Goal: Transaction & Acquisition: Subscribe to service/newsletter

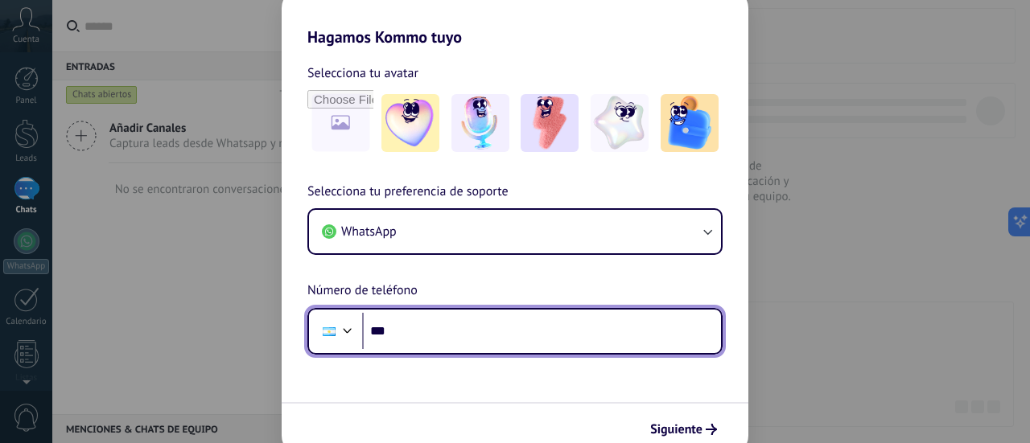
click at [423, 334] on input "***" at bounding box center [541, 331] width 359 height 37
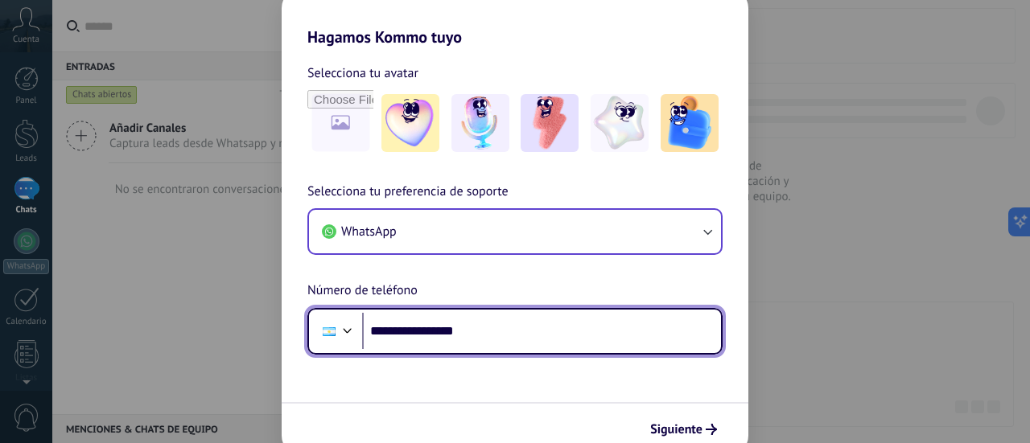
type input "**********"
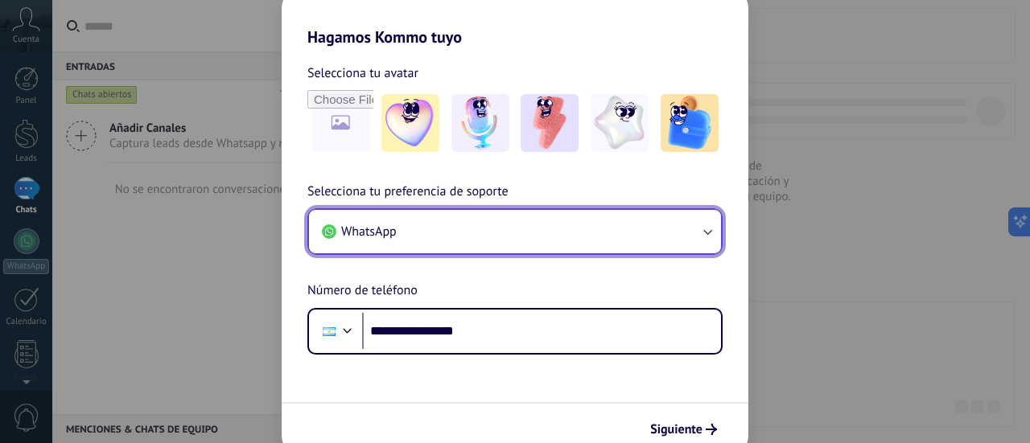
click at [705, 226] on icon "button" at bounding box center [707, 232] width 16 height 16
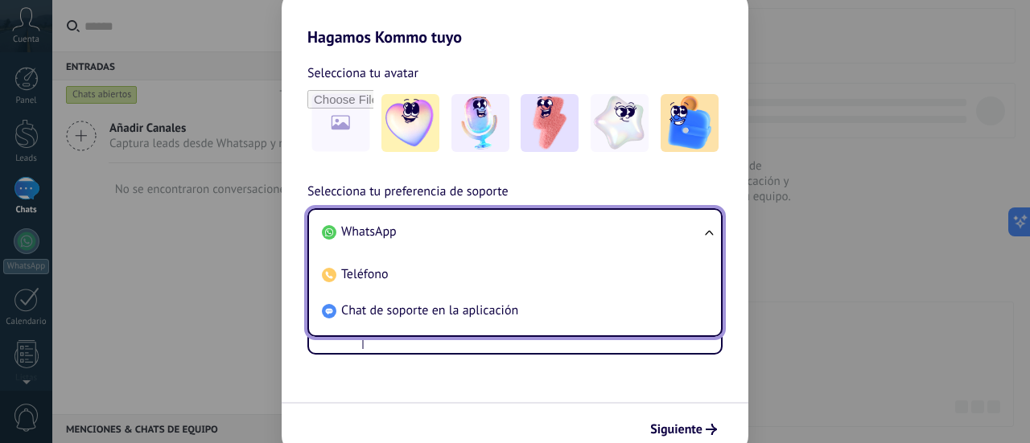
click at [705, 226] on ul "WhatsApp Teléfono Chat de soporte en la aplicación" at bounding box center [514, 272] width 415 height 129
click at [673, 426] on span "Siguiente" at bounding box center [676, 429] width 52 height 11
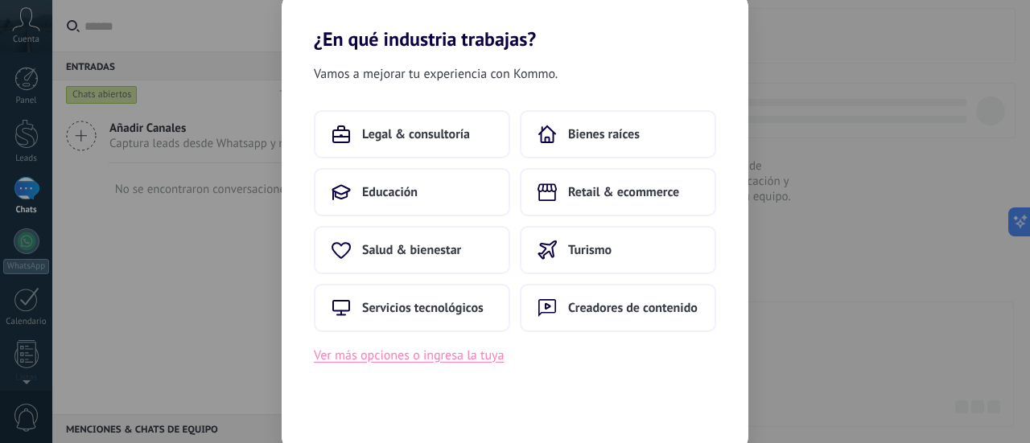
click at [401, 360] on button "Ver más opciones o ingresa la tuya" at bounding box center [409, 355] width 190 height 21
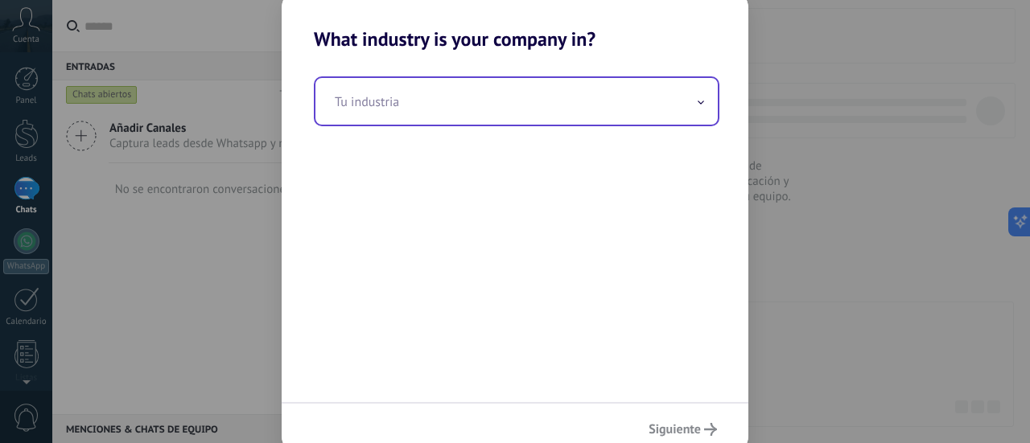
click at [393, 105] on input "text" at bounding box center [516, 101] width 402 height 47
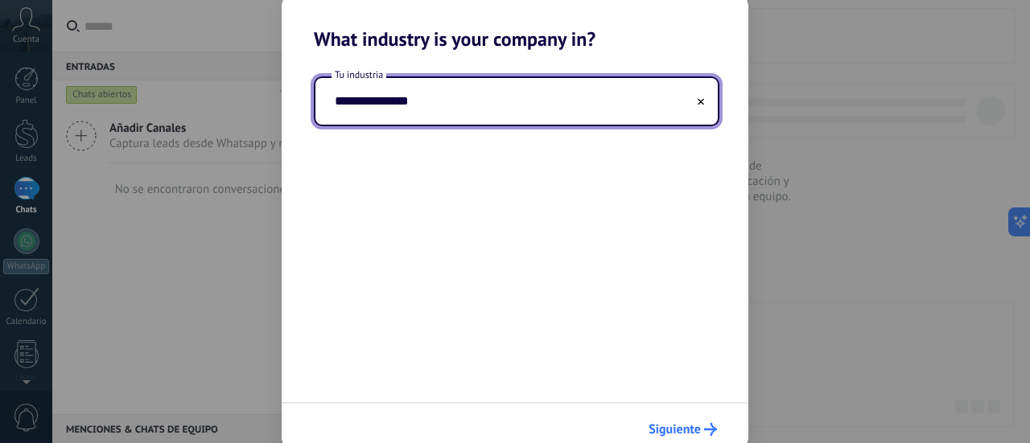
type input "**********"
click at [673, 424] on span "Siguiente" at bounding box center [674, 429] width 52 height 11
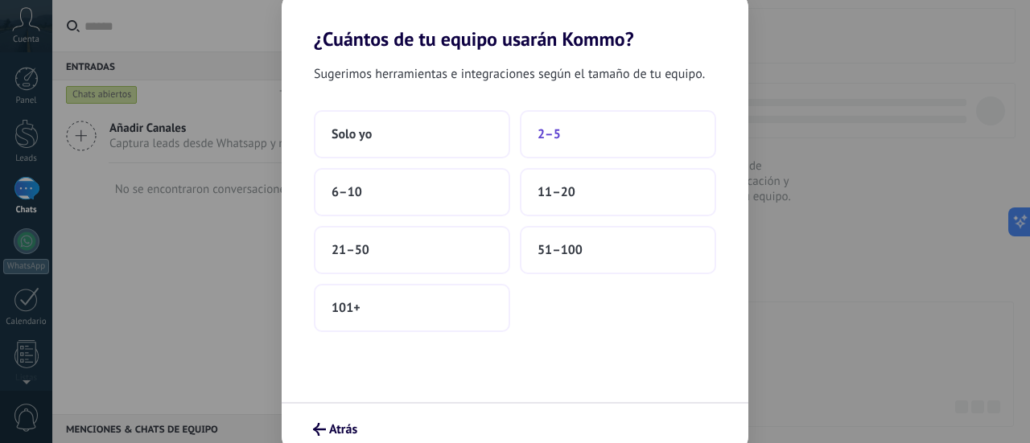
click at [583, 140] on button "2–5" at bounding box center [618, 134] width 196 height 48
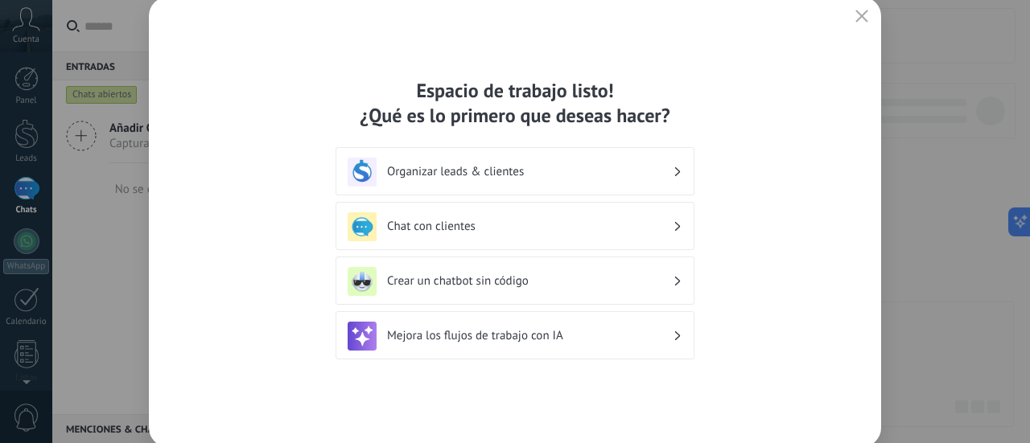
click at [490, 276] on h3 "Crear un chatbot sin código" at bounding box center [530, 281] width 286 height 15
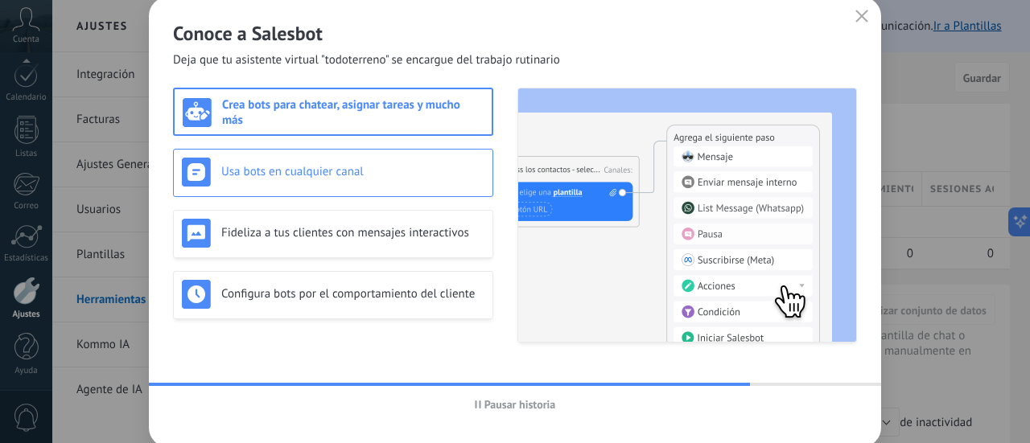
click at [245, 179] on div "Usa bots en cualquier canal" at bounding box center [333, 172] width 302 height 29
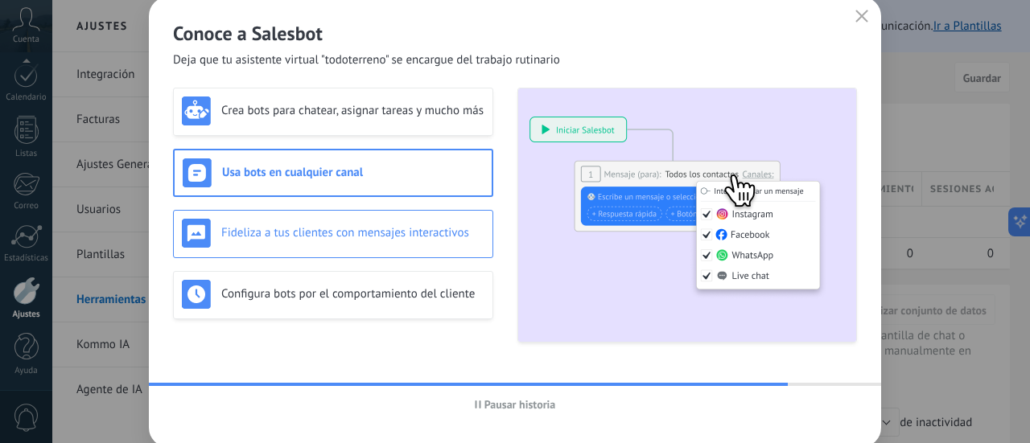
click at [264, 223] on div "Fideliza a tus clientes con mensajes interactivos" at bounding box center [333, 233] width 302 height 29
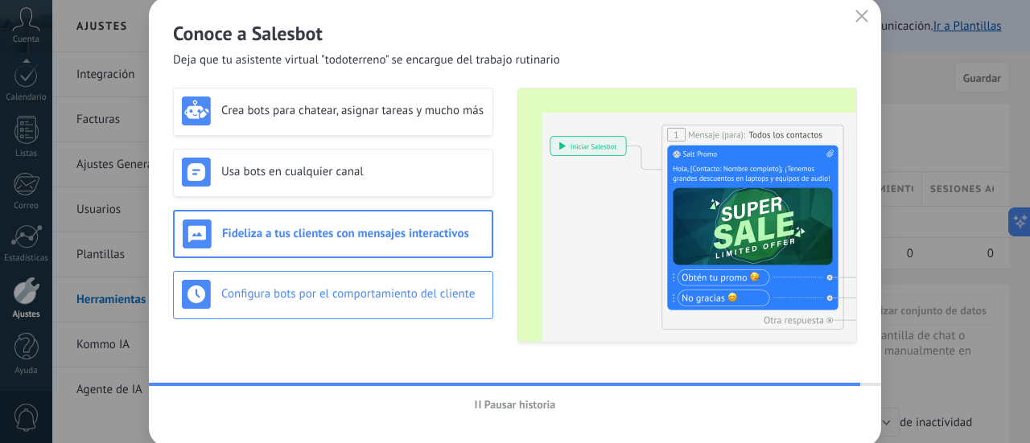
click at [280, 290] on h3 "Configura bots por el comportamiento del cliente" at bounding box center [352, 293] width 263 height 15
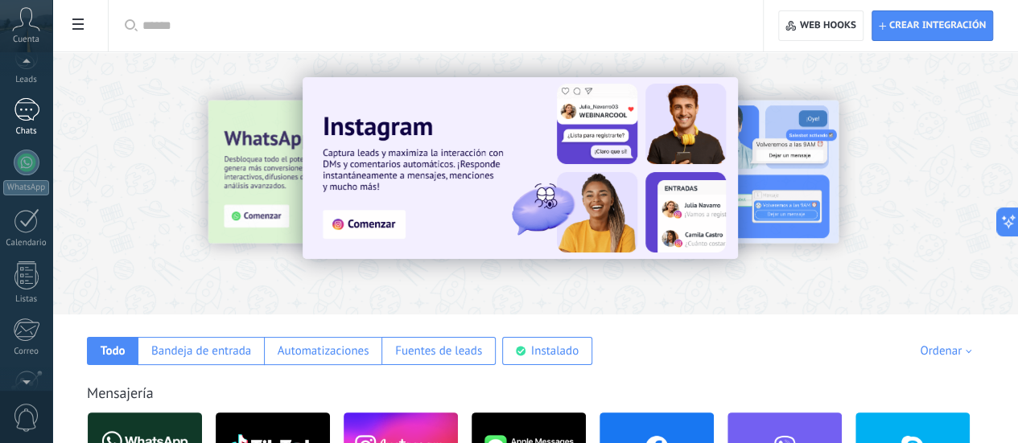
scroll to position [61, 0]
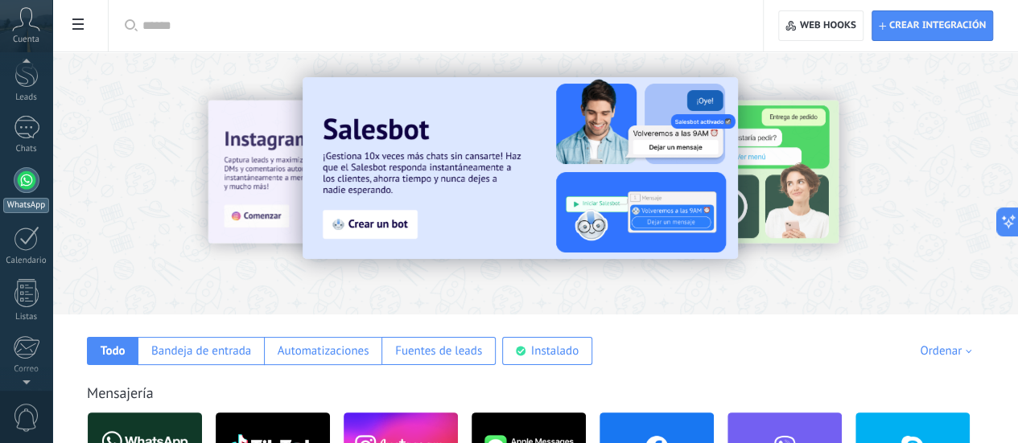
click at [21, 183] on div at bounding box center [27, 180] width 26 height 26
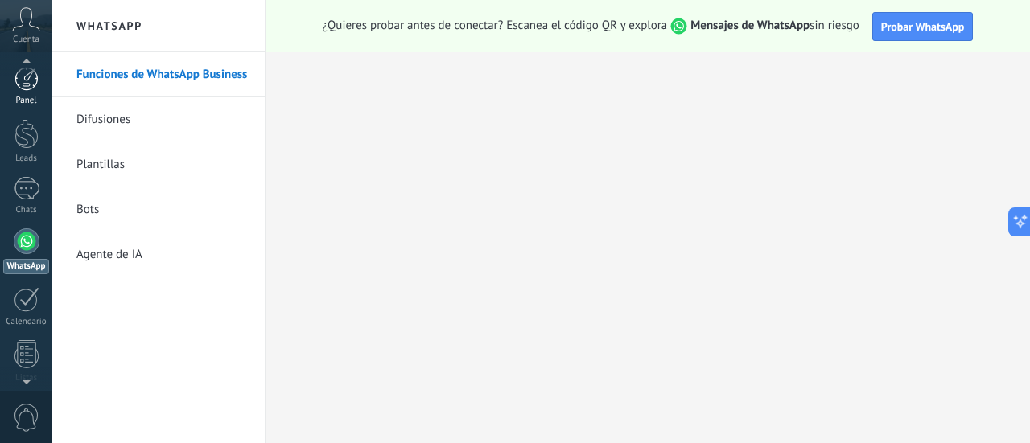
click at [26, 84] on div at bounding box center [26, 79] width 24 height 24
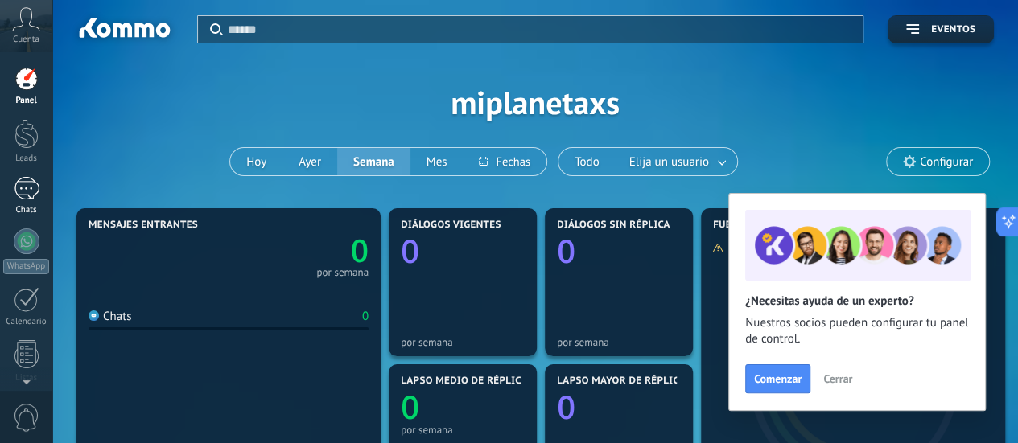
click at [30, 182] on div at bounding box center [27, 188] width 26 height 23
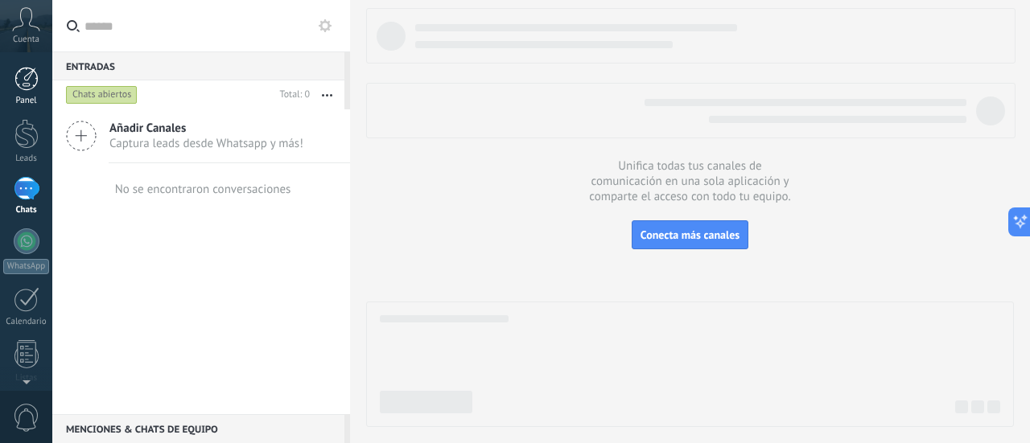
click at [20, 81] on div at bounding box center [26, 79] width 24 height 24
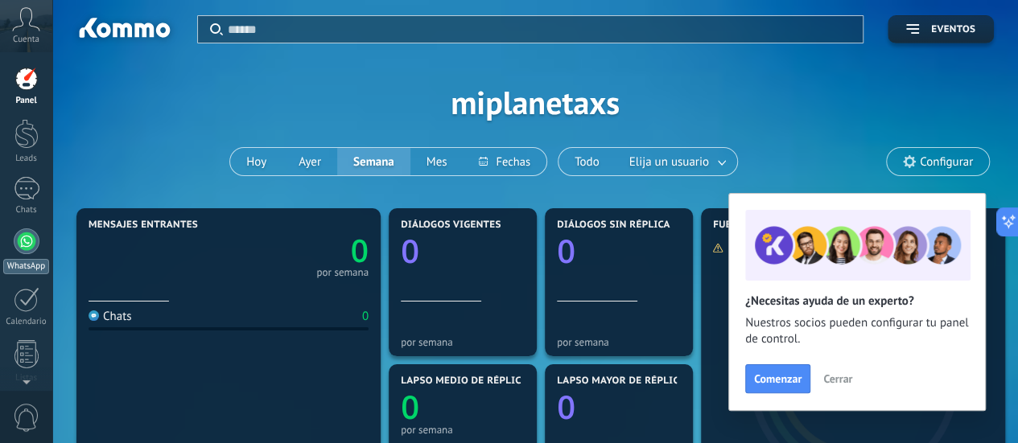
click at [14, 239] on div at bounding box center [27, 241] width 26 height 26
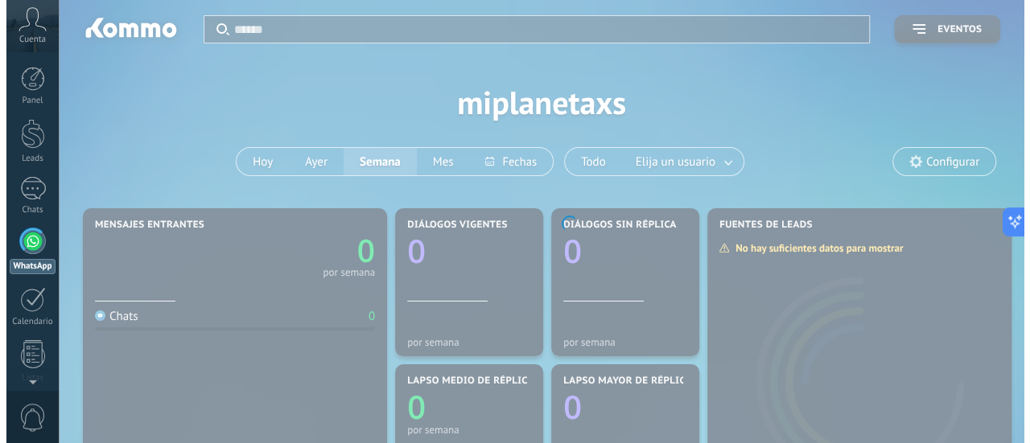
scroll to position [46, 0]
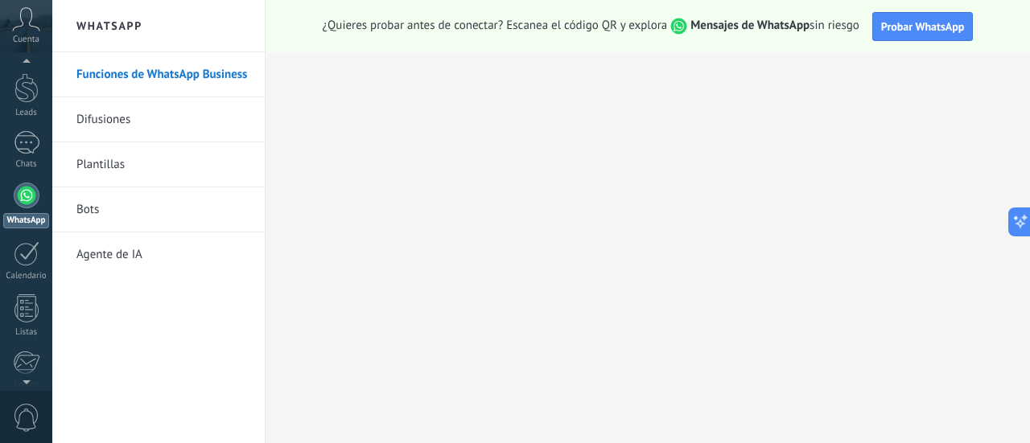
click at [85, 212] on link "Bots" at bounding box center [162, 209] width 172 height 45
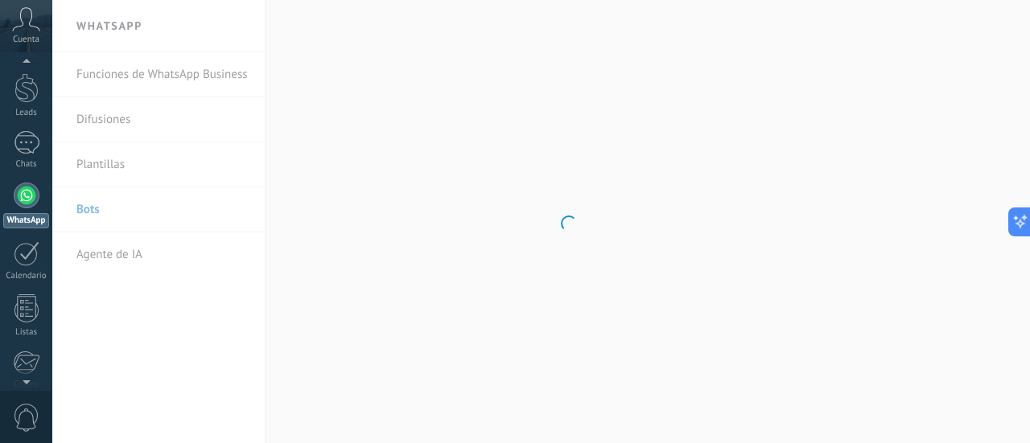
click at [79, 200] on body ".abccls-1,.abccls-2{fill-rule:evenodd}.abccls-2{fill:#fff} .abfcls-1{fill:none}…" at bounding box center [515, 221] width 1030 height 443
click at [79, 199] on body ".abccls-1,.abccls-2{fill-rule:evenodd}.abccls-2{fill:#fff} .abfcls-1{fill:none}…" at bounding box center [515, 221] width 1030 height 443
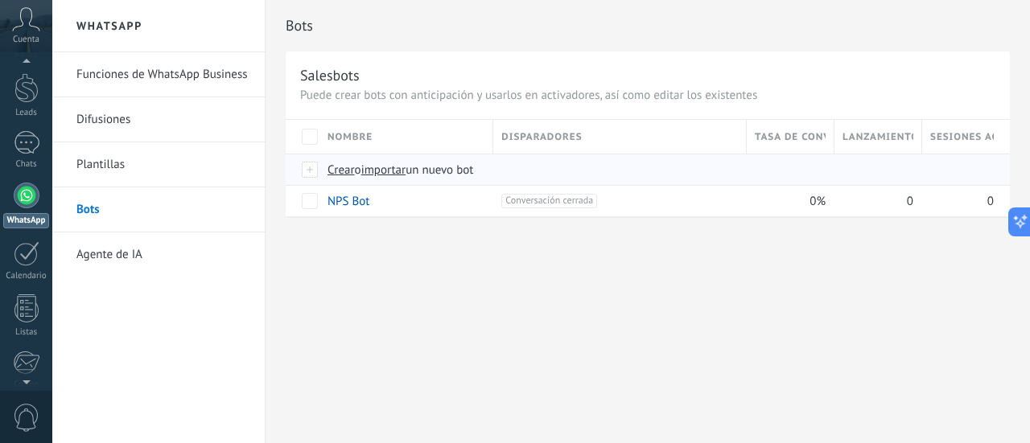
click at [338, 170] on span "Crear" at bounding box center [340, 170] width 27 height 15
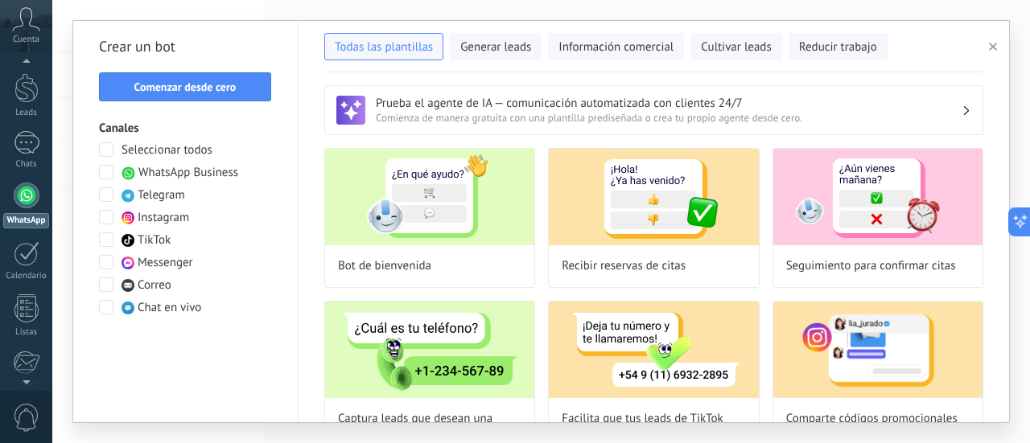
click at [106, 174] on span at bounding box center [106, 172] width 14 height 14
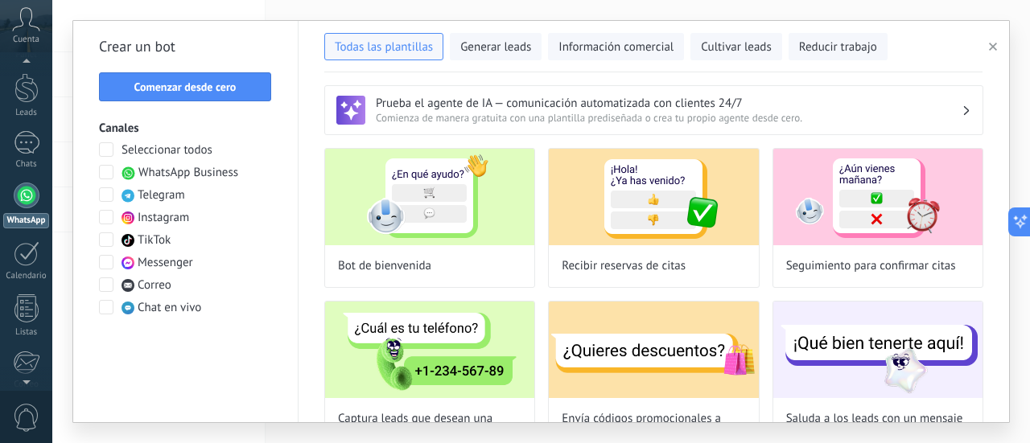
click at [105, 219] on span at bounding box center [106, 217] width 14 height 14
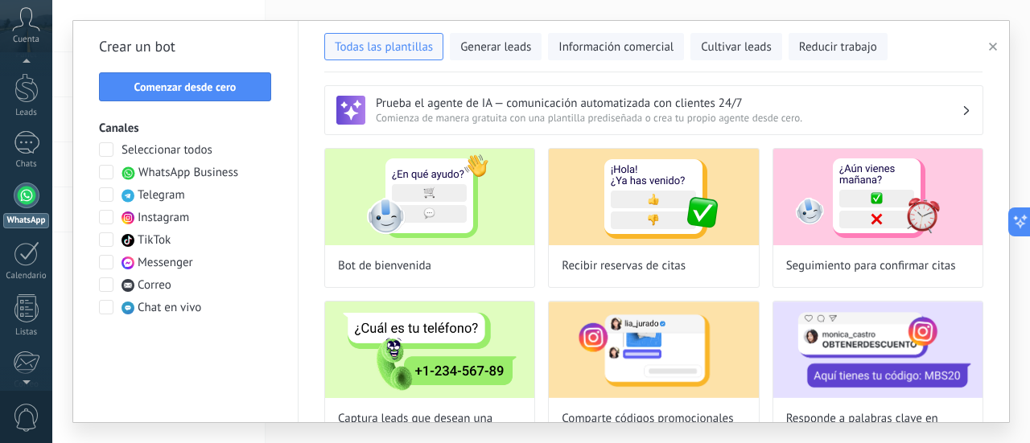
click at [101, 258] on span at bounding box center [106, 262] width 14 height 14
click at [214, 88] on span "Comenzar desde cero" at bounding box center [185, 86] width 102 height 11
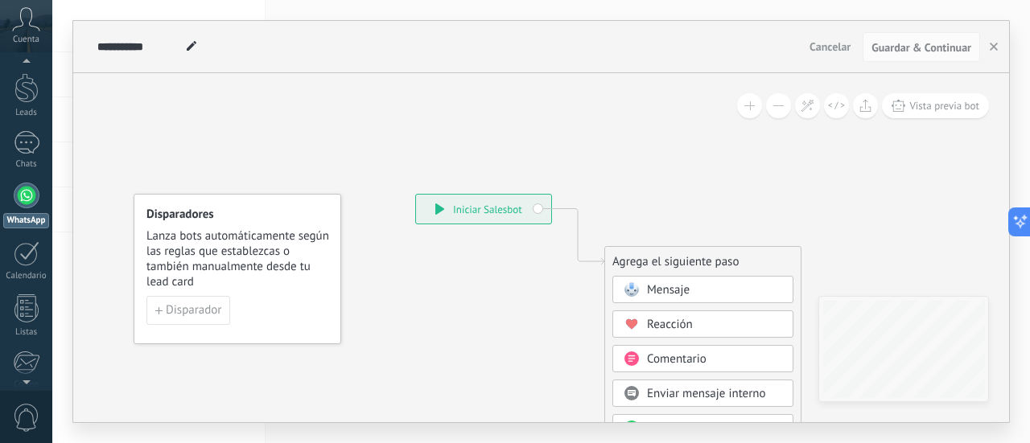
click at [750, 105] on span at bounding box center [749, 105] width 10 height 1
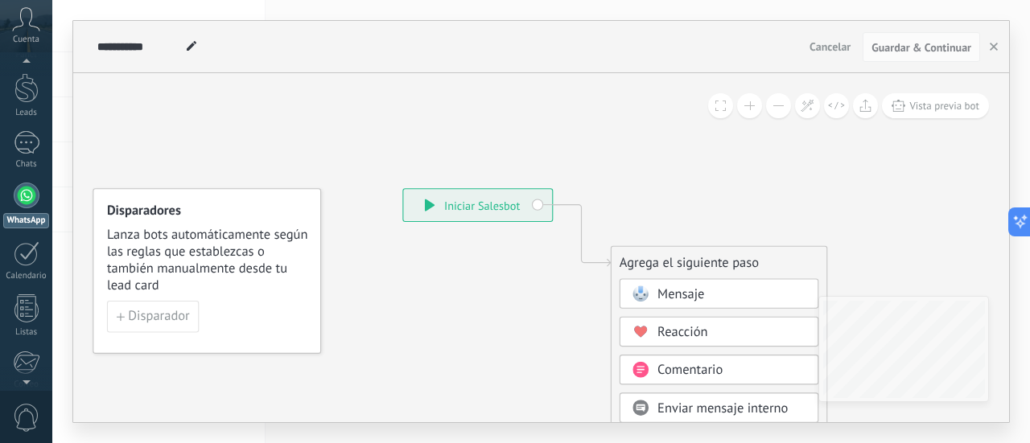
click at [750, 105] on span at bounding box center [749, 105] width 10 height 1
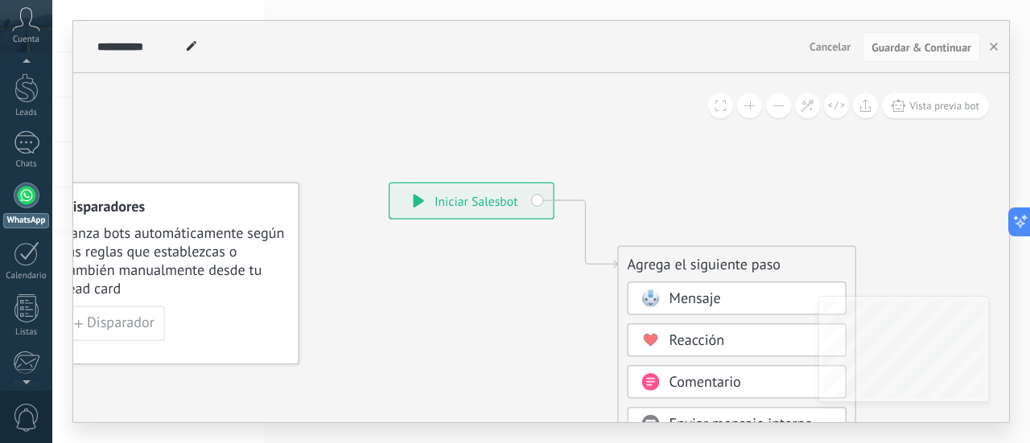
click at [750, 105] on span at bounding box center [749, 105] width 10 height 1
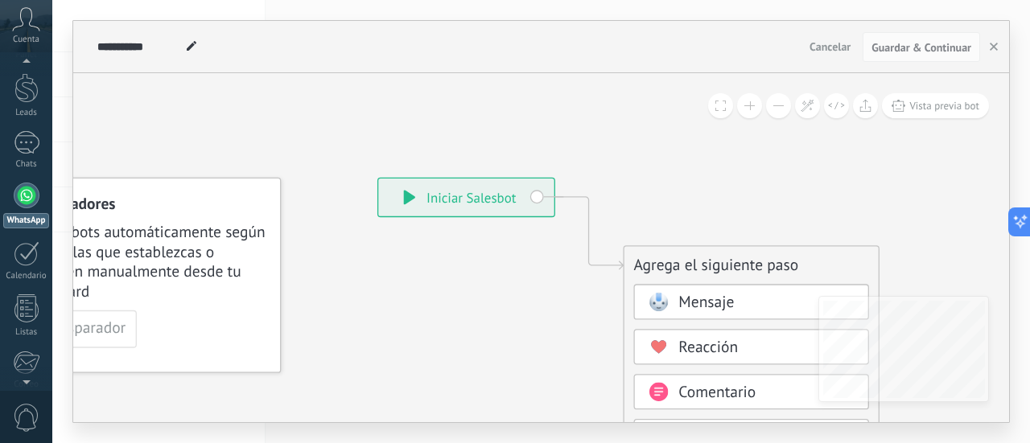
click at [750, 105] on span at bounding box center [749, 105] width 10 height 1
click at [776, 103] on button at bounding box center [778, 105] width 25 height 25
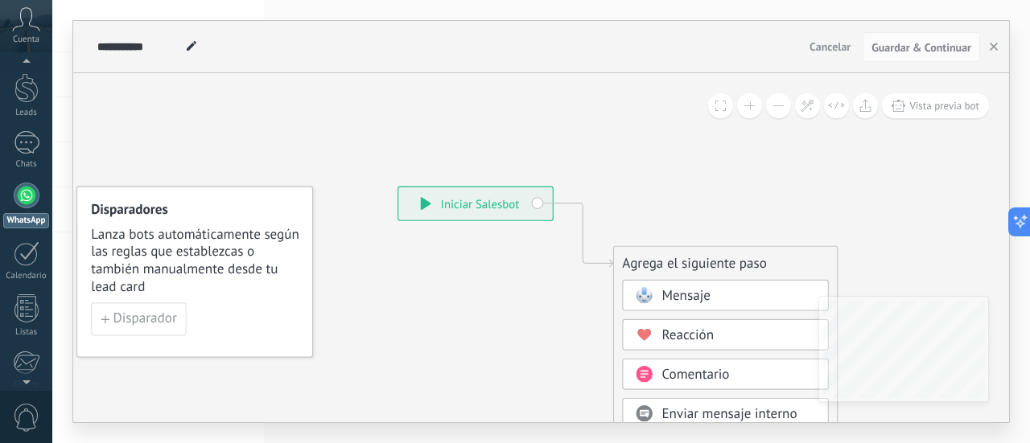
click at [776, 103] on button at bounding box center [778, 105] width 25 height 25
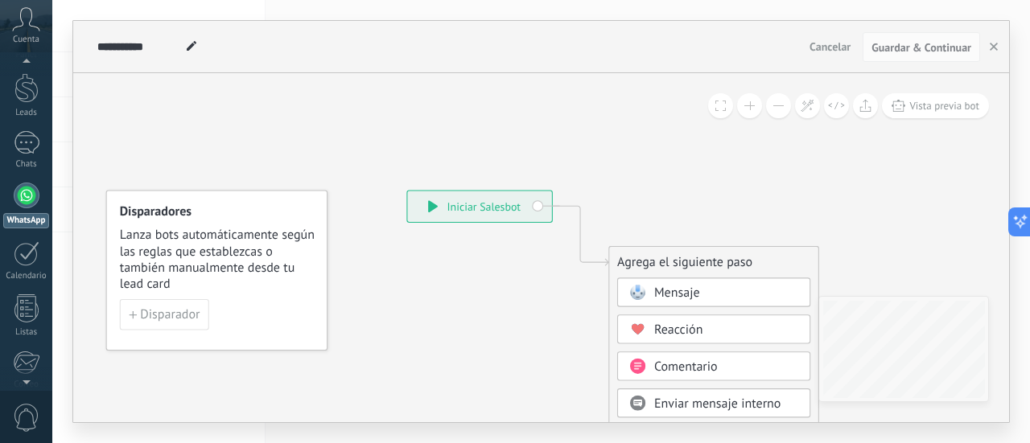
click at [776, 103] on button at bounding box center [778, 105] width 25 height 25
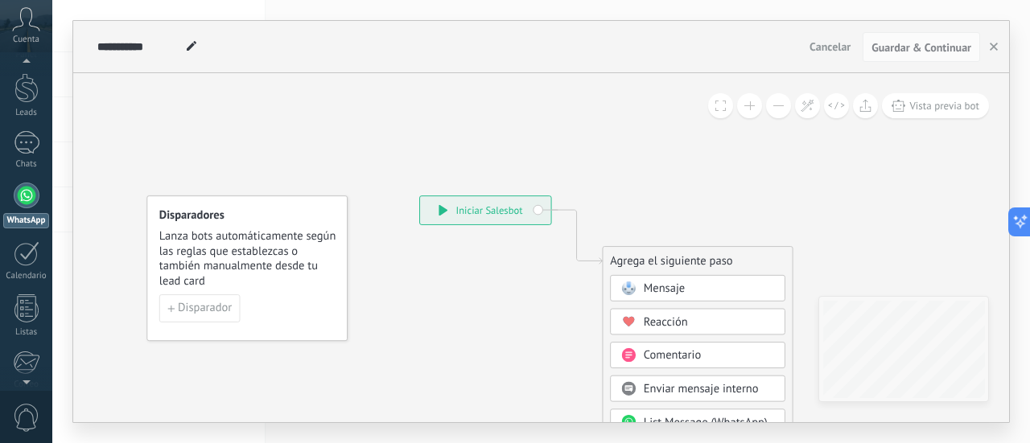
click at [776, 103] on button at bounding box center [778, 105] width 25 height 25
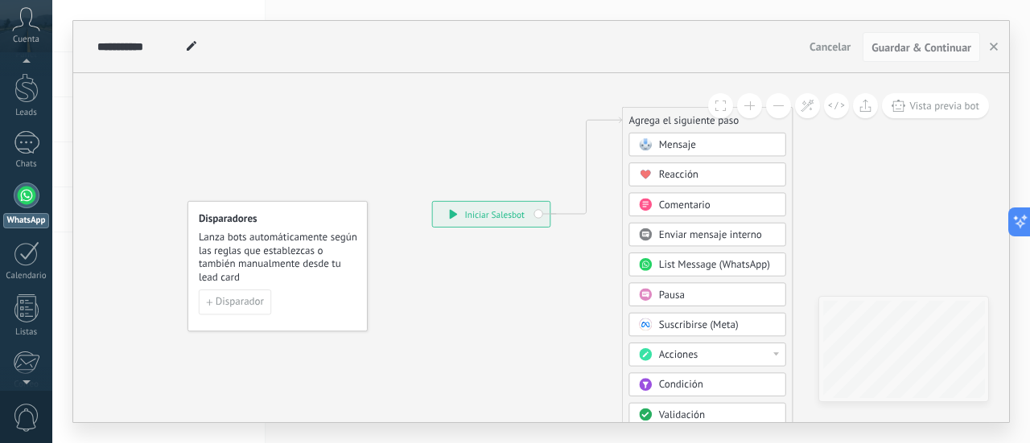
drag, startPoint x: 666, startPoint y: 259, endPoint x: 692, endPoint y: 120, distance: 141.5
click at [692, 120] on div "Agrega el siguiente paso" at bounding box center [708, 120] width 170 height 23
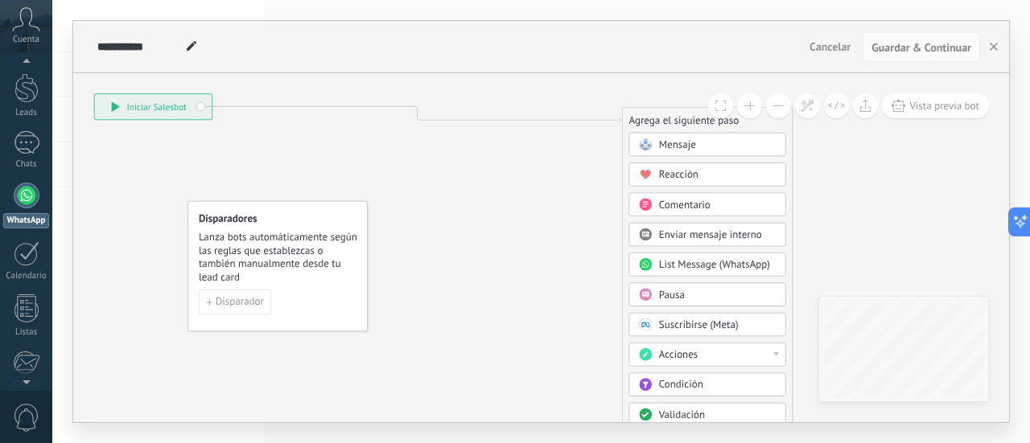
drag, startPoint x: 471, startPoint y: 216, endPoint x: 134, endPoint y: 109, distance: 354.4
click at [134, 109] on div "**********" at bounding box center [153, 106] width 117 height 25
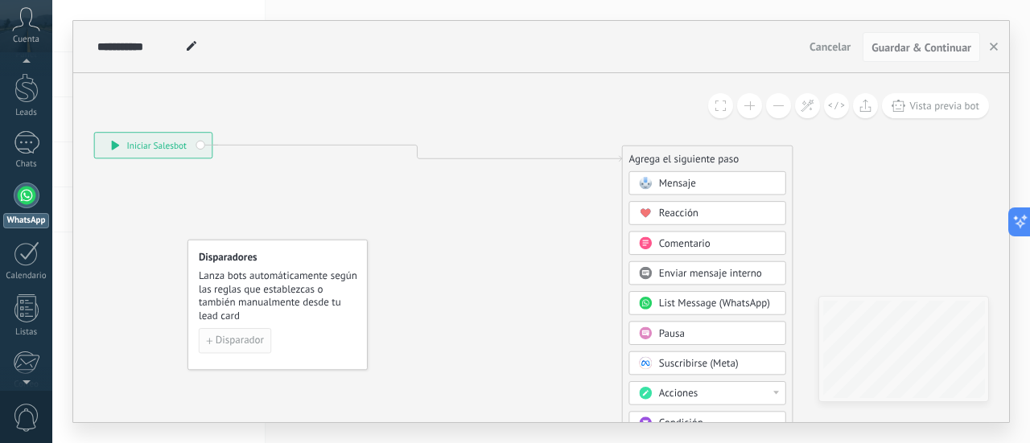
click at [236, 343] on span "Disparador" at bounding box center [240, 341] width 48 height 10
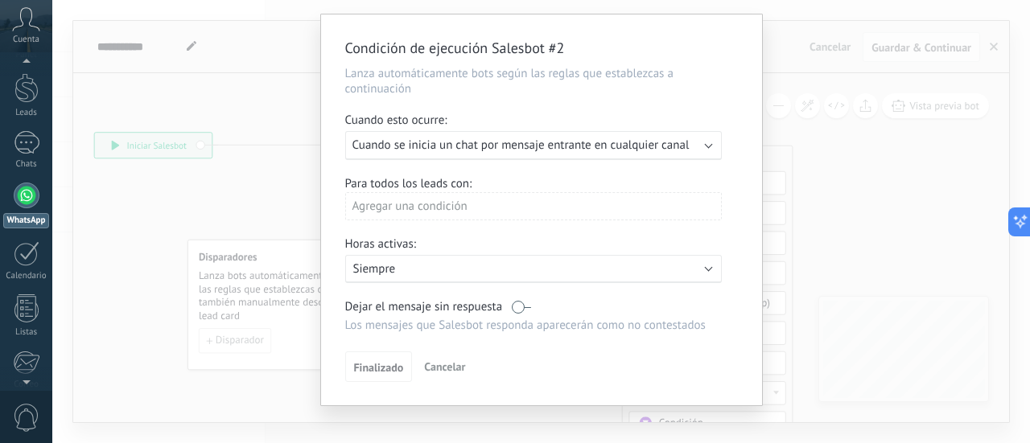
scroll to position [55, 0]
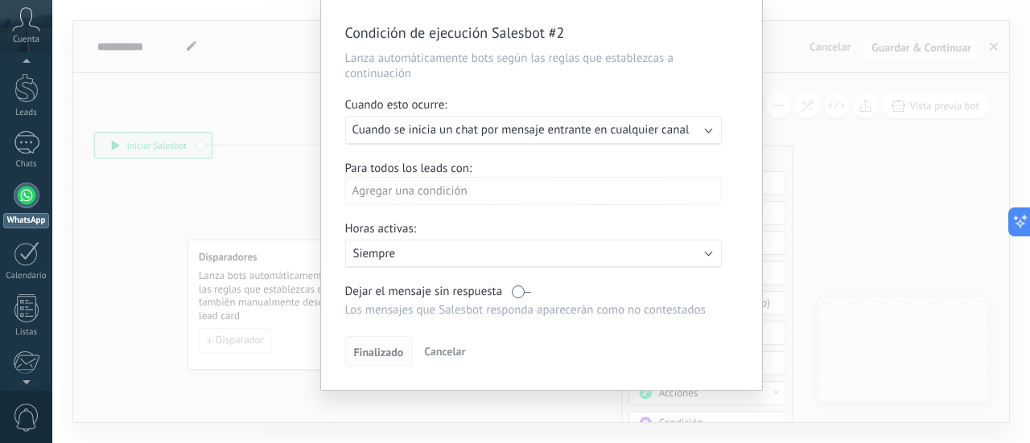
click at [350, 352] on button "Finalizado" at bounding box center [379, 351] width 68 height 31
click at [367, 355] on span "Finalizado" at bounding box center [379, 352] width 50 height 11
click at [449, 353] on span "Cancelar" at bounding box center [444, 351] width 41 height 14
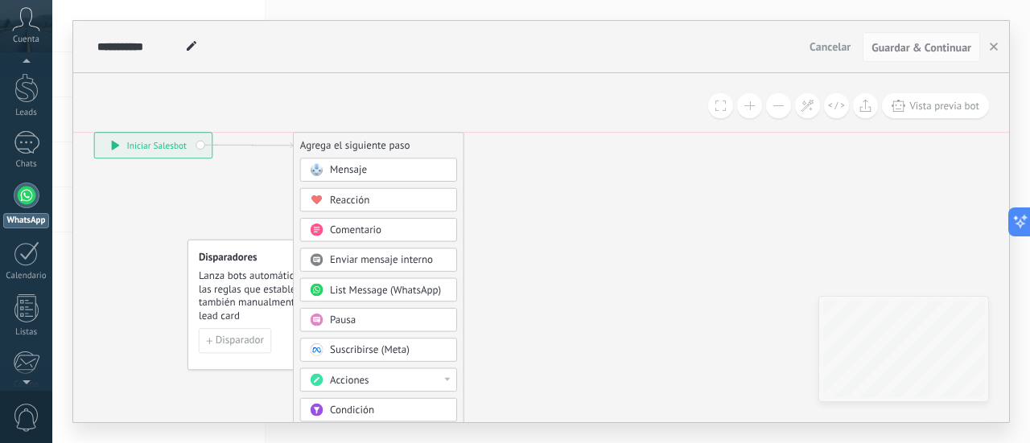
drag, startPoint x: 626, startPoint y: 157, endPoint x: 298, endPoint y: 146, distance: 328.4
click at [298, 146] on div "Agrega el siguiente paso" at bounding box center [379, 145] width 170 height 23
drag, startPoint x: 338, startPoint y: 258, endPoint x: 339, endPoint y: 141, distance: 117.5
click at [339, 141] on div "Agrega el siguiente paso" at bounding box center [379, 145] width 170 height 23
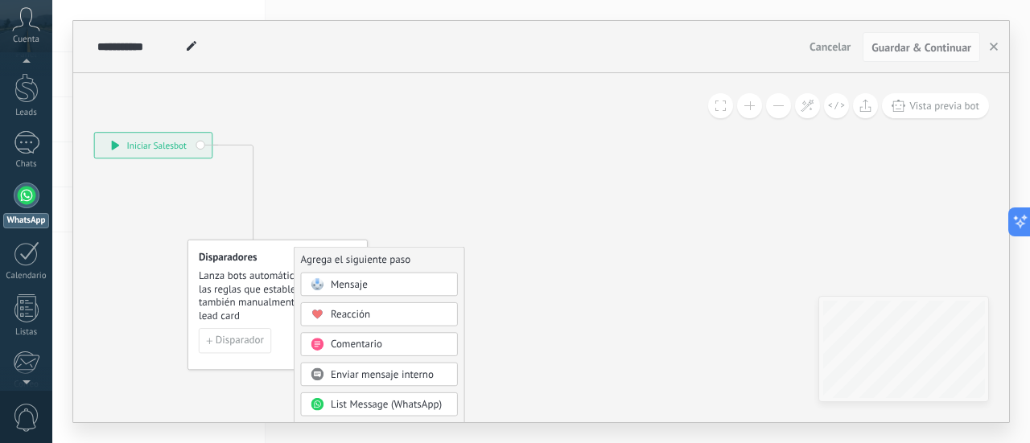
drag, startPoint x: 356, startPoint y: 281, endPoint x: 350, endPoint y: 205, distance: 75.9
click at [432, 240] on div "**********" at bounding box center [432, 240] width 0 height 0
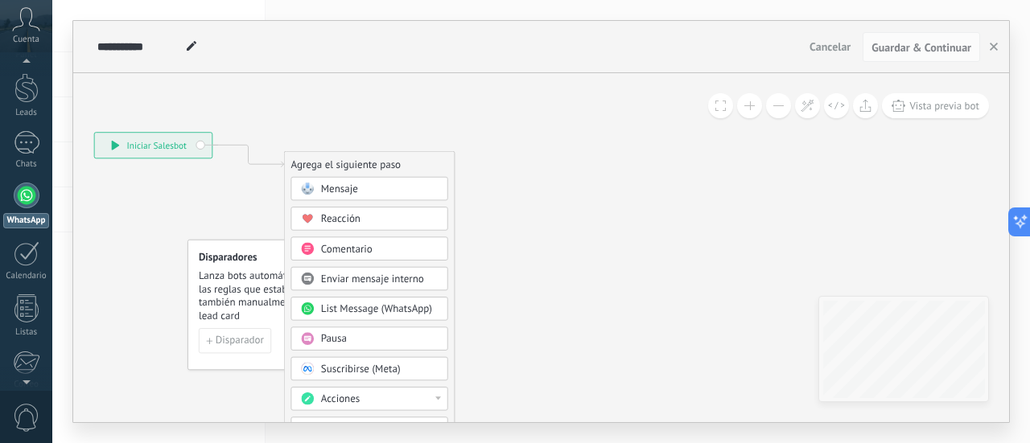
drag, startPoint x: 339, startPoint y: 258, endPoint x: 330, endPoint y: 162, distance: 97.0
click at [330, 162] on div "Agrega el siguiente paso" at bounding box center [370, 165] width 170 height 23
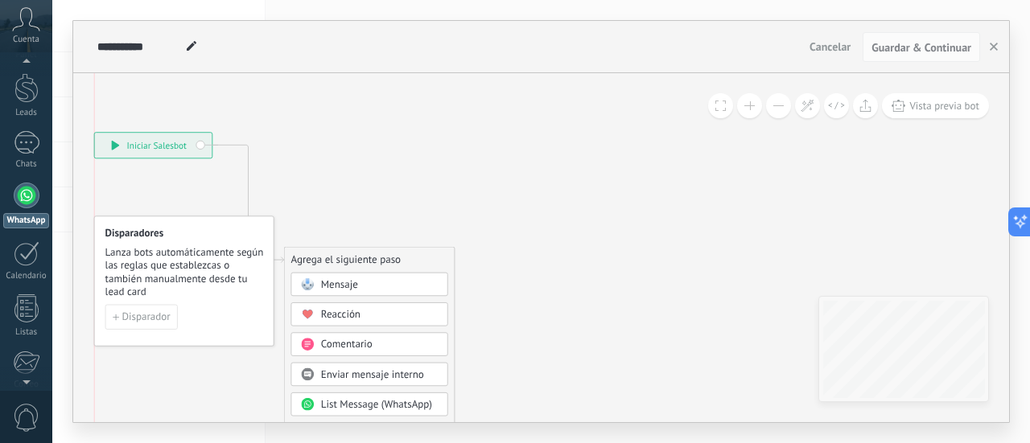
drag, startPoint x: 242, startPoint y: 257, endPoint x: 137, endPoint y: 212, distance: 114.6
click at [137, 228] on h4 "Disparadores" at bounding box center [184, 234] width 159 height 13
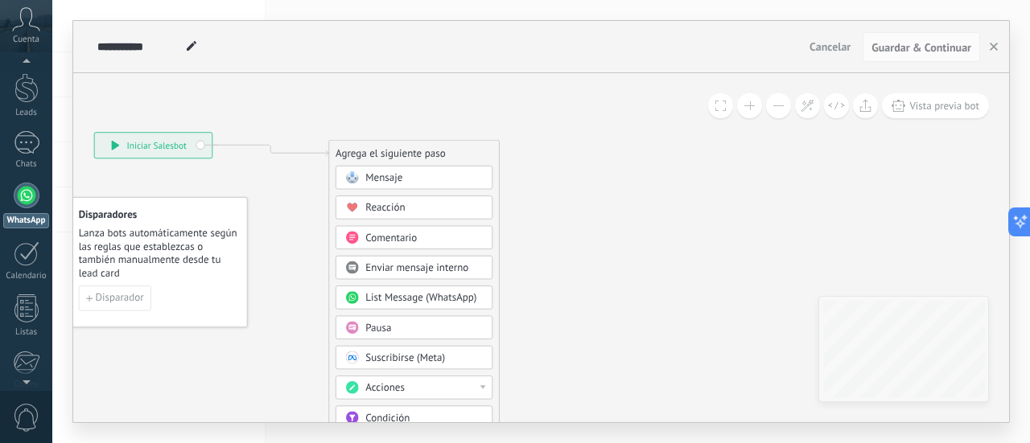
drag, startPoint x: 302, startPoint y: 257, endPoint x: 344, endPoint y: 154, distance: 111.9
click at [347, 150] on div "Agrega el siguiente paso" at bounding box center [414, 153] width 170 height 23
click at [362, 179] on span at bounding box center [351, 177] width 27 height 11
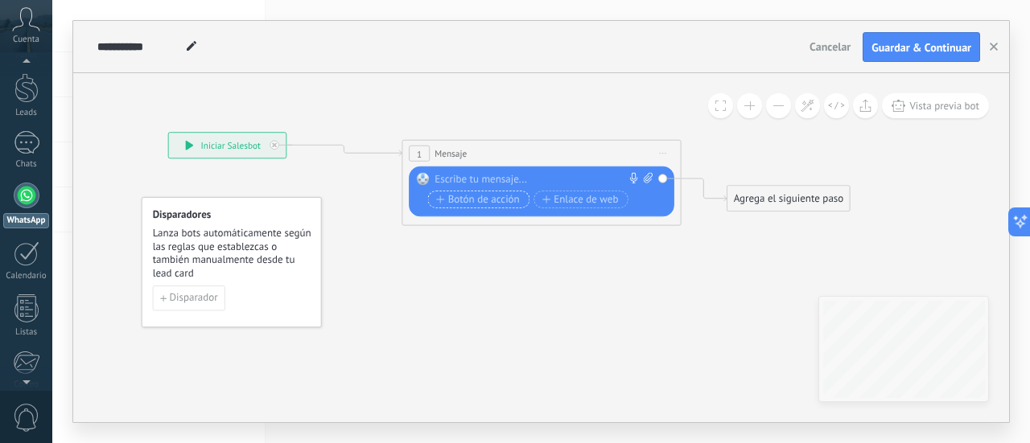
click at [472, 200] on span "Botón de acción" at bounding box center [478, 199] width 84 height 11
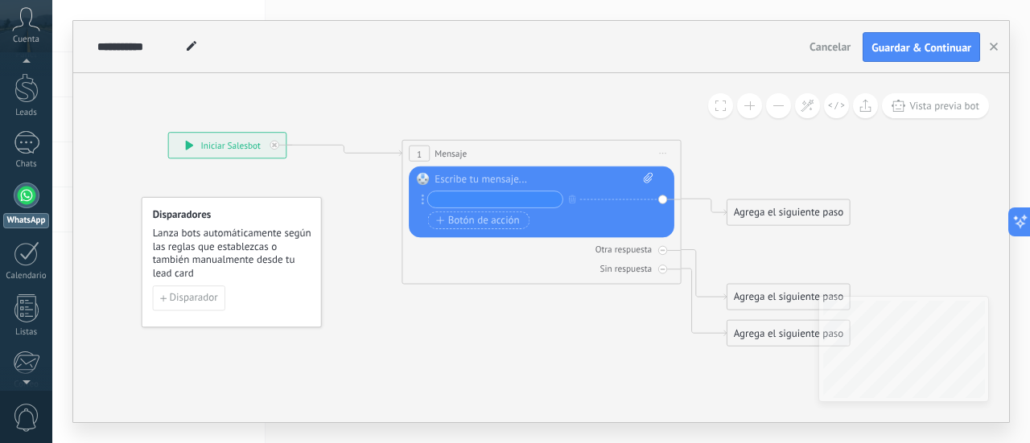
click at [480, 158] on div "1 Mensaje ******* (a): Todos los contactos - canales seleccionados Todos los co…" at bounding box center [541, 154] width 278 height 26
click at [486, 150] on div "1 Mensaje ******* (a): Todos los contactos - canales seleccionados Todos los co…" at bounding box center [541, 154] width 278 height 26
click at [652, 150] on span "Iniciar vista previa aquí Cambiar nombre Duplicar [GEOGRAPHIC_DATA]" at bounding box center [663, 154] width 23 height 20
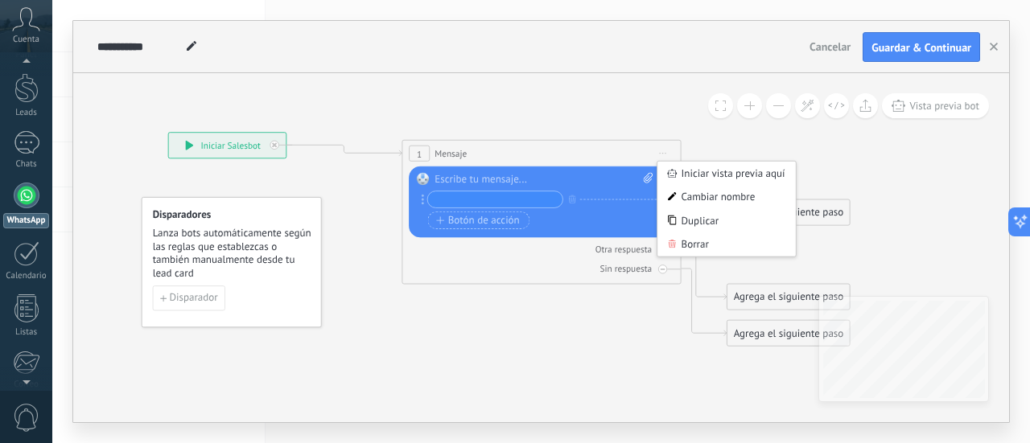
click at [478, 199] on input "text" at bounding box center [495, 199] width 134 height 16
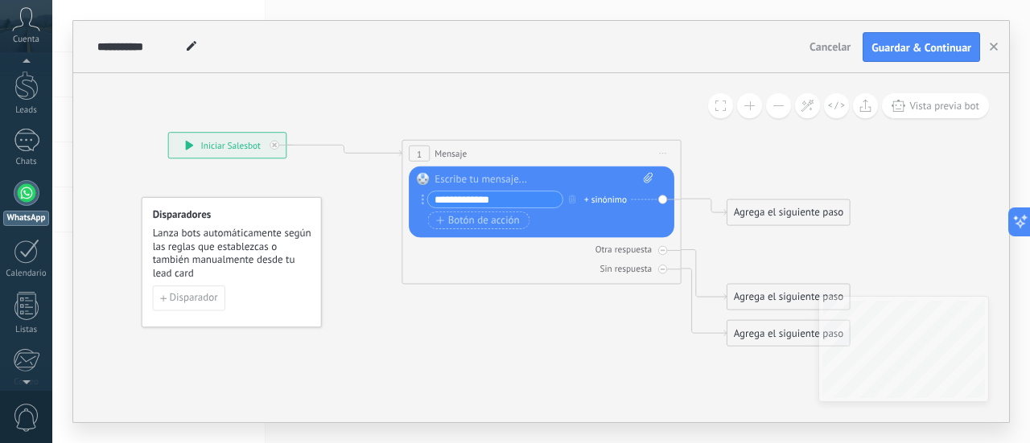
scroll to position [46, 0]
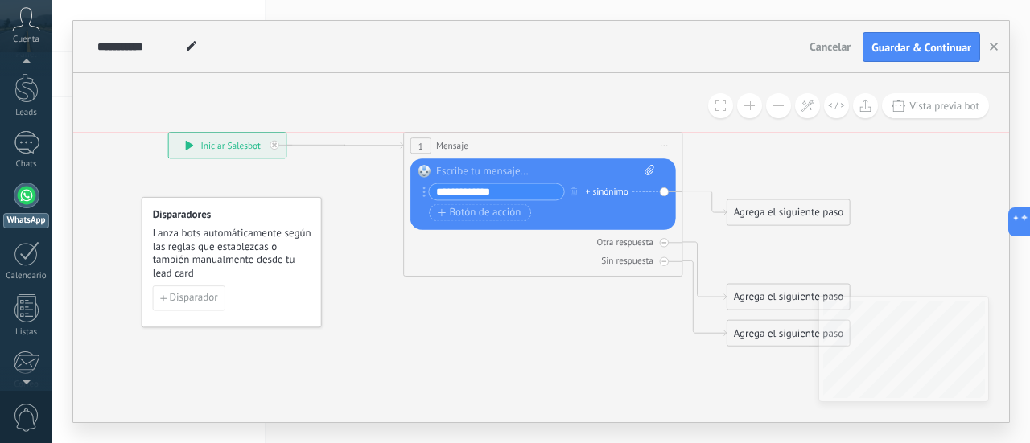
click at [474, 146] on div "1 Mensaje ******* (a): Todos los contactos - canales seleccionados Todos los co…" at bounding box center [543, 146] width 278 height 26
click at [490, 214] on span "Botón de acción" at bounding box center [480, 213] width 84 height 11
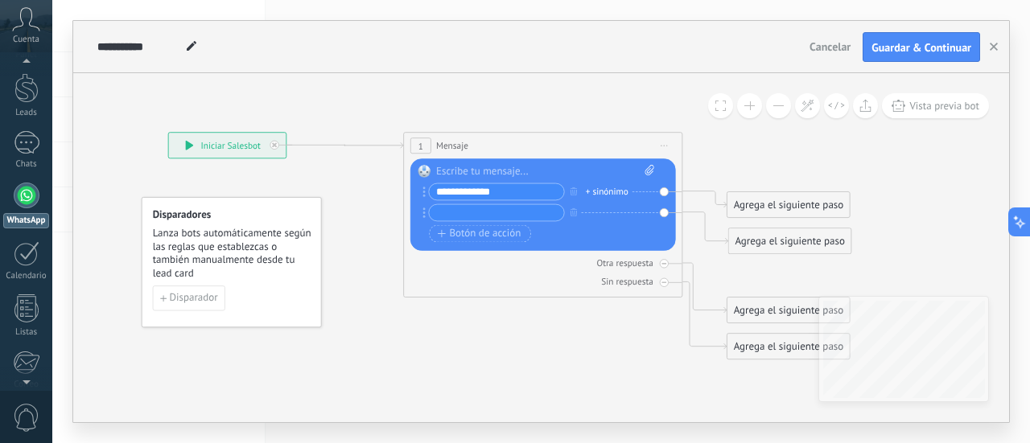
click at [484, 168] on div at bounding box center [545, 172] width 219 height 14
drag, startPoint x: 501, startPoint y: 192, endPoint x: 422, endPoint y: 195, distance: 79.7
click at [422, 195] on div "**********" at bounding box center [493, 192] width 142 height 18
paste input "********"
type input "**********"
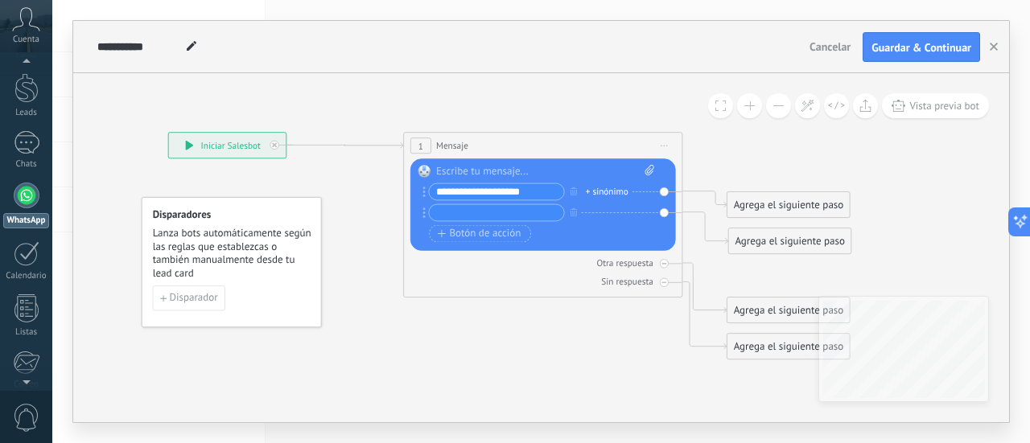
drag, startPoint x: 539, startPoint y: 220, endPoint x: 525, endPoint y: 200, distance: 25.4
click at [533, 212] on input "text" at bounding box center [496, 213] width 134 height 16
drag, startPoint x: 526, startPoint y: 191, endPoint x: 570, endPoint y: 192, distance: 43.5
click at [570, 192] on div "**********" at bounding box center [534, 192] width 224 height 18
click at [536, 191] on input "**********" at bounding box center [496, 192] width 134 height 16
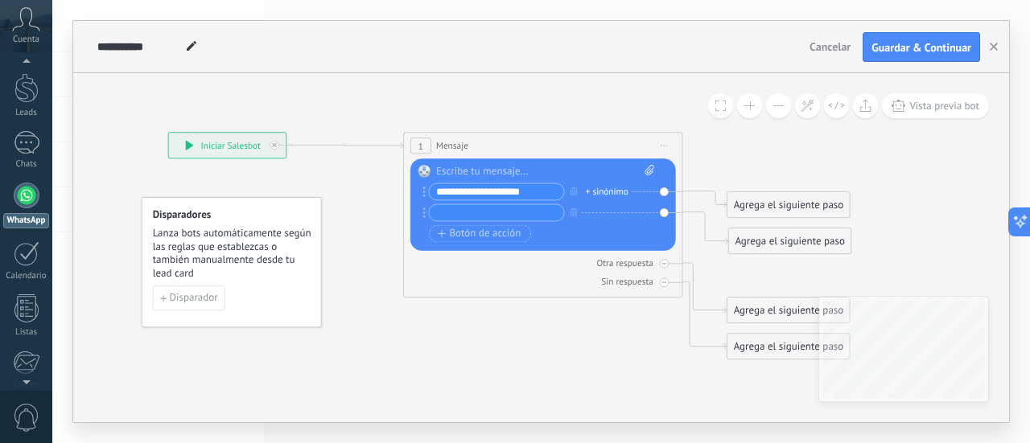
click at [536, 191] on input "**********" at bounding box center [496, 192] width 134 height 16
click at [535, 191] on input "**********" at bounding box center [496, 192] width 134 height 16
click at [501, 214] on input "text" at bounding box center [496, 213] width 134 height 16
paste input "**********"
type input "**********"
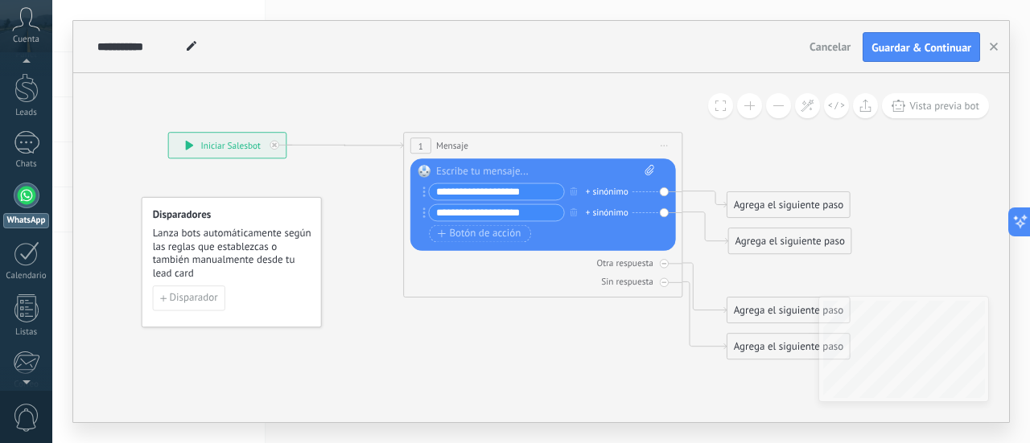
click at [757, 211] on div "Agrega el siguiente paso" at bounding box center [788, 205] width 122 height 23
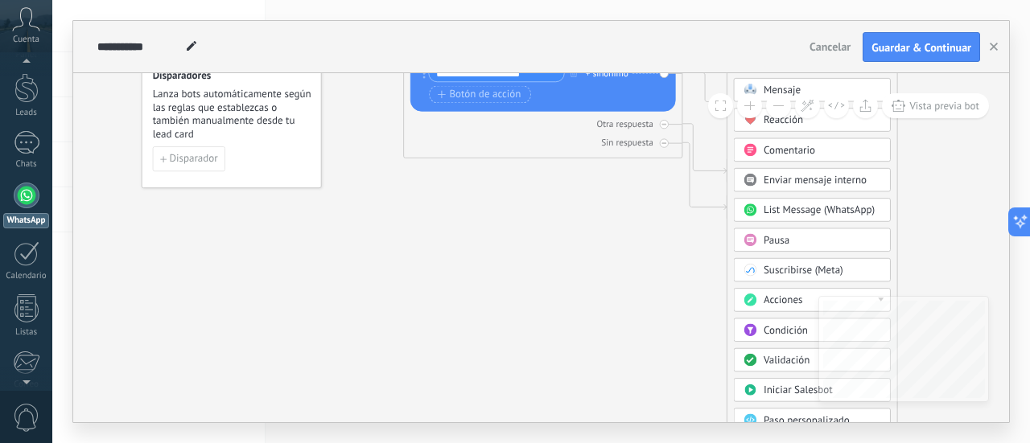
click at [780, 301] on span "Acciones" at bounding box center [782, 300] width 39 height 13
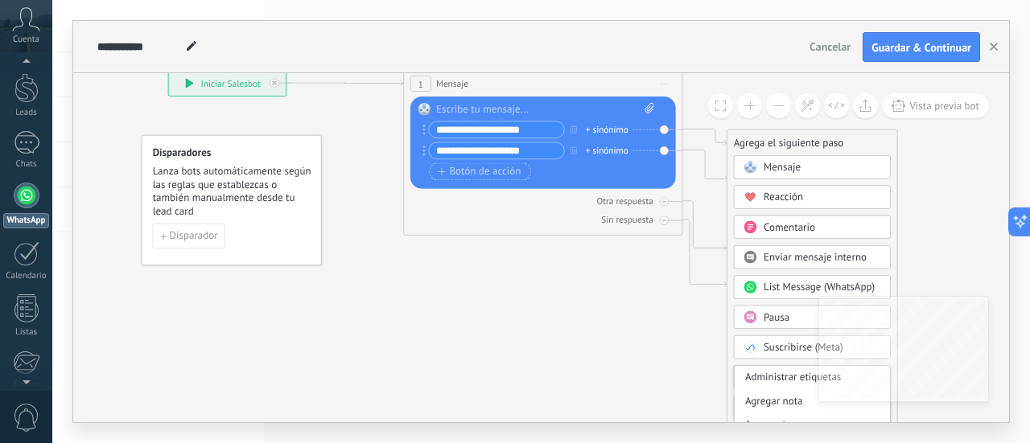
click at [452, 111] on div at bounding box center [545, 110] width 219 height 14
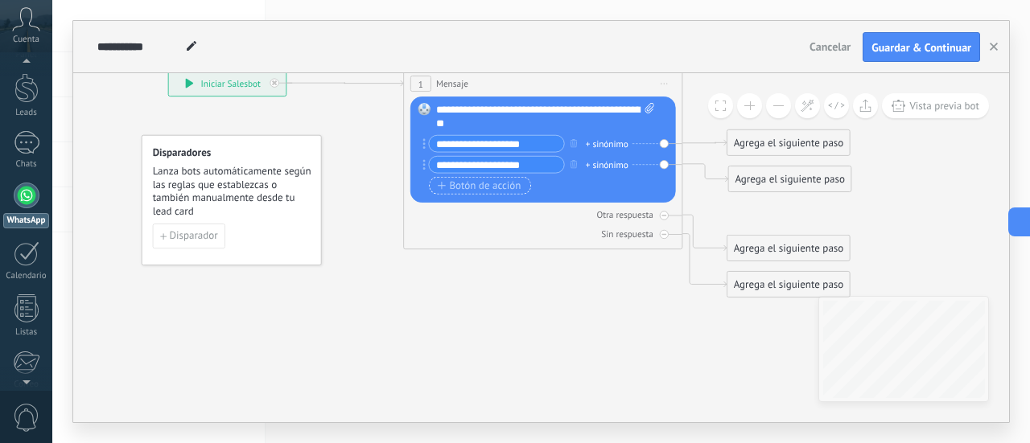
click at [467, 186] on span "Botón de acción" at bounding box center [480, 185] width 84 height 11
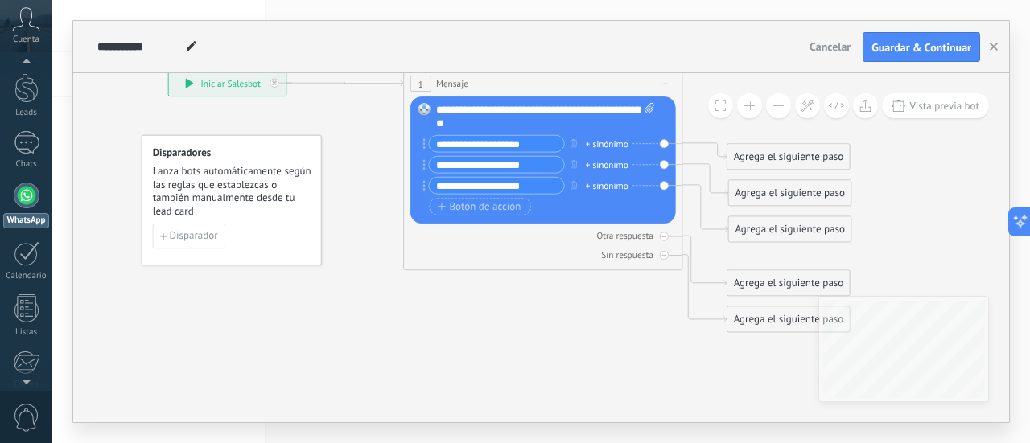
type input "**********"
click at [487, 208] on span "Botón de acción" at bounding box center [480, 206] width 84 height 11
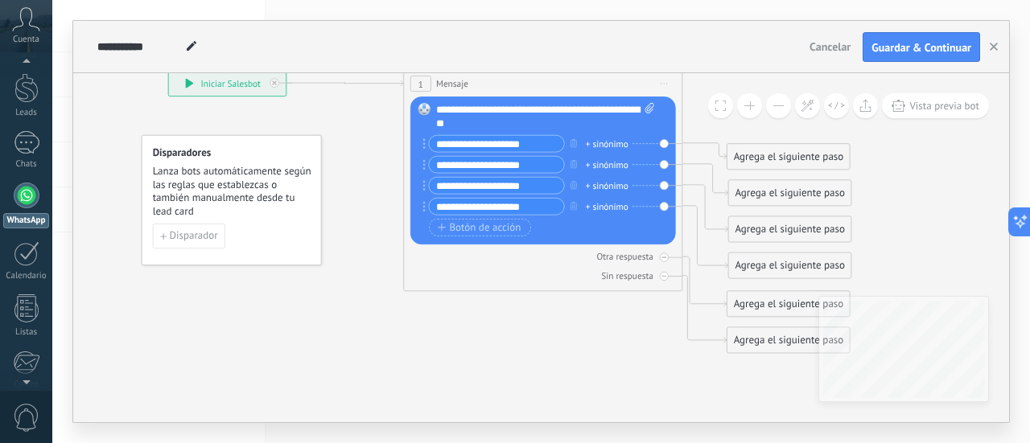
type input "**********"
click at [770, 155] on div "Agrega el siguiente paso" at bounding box center [788, 157] width 122 height 23
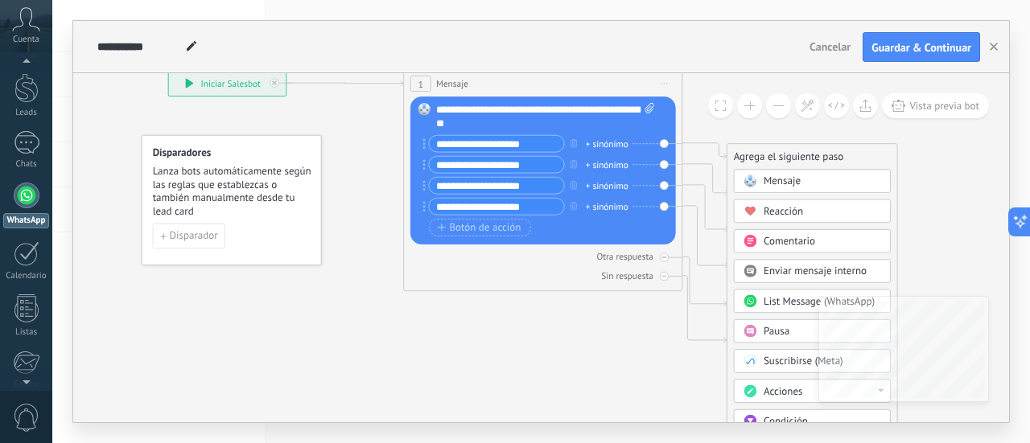
click at [780, 185] on span "Mensaje" at bounding box center [781, 181] width 37 height 13
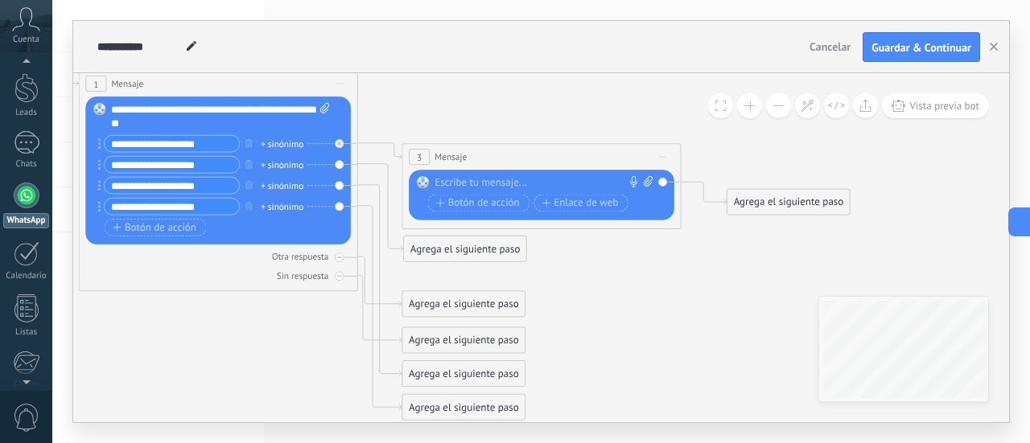
click at [775, 204] on div "Agrega el siguiente paso" at bounding box center [788, 202] width 122 height 23
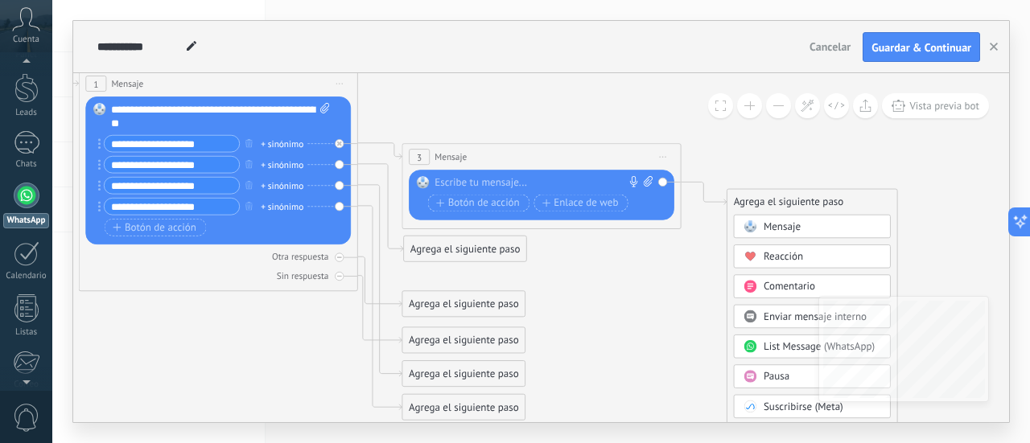
click at [781, 228] on span "Mensaje" at bounding box center [781, 226] width 37 height 13
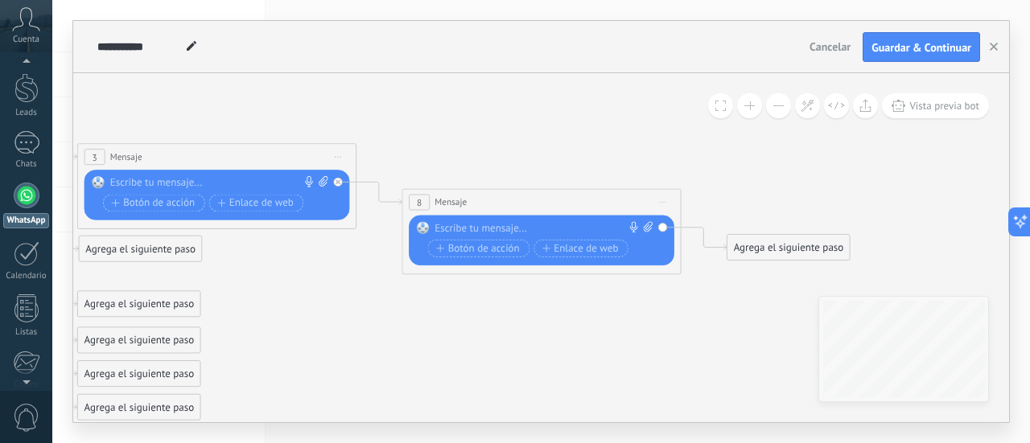
click at [663, 206] on span "Iniciar vista previa aquí Cambiar nombre Duplicar [GEOGRAPHIC_DATA]" at bounding box center [663, 202] width 23 height 20
click at [709, 294] on div "Borrar" at bounding box center [726, 294] width 138 height 24
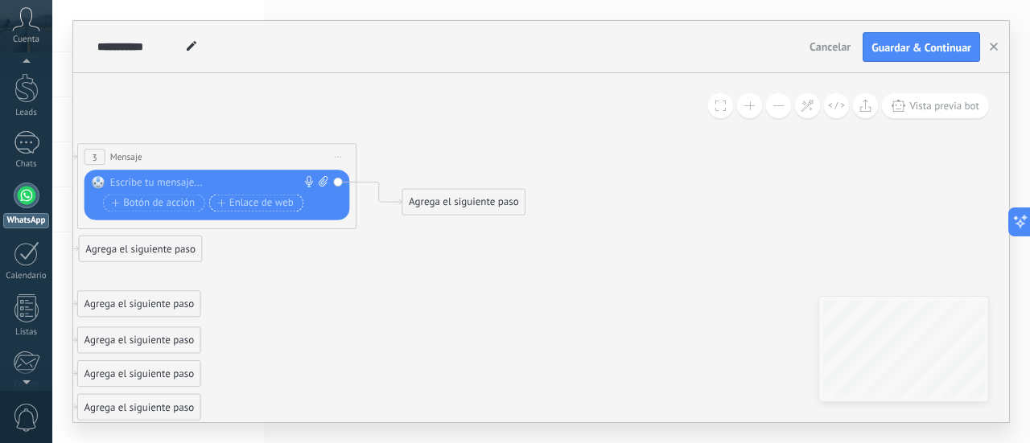
click at [245, 201] on span "Enlace de web" at bounding box center [255, 203] width 76 height 11
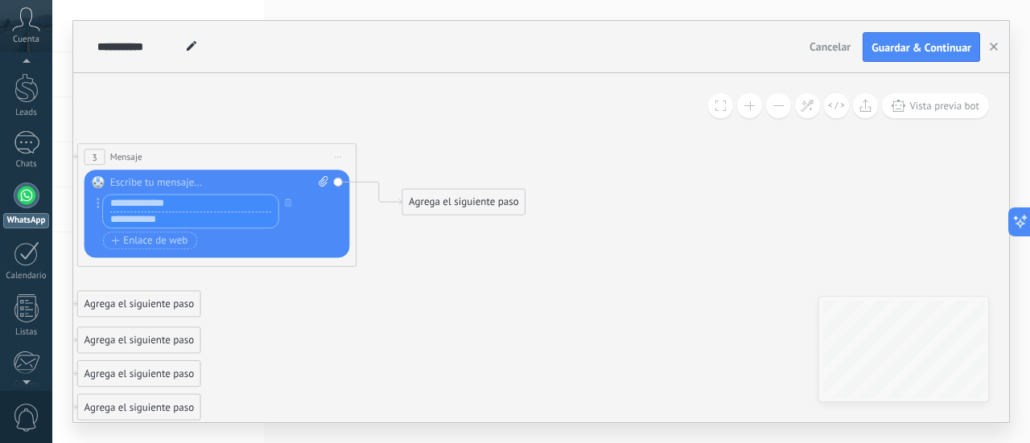
click at [168, 222] on input "text" at bounding box center [190, 220] width 175 height 16
paste input "**********"
type input "**********"
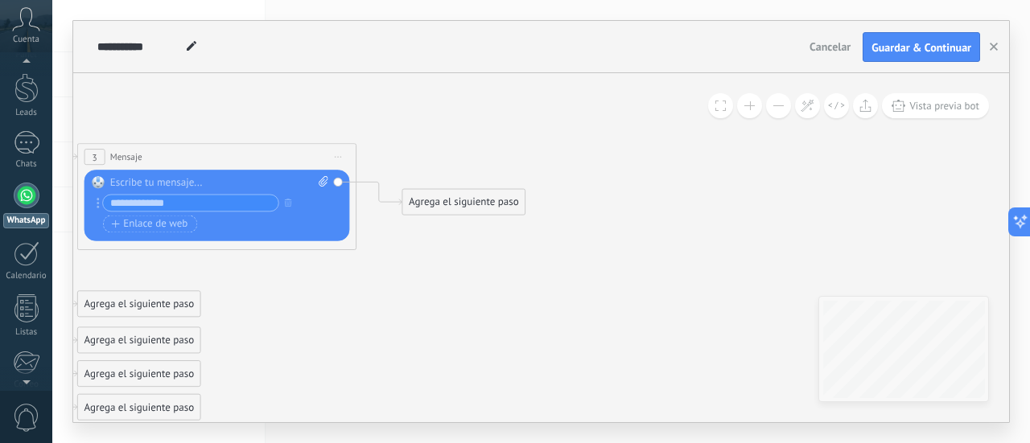
drag, startPoint x: 313, startPoint y: 282, endPoint x: 346, endPoint y: 288, distance: 33.6
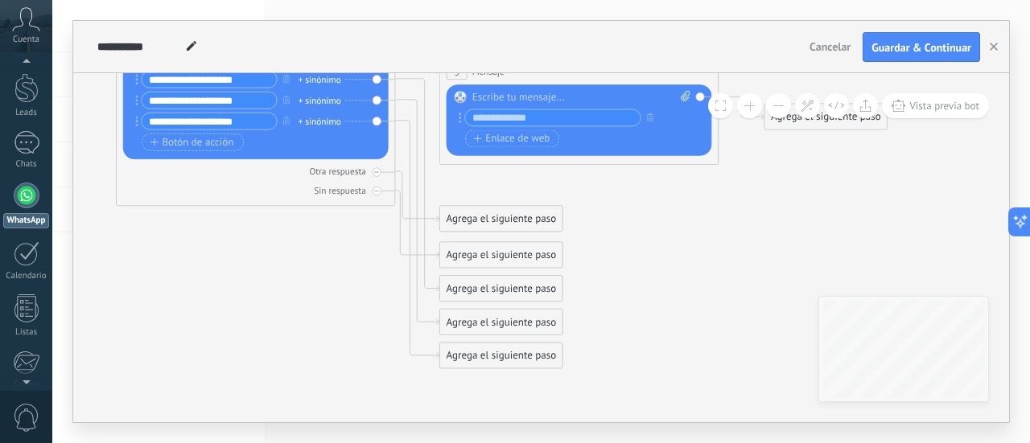
drag, startPoint x: 367, startPoint y: 290, endPoint x: 717, endPoint y: 205, distance: 360.2
click at [729, 199] on icon at bounding box center [360, 160] width 1657 height 1048
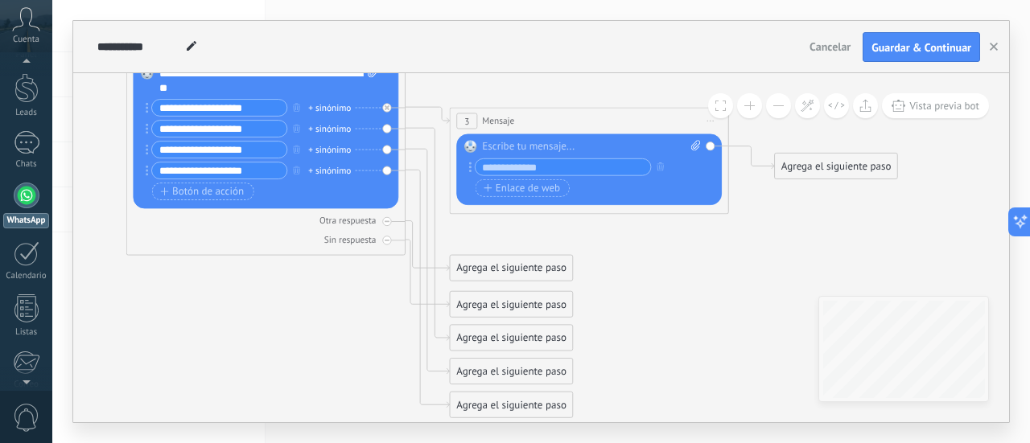
drag, startPoint x: 636, startPoint y: 214, endPoint x: 646, endPoint y: 270, distance: 57.1
click at [646, 270] on icon at bounding box center [369, 209] width 1657 height 1048
drag, startPoint x: 517, startPoint y: 265, endPoint x: 278, endPoint y: 358, distance: 256.5
click at [278, 360] on div "Agrega el siguiente paso" at bounding box center [281, 371] width 122 height 23
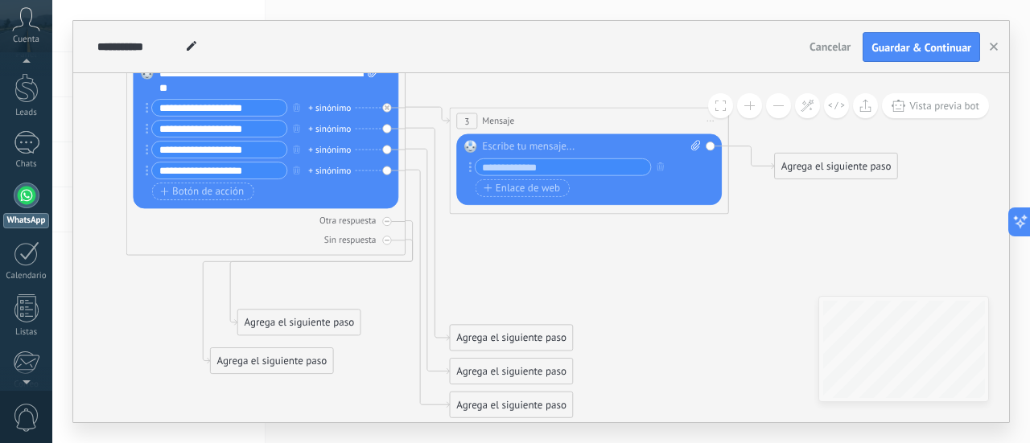
drag, startPoint x: 525, startPoint y: 300, endPoint x: 416, endPoint y: 345, distance: 117.6
click at [315, 317] on div "Agrega el siguiente paso" at bounding box center [299, 322] width 122 height 23
drag, startPoint x: 530, startPoint y: 342, endPoint x: 531, endPoint y: 237, distance: 104.6
click at [531, 237] on div "Agrega el siguiente paso" at bounding box center [511, 233] width 122 height 23
click at [523, 237] on div "Agrega el siguiente paso" at bounding box center [511, 233] width 122 height 23
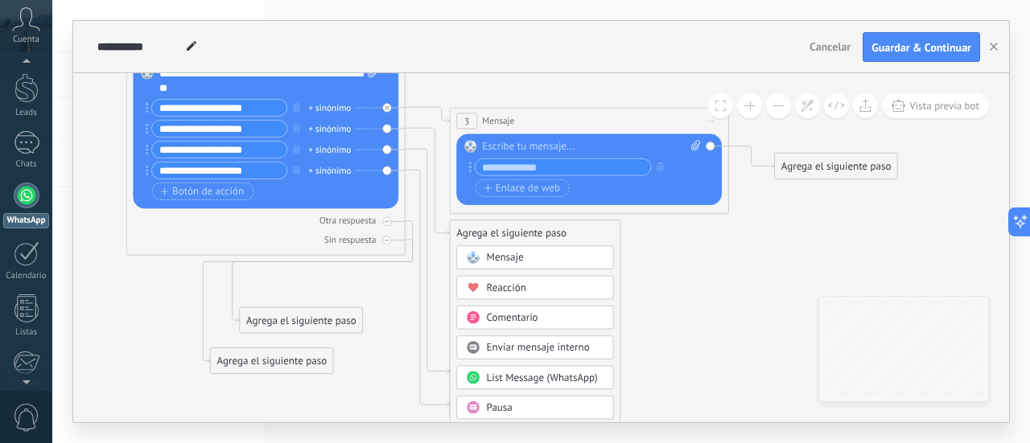
click at [517, 260] on span "Mensaje" at bounding box center [505, 258] width 37 height 13
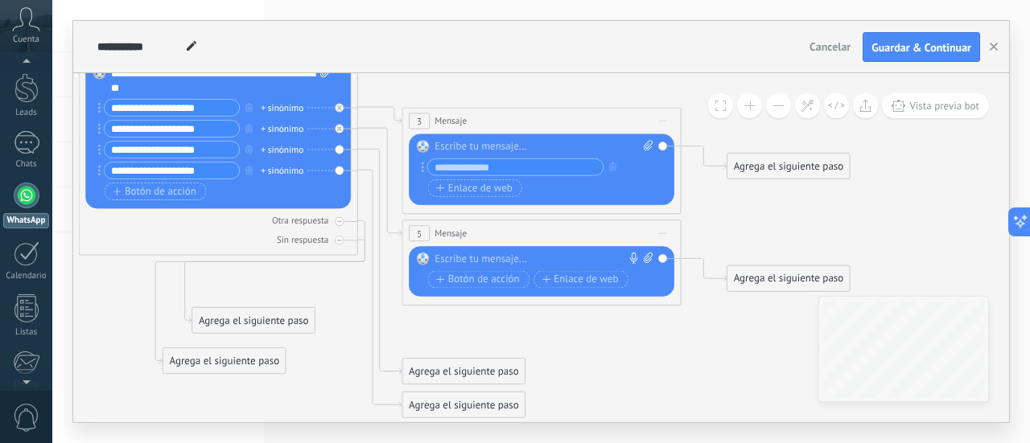
click at [473, 257] on div at bounding box center [538, 260] width 208 height 14
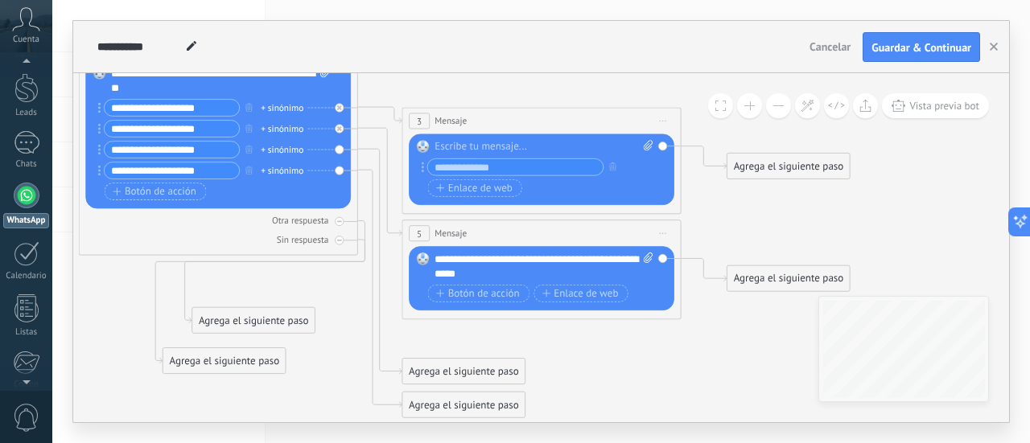
click at [650, 256] on icon at bounding box center [648, 258] width 9 height 10
click input "Subir" at bounding box center [0, 0] width 0 height 0
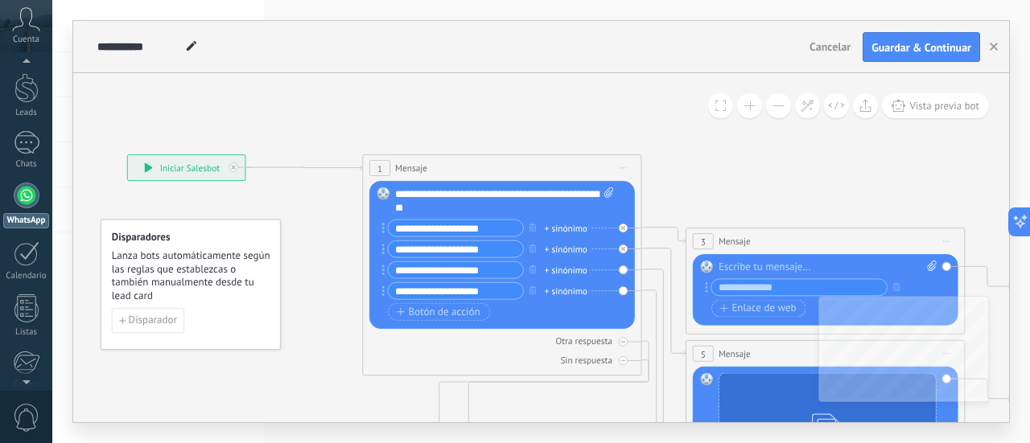
drag, startPoint x: 118, startPoint y: 282, endPoint x: 405, endPoint y: 408, distance: 313.4
click at [405, 409] on icon at bounding box center [606, 346] width 1657 height 1082
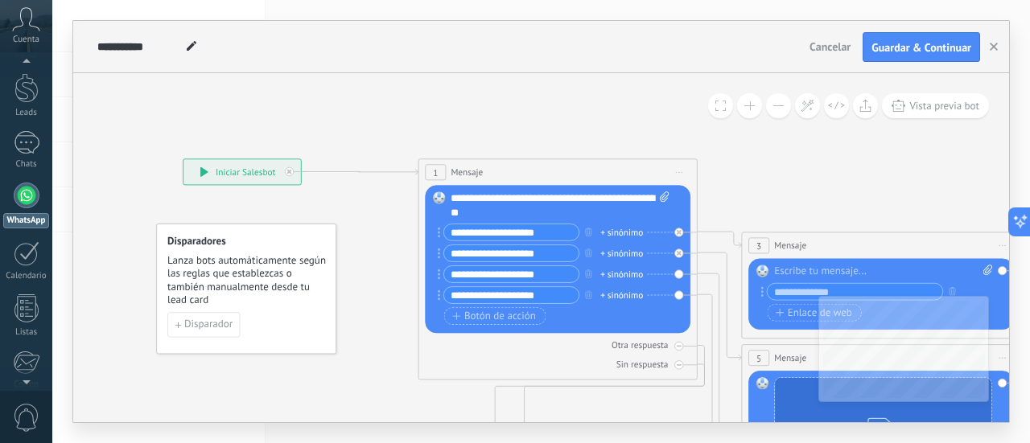
drag, startPoint x: 114, startPoint y: 113, endPoint x: 169, endPoint y: 113, distance: 54.7
click at [169, 113] on icon at bounding box center [661, 351] width 1657 height 1082
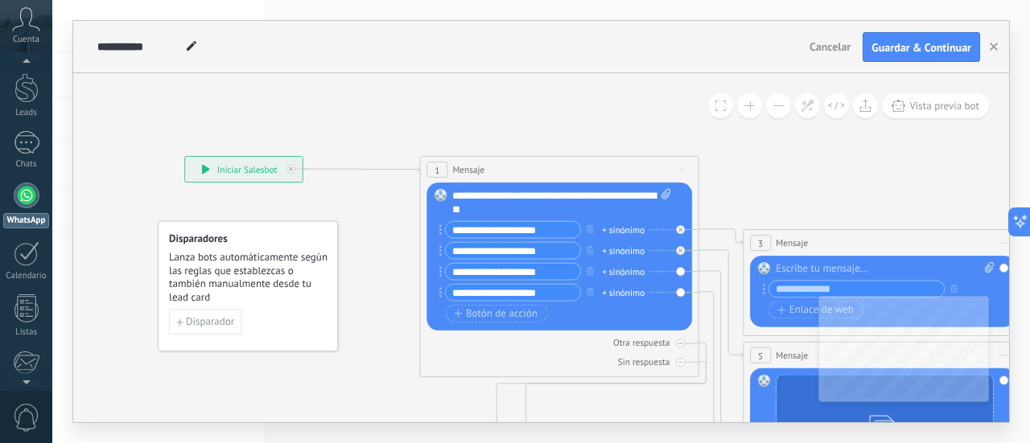
click at [240, 171] on div "**********" at bounding box center [243, 169] width 117 height 25
click at [202, 167] on icon at bounding box center [206, 170] width 8 height 10
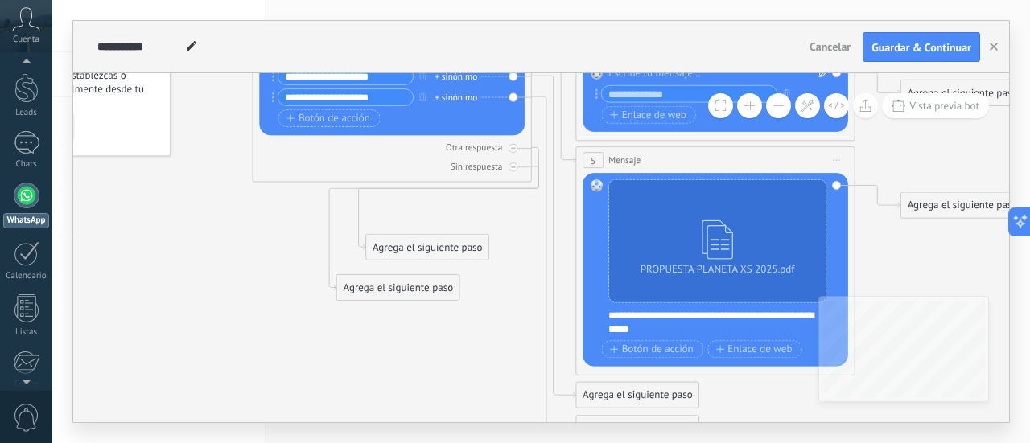
drag, startPoint x: 392, startPoint y: 384, endPoint x: 134, endPoint y: 158, distance: 342.6
click at [134, 158] on icon at bounding box center [496, 153] width 1657 height 1082
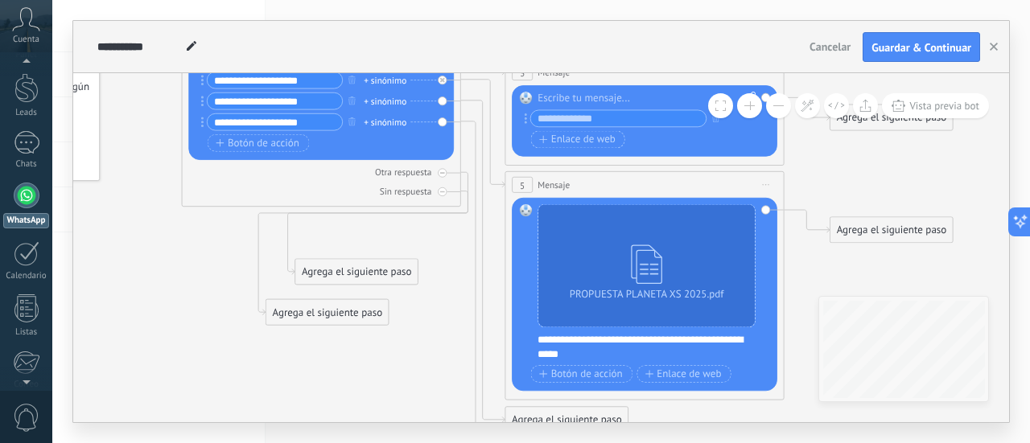
drag, startPoint x: 924, startPoint y: 232, endPoint x: 919, endPoint y: 289, distance: 57.3
click at [919, 289] on icon at bounding box center [425, 177] width 1657 height 1082
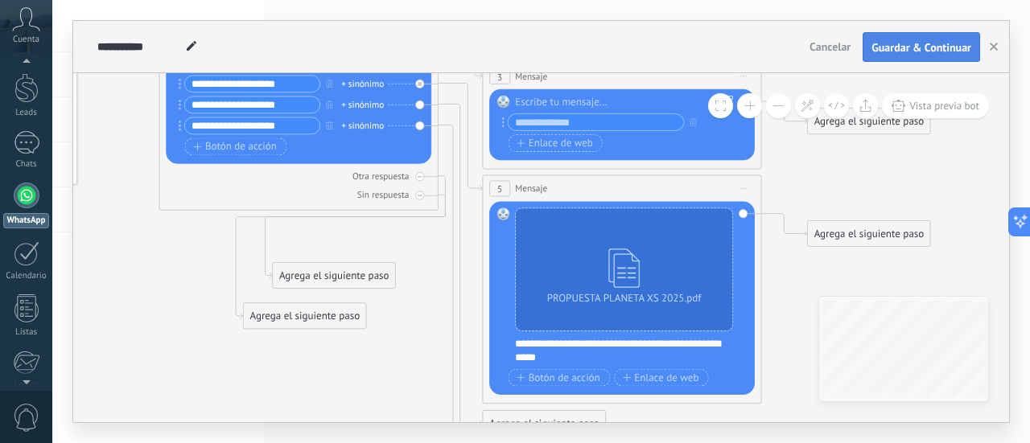
click at [893, 43] on span "Guardar & Continuar" at bounding box center [921, 47] width 100 height 11
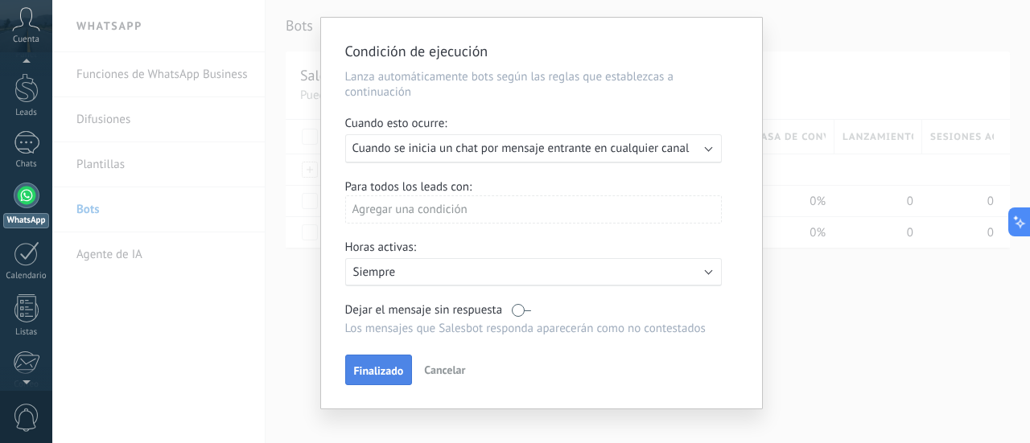
scroll to position [55, 0]
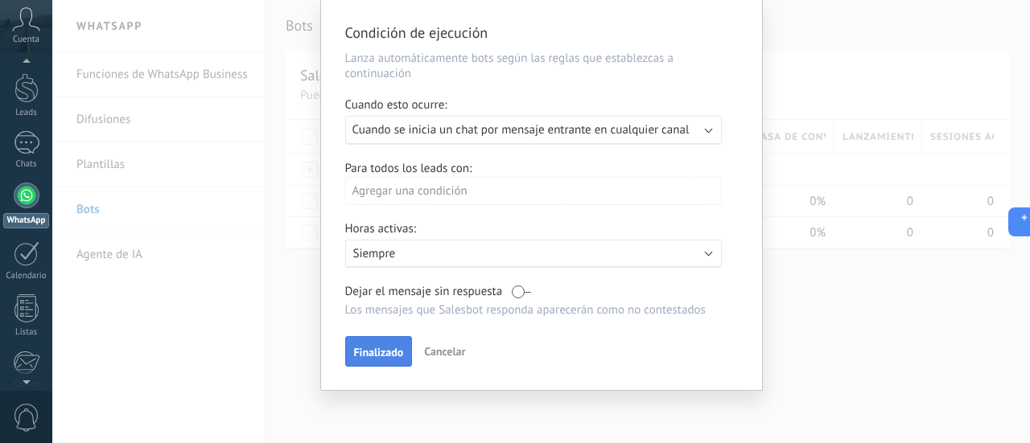
click at [389, 348] on span "Finalizado" at bounding box center [379, 352] width 50 height 11
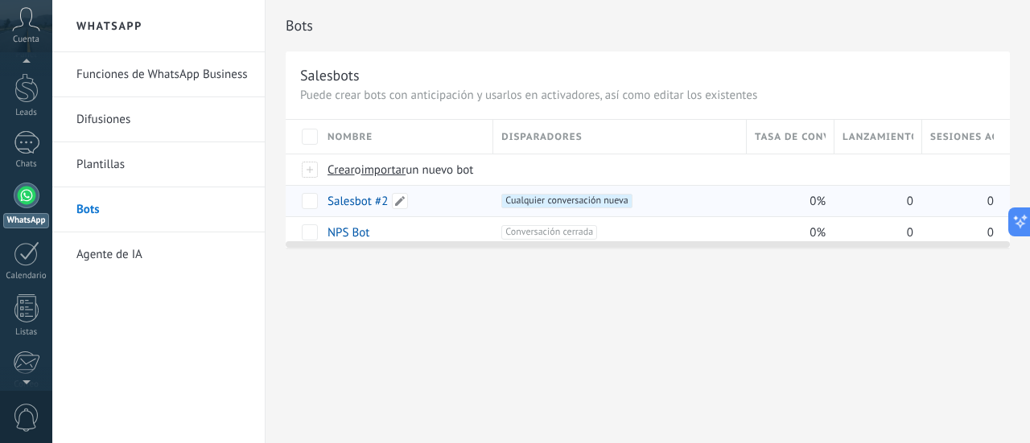
click at [352, 205] on link "Salesbot #2" at bounding box center [357, 201] width 60 height 15
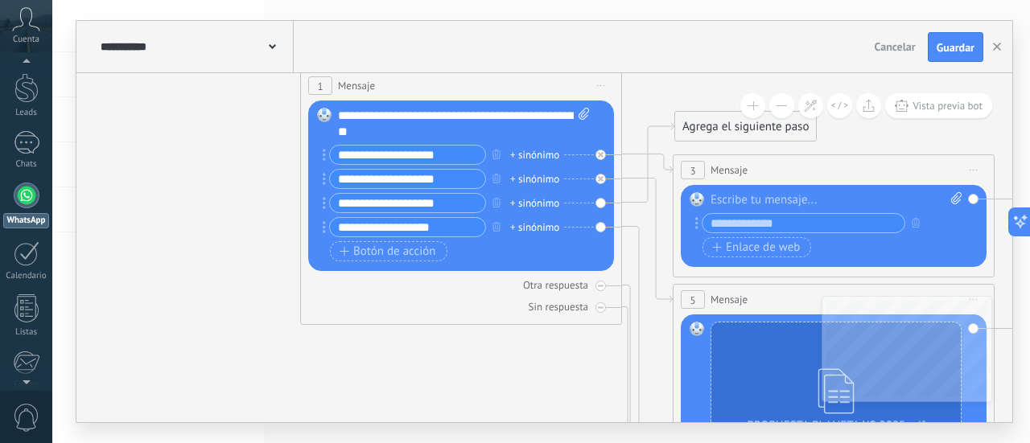
click at [277, 49] on div "**********" at bounding box center [195, 46] width 197 height 51
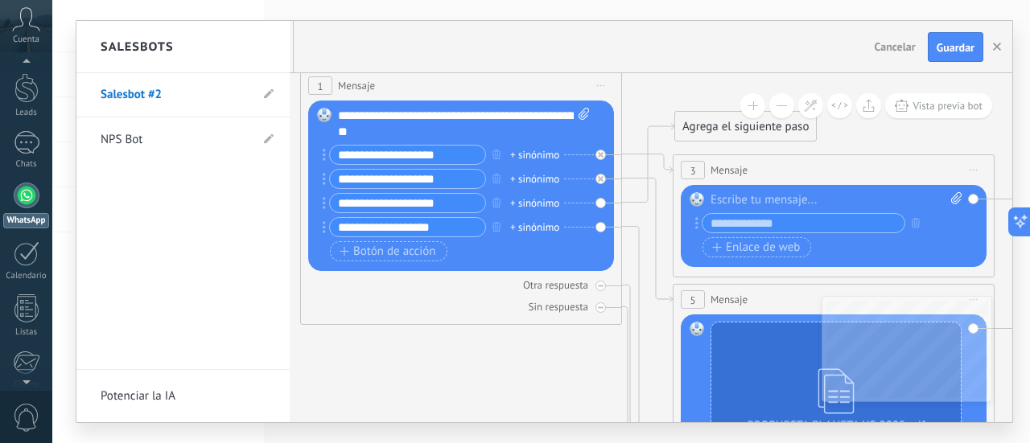
click at [263, 86] on li "Salesbot #2" at bounding box center [182, 95] width 213 height 44
click at [264, 96] on li "Salesbot #2" at bounding box center [182, 95] width 213 height 44
click at [264, 96] on icon at bounding box center [269, 94] width 10 height 10
drag, startPoint x: 179, startPoint y: 98, endPoint x: 52, endPoint y: 113, distance: 127.2
click at [56, 113] on div "**********" at bounding box center [540, 221] width 977 height 443
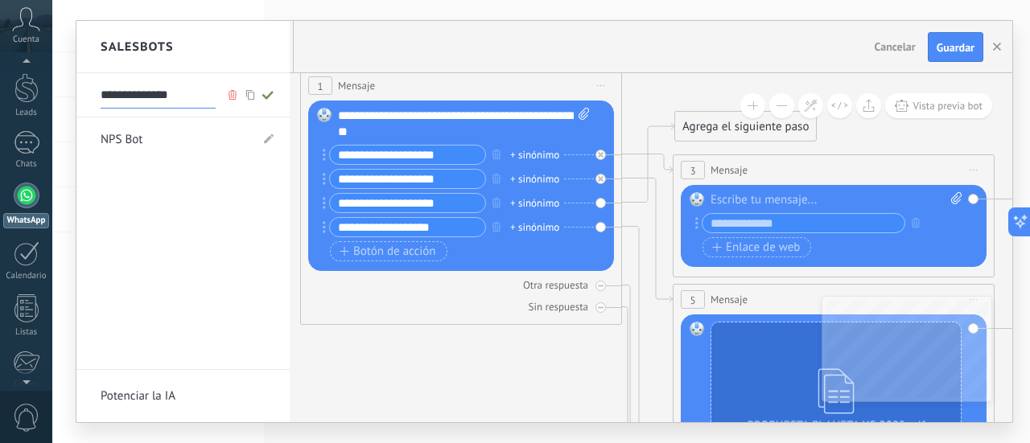
type input "**********"
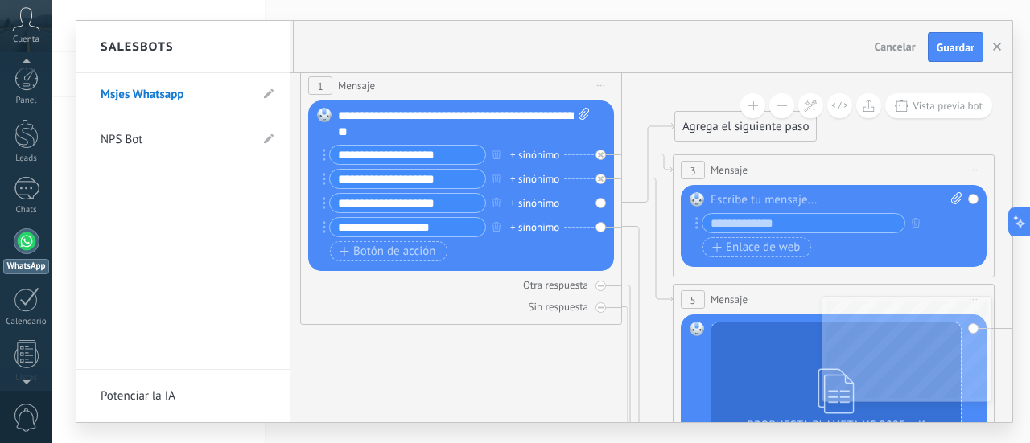
click at [19, 238] on div at bounding box center [27, 241] width 26 height 26
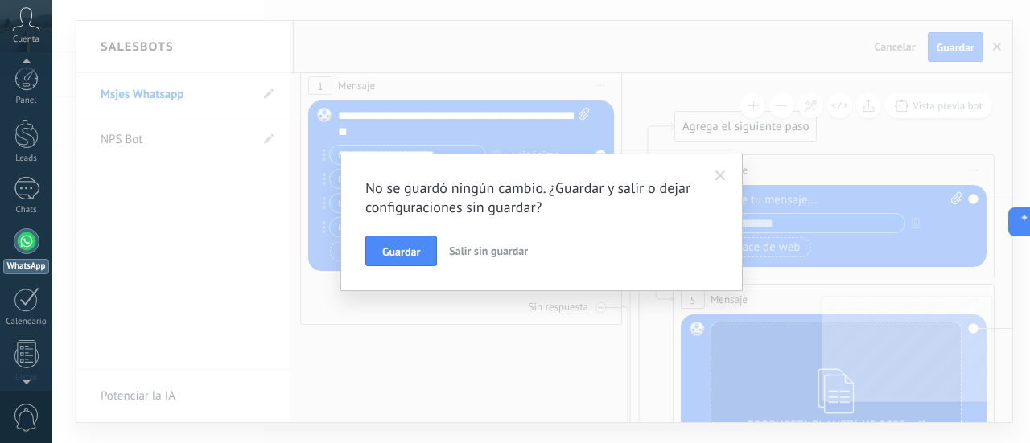
scroll to position [46, 0]
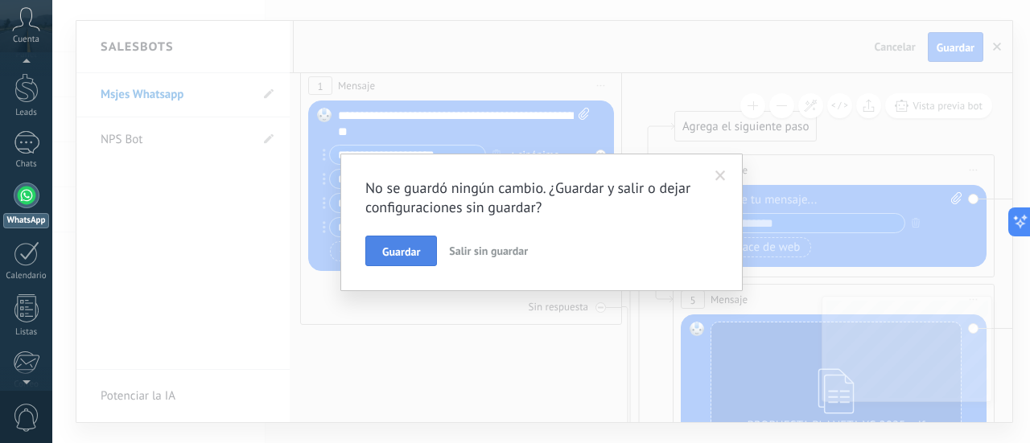
click at [409, 256] on span "Guardar" at bounding box center [401, 251] width 38 height 11
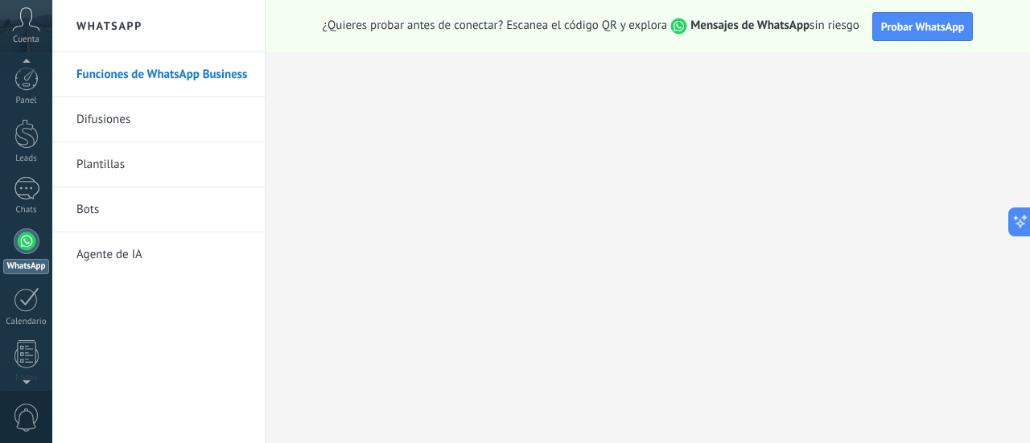
click at [24, 244] on div at bounding box center [27, 241] width 26 height 26
click at [28, 80] on div at bounding box center [26, 79] width 24 height 24
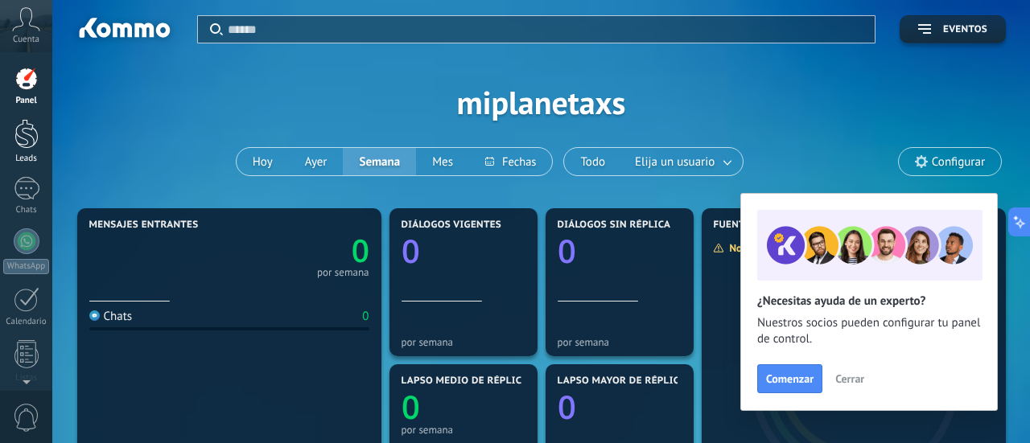
click at [21, 132] on div at bounding box center [26, 134] width 24 height 30
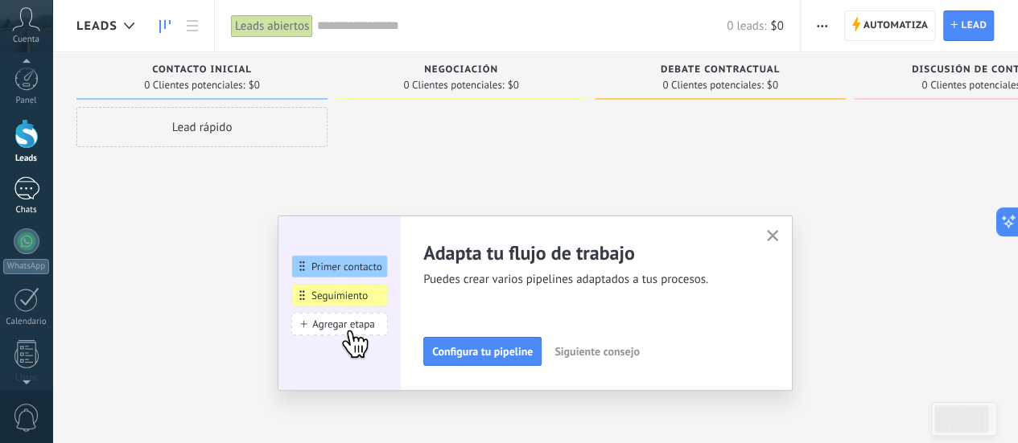
click at [21, 188] on div at bounding box center [27, 188] width 26 height 23
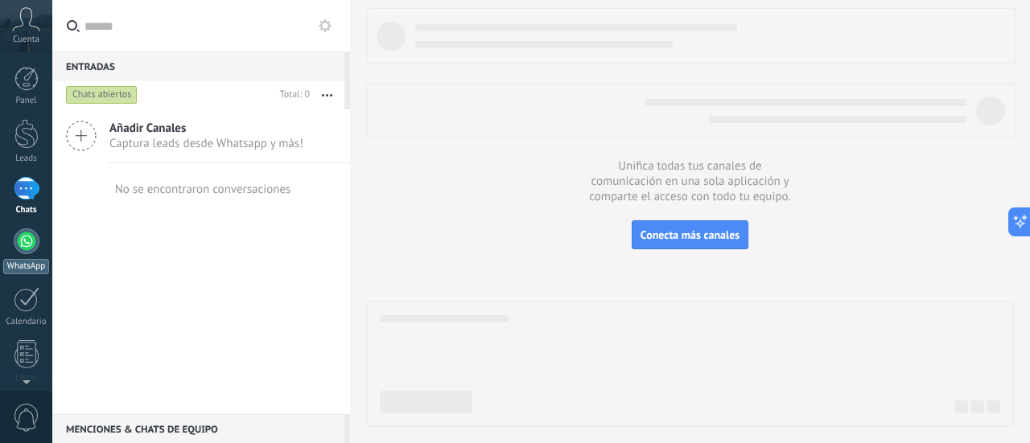
click at [23, 241] on div at bounding box center [27, 241] width 26 height 26
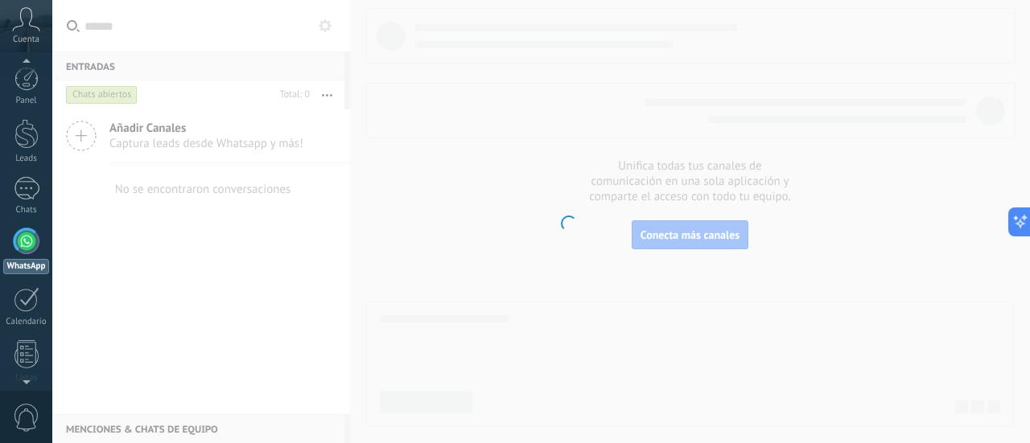
scroll to position [46, 0]
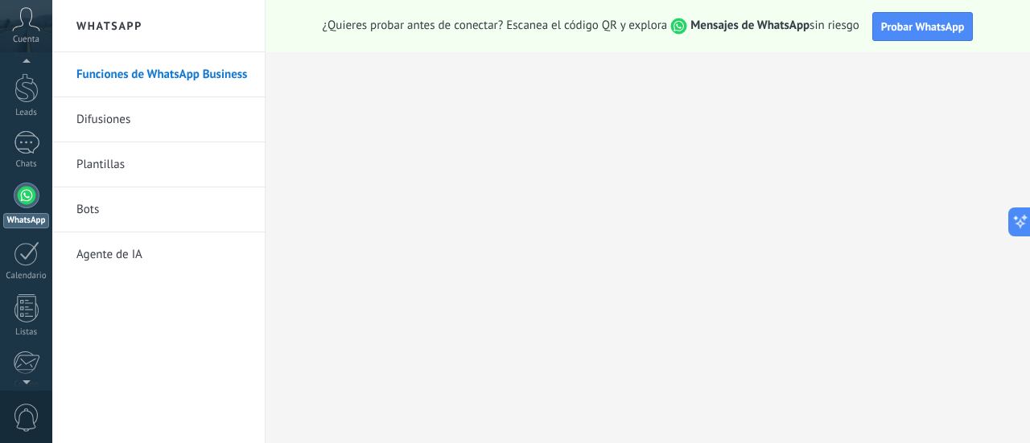
click at [93, 206] on link "Bots" at bounding box center [162, 209] width 172 height 45
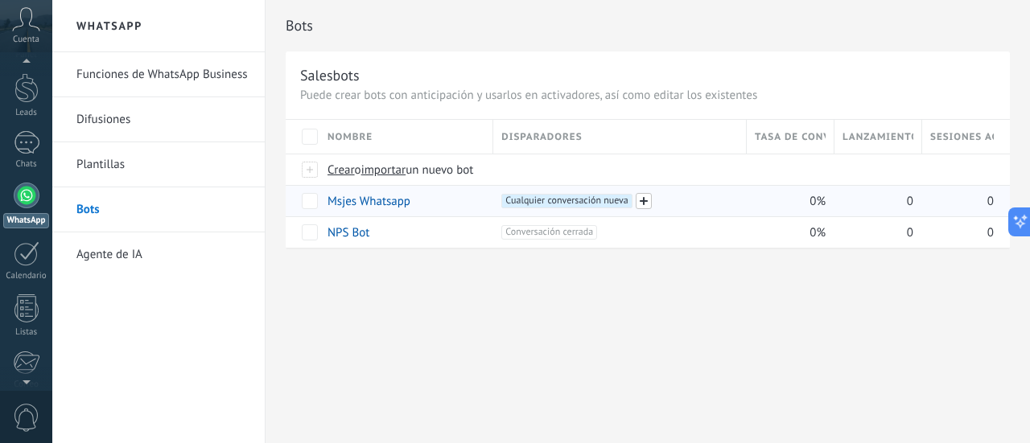
click at [643, 200] on span at bounding box center [644, 201] width 16 height 16
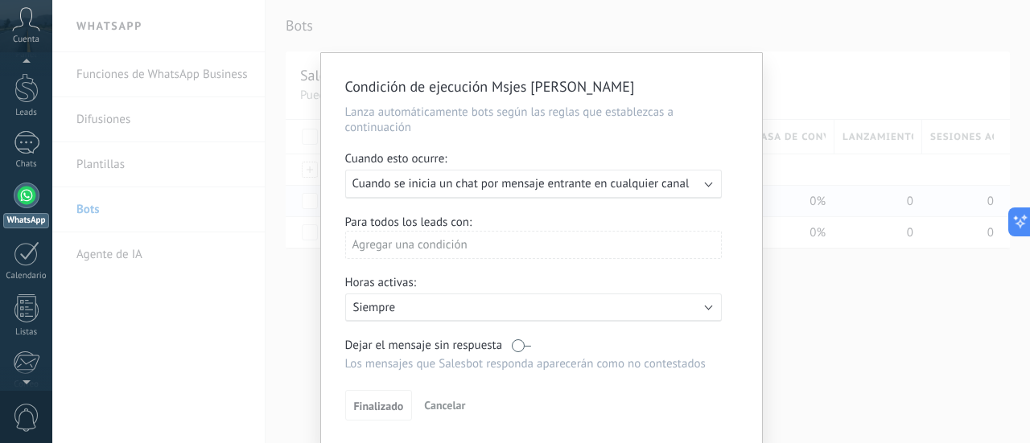
scroll to position [55, 0]
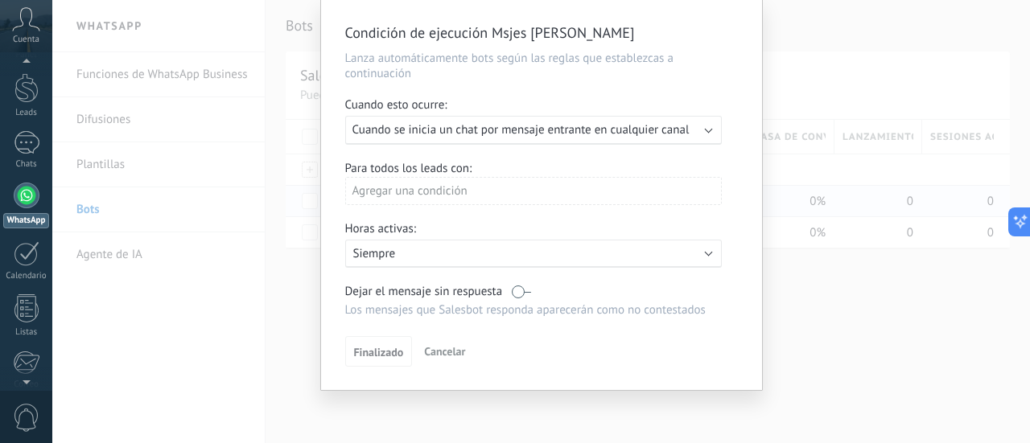
click at [438, 348] on span "Cancelar" at bounding box center [444, 351] width 41 height 14
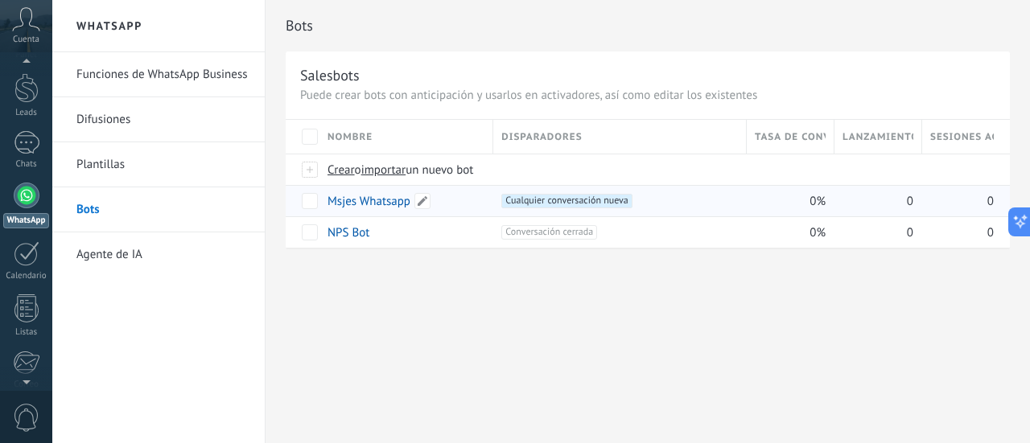
click at [360, 198] on link "Msjes Whatsapp" at bounding box center [368, 201] width 83 height 15
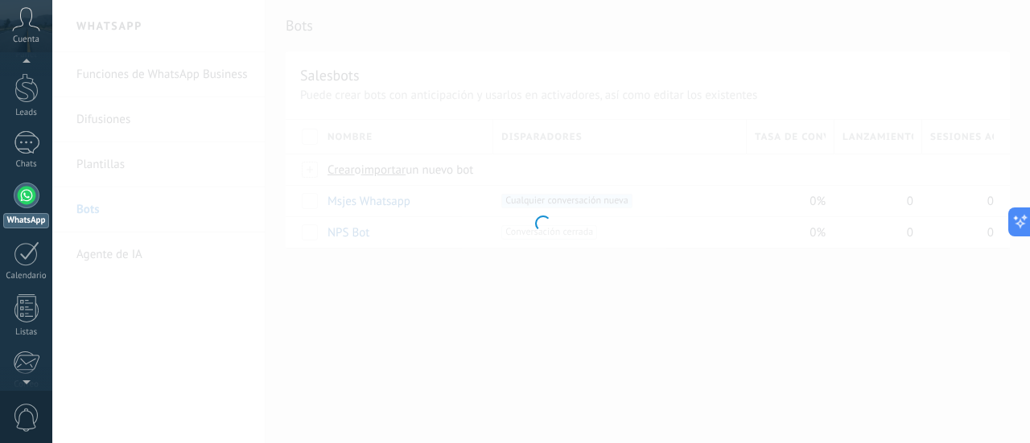
type input "**********"
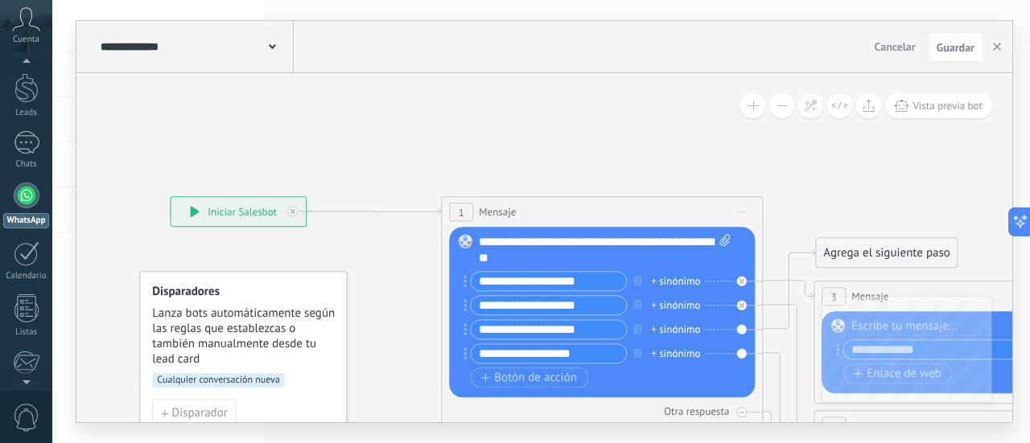
drag, startPoint x: 166, startPoint y: 271, endPoint x: 283, endPoint y: 237, distance: 122.2
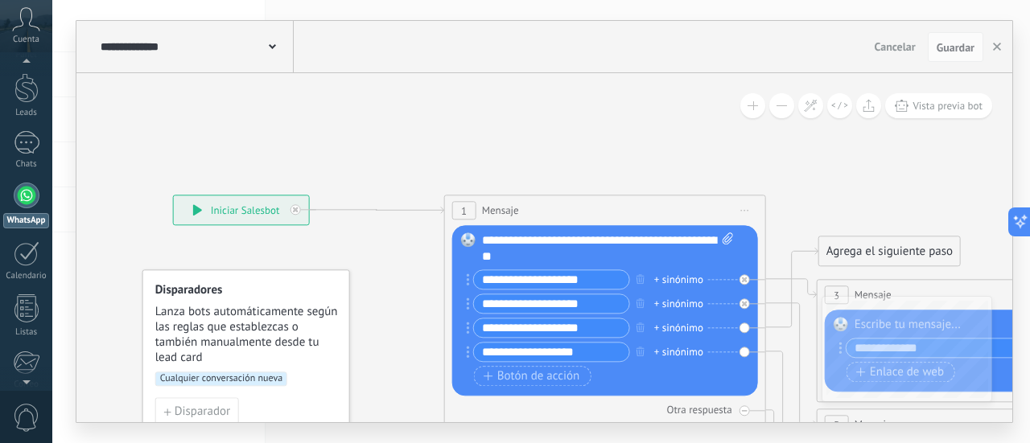
click at [196, 210] on icon at bounding box center [197, 210] width 9 height 11
click at [244, 214] on div "**********" at bounding box center [241, 210] width 135 height 29
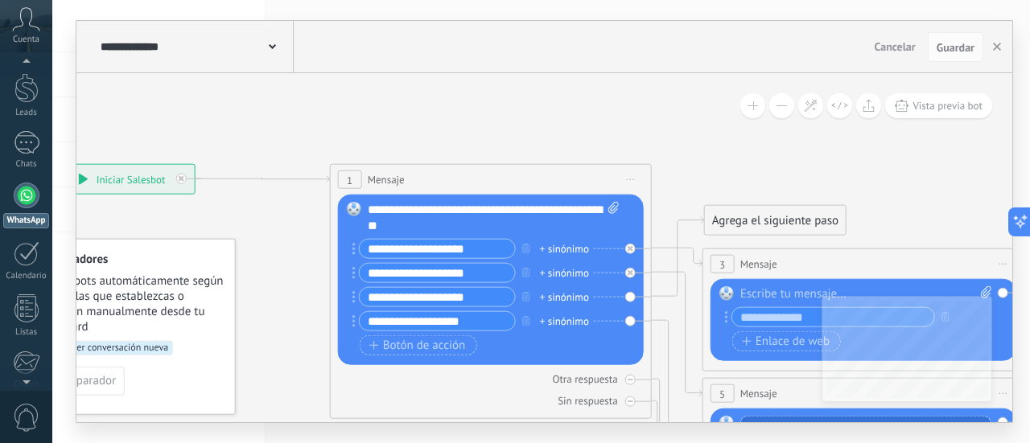
drag, startPoint x: 784, startPoint y: 179, endPoint x: 655, endPoint y: 141, distance: 134.2
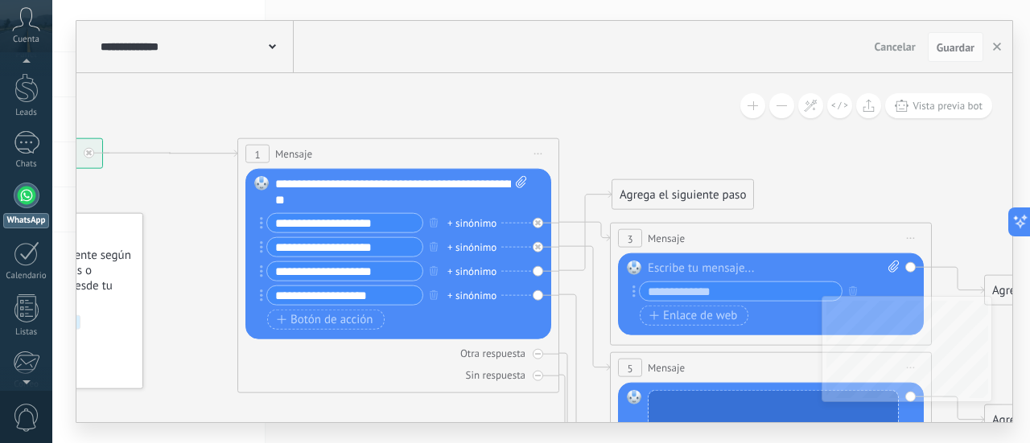
drag, startPoint x: 903, startPoint y: 181, endPoint x: 838, endPoint y: 159, distance: 67.9
click at [838, 159] on icon at bounding box center [519, 442] width 1910 height 1413
click at [813, 107] on icon at bounding box center [811, 106] width 14 height 14
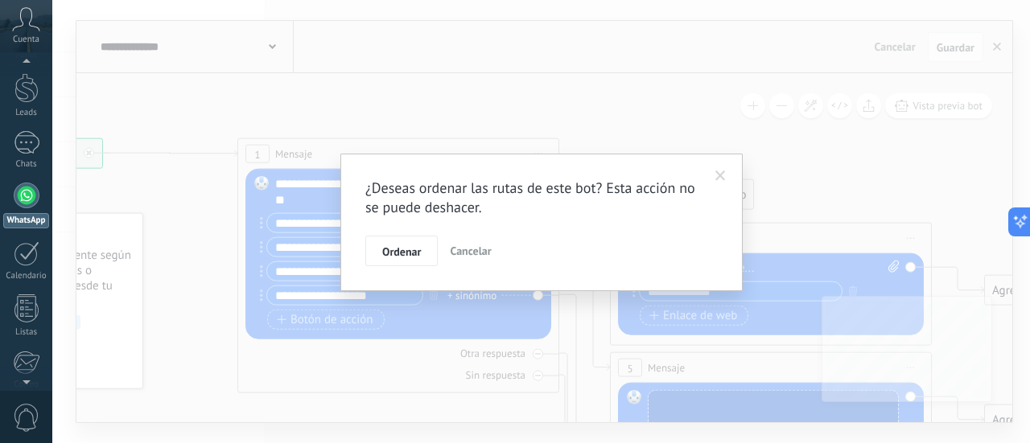
click at [481, 247] on span "Cancelar" at bounding box center [470, 251] width 41 height 14
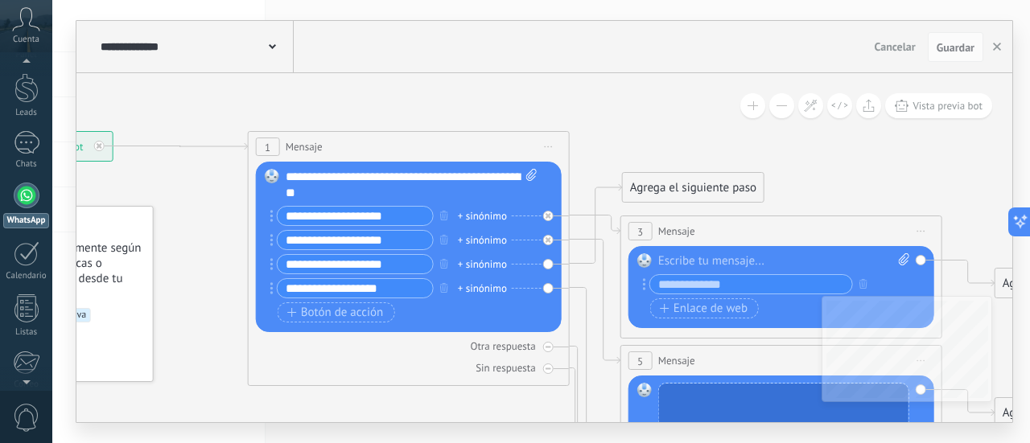
drag, startPoint x: 951, startPoint y: 201, endPoint x: 962, endPoint y: 193, distance: 13.8
click at [962, 193] on icon at bounding box center [529, 435] width 1910 height 1413
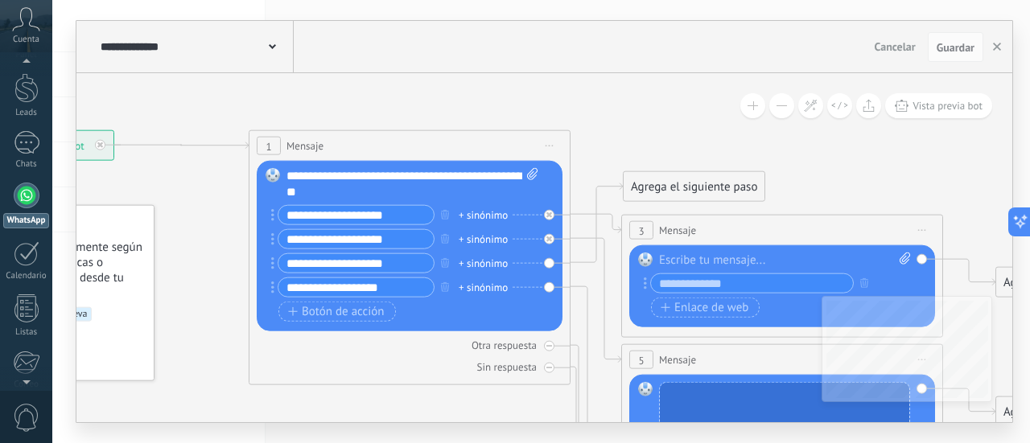
click at [274, 49] on icon at bounding box center [272, 46] width 7 height 5
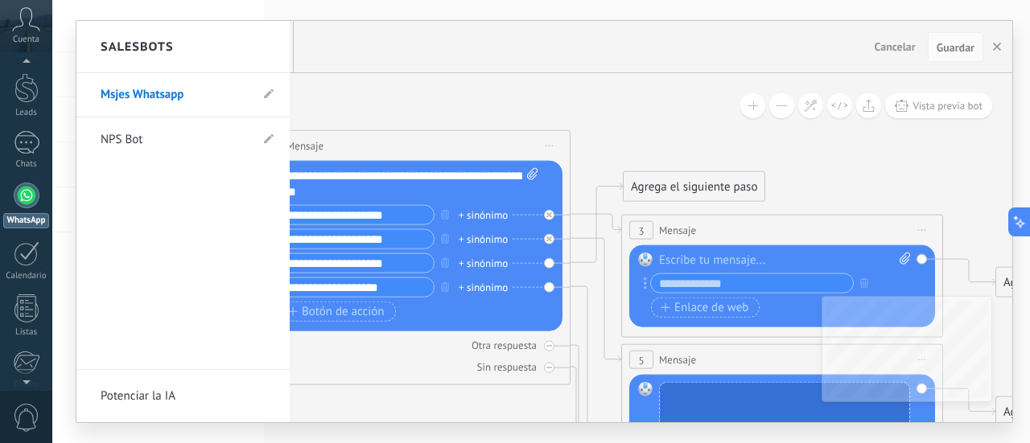
click at [272, 50] on div "Salesbots" at bounding box center [182, 47] width 213 height 52
click at [403, 89] on div at bounding box center [544, 221] width 936 height 401
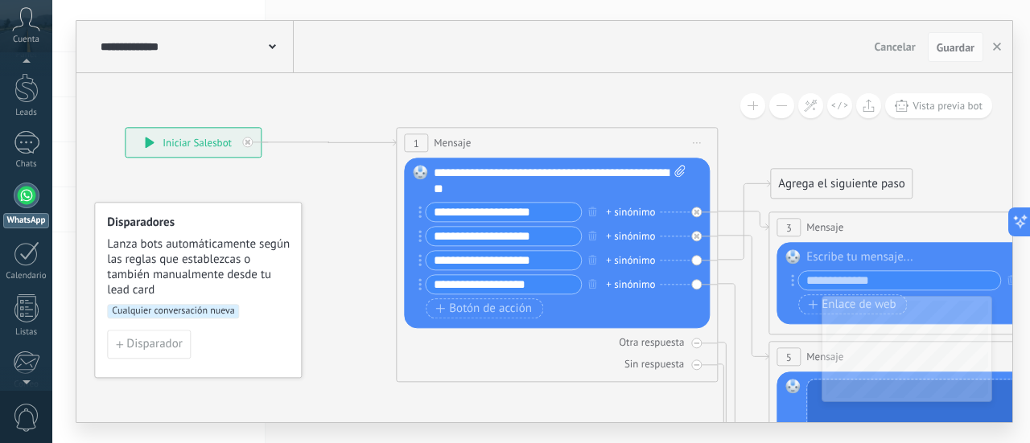
drag, startPoint x: 182, startPoint y: 207, endPoint x: 315, endPoint y: 200, distance: 133.7
click at [319, 200] on icon at bounding box center [677, 432] width 1910 height 1413
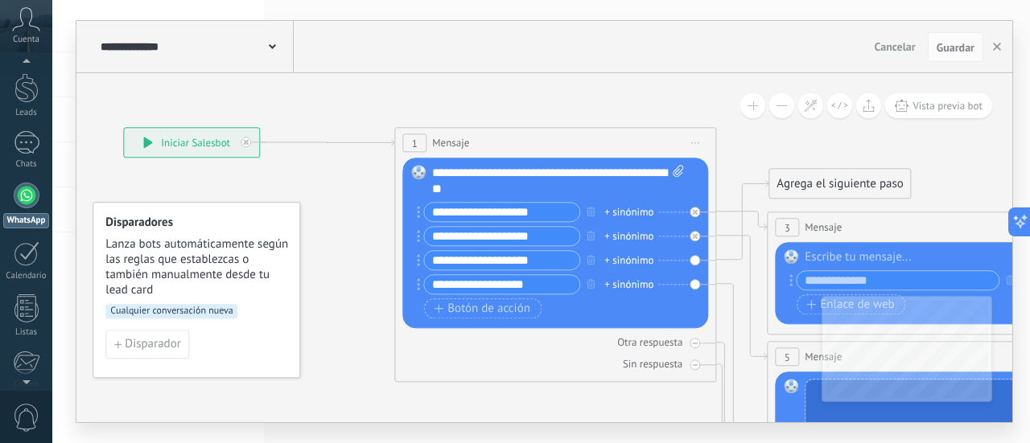
click at [35, 197] on div at bounding box center [27, 196] width 26 height 26
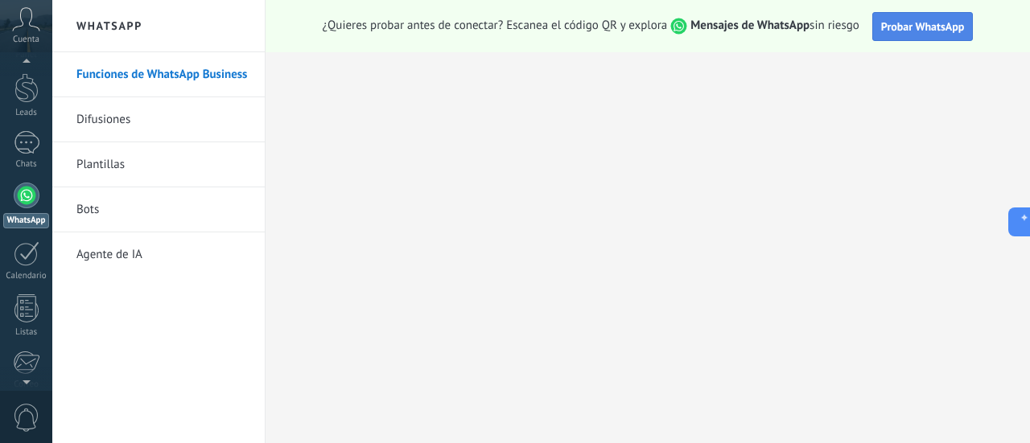
click at [907, 24] on span "Probar WhatsApp" at bounding box center [923, 26] width 84 height 14
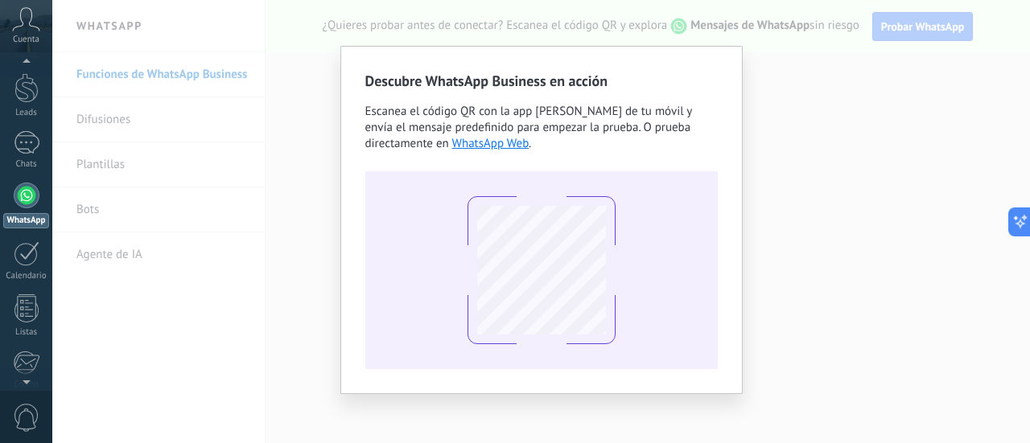
scroll to position [9, 0]
click at [814, 362] on div "Descubre WhatsApp Business en acción Escanea el código QR con la app [PERSON_NA…" at bounding box center [540, 221] width 977 height 443
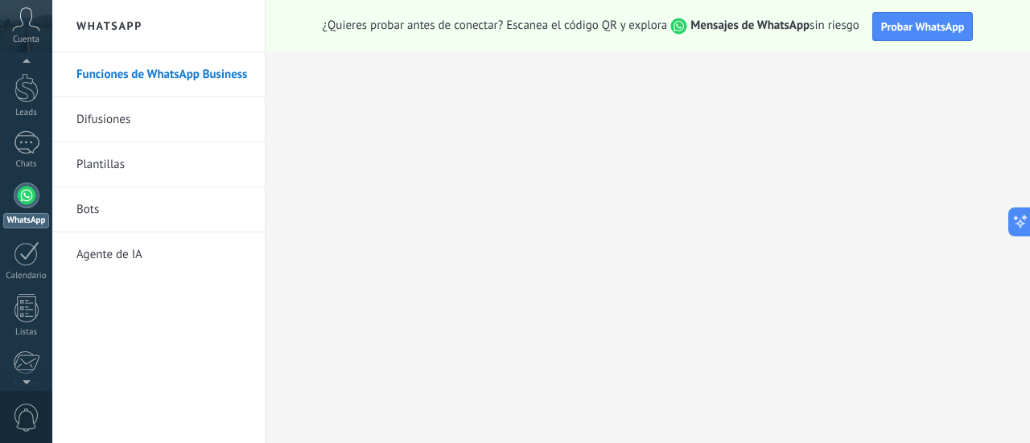
scroll to position [0, 0]
click at [891, 22] on span "Probar WhatsApp" at bounding box center [923, 26] width 84 height 14
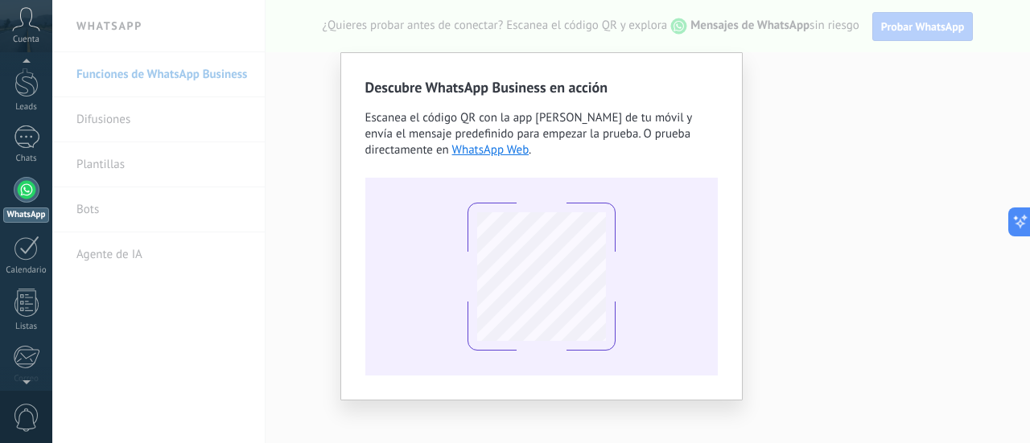
scroll to position [46, 0]
click at [245, 212] on div "Descubre WhatsApp Business en acción Escanea el código QR con la app [PERSON_NA…" at bounding box center [540, 221] width 977 height 443
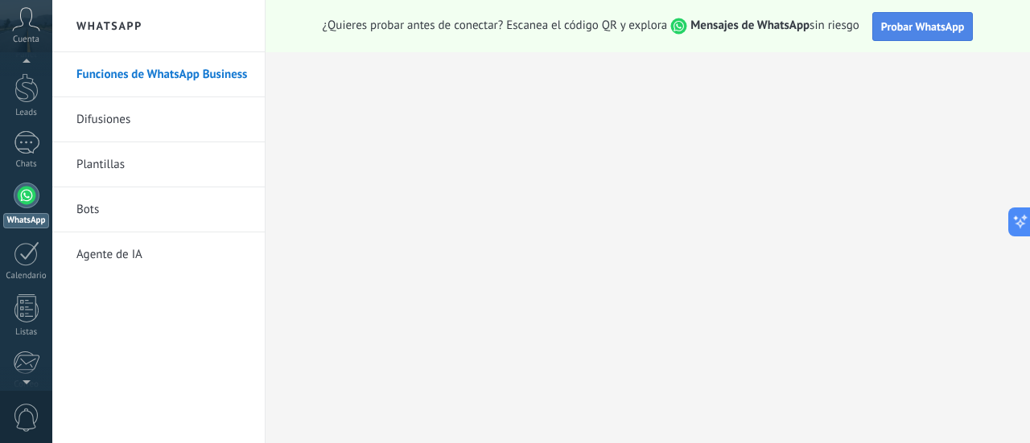
click at [921, 31] on span "Probar WhatsApp" at bounding box center [923, 26] width 84 height 14
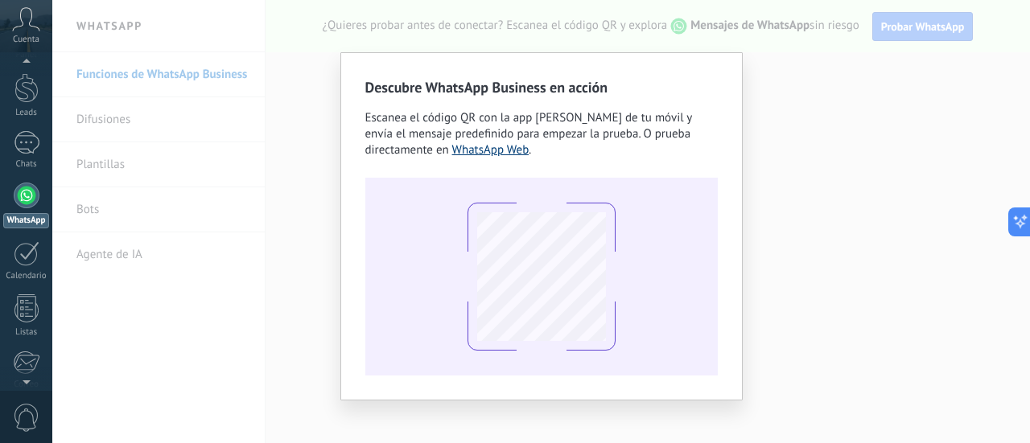
click at [452, 151] on link "WhatsApp Web" at bounding box center [490, 149] width 77 height 15
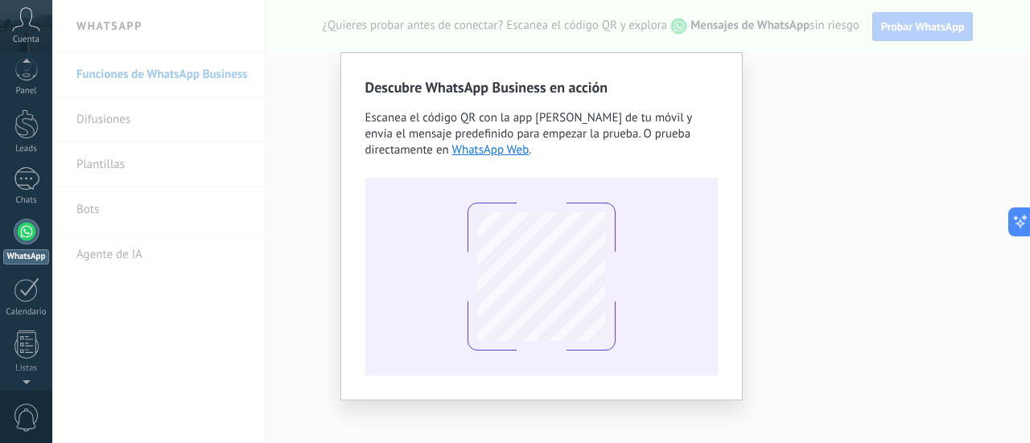
scroll to position [0, 0]
click at [27, 241] on div at bounding box center [27, 241] width 26 height 26
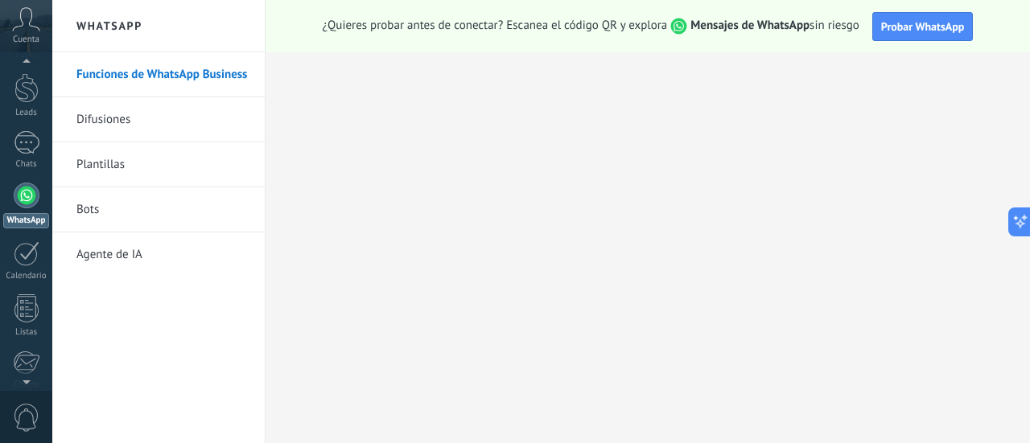
click at [678, 27] on span "Mensajes de WhatsApp" at bounding box center [738, 25] width 142 height 15
click at [734, 36] on div "¿Quieres probar antes de conectar? Escanea el código QR y explora Mensajes de W…" at bounding box center [647, 26] width 764 height 52
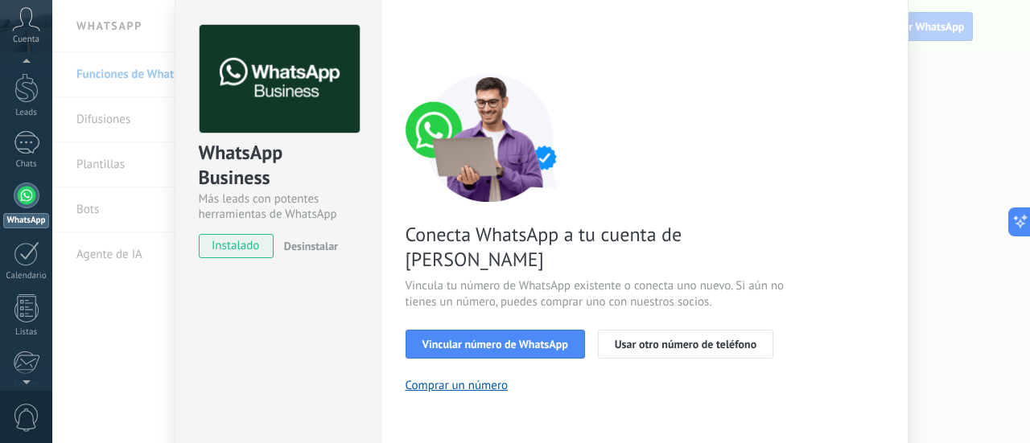
scroll to position [80, 0]
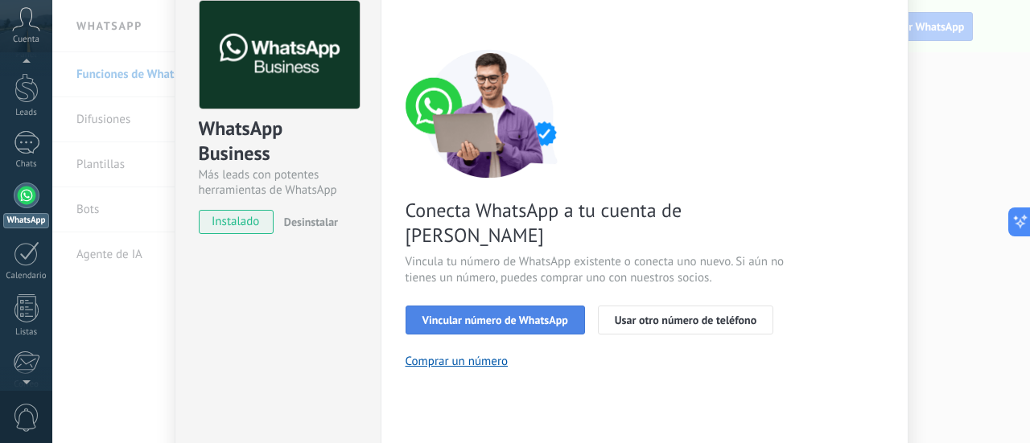
click at [492, 315] on span "Vincular número de WhatsApp" at bounding box center [495, 320] width 146 height 11
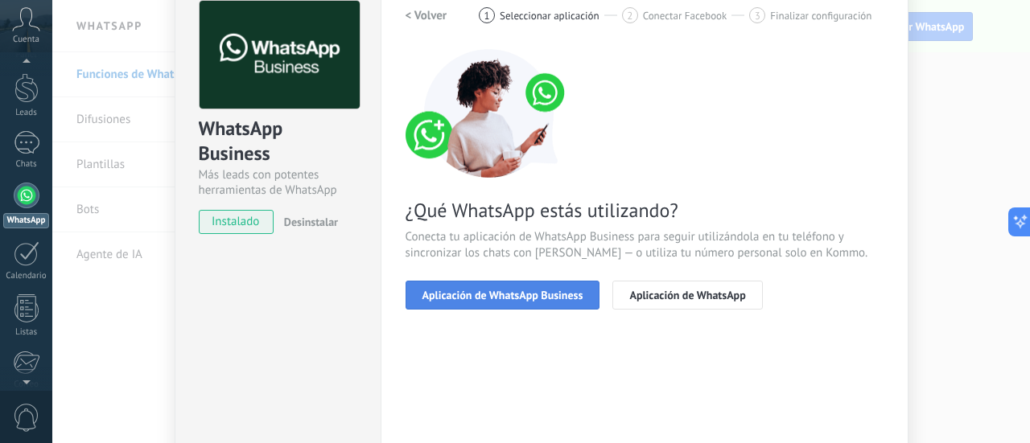
click at [481, 298] on span "Aplicación de WhatsApp Business" at bounding box center [502, 295] width 161 height 11
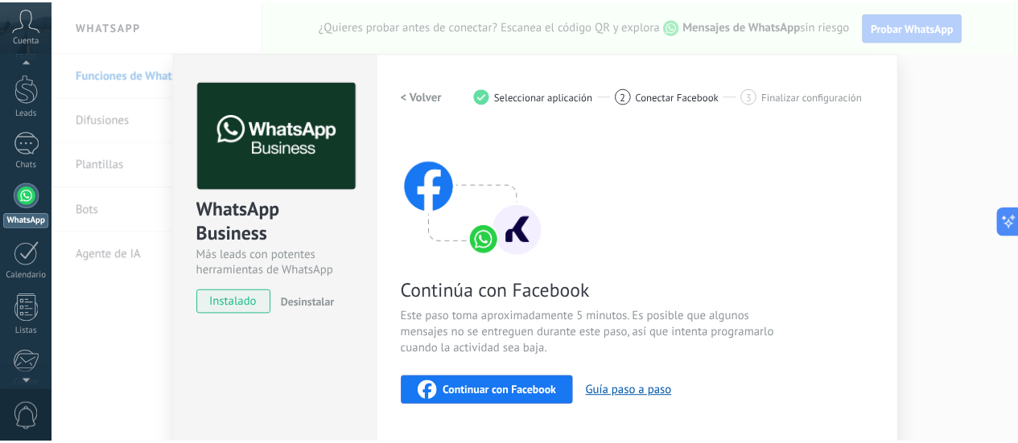
scroll to position [0, 0]
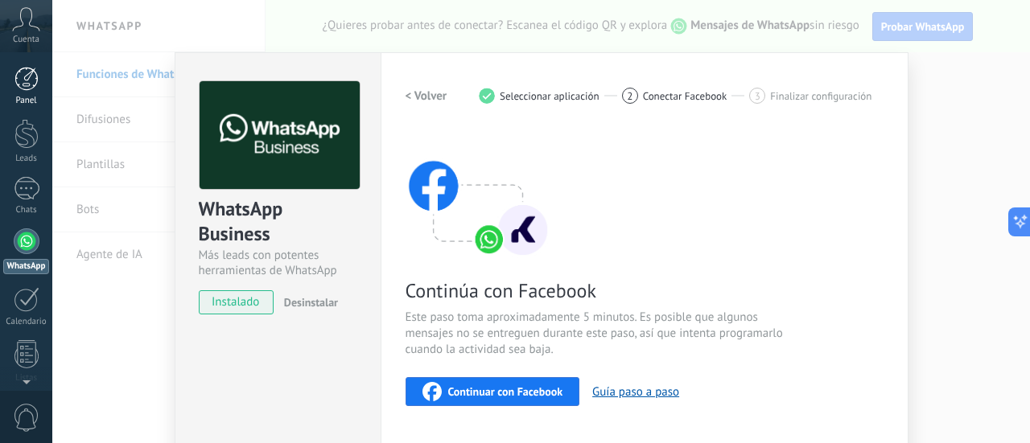
click at [16, 80] on div at bounding box center [26, 79] width 24 height 24
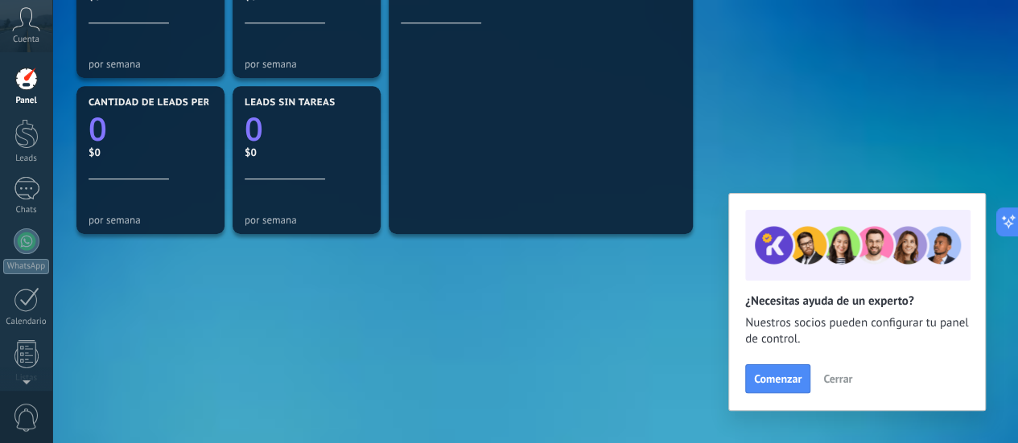
click at [282, 340] on div "Mensajes entrantes 0 por semana WhatsApp Cloud API 0 Chats 0 Otros 0 Diálogos v…" at bounding box center [534, 4] width 925 height 780
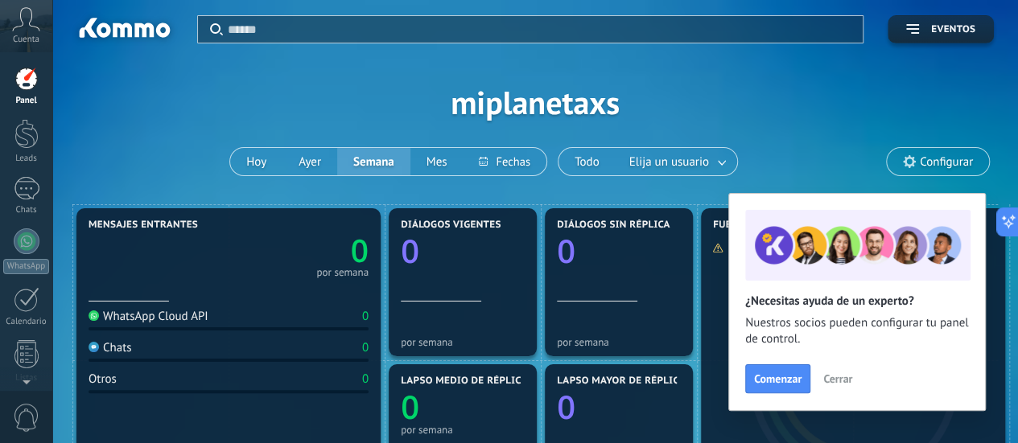
click at [925, 161] on span "Configurar" at bounding box center [946, 162] width 53 height 14
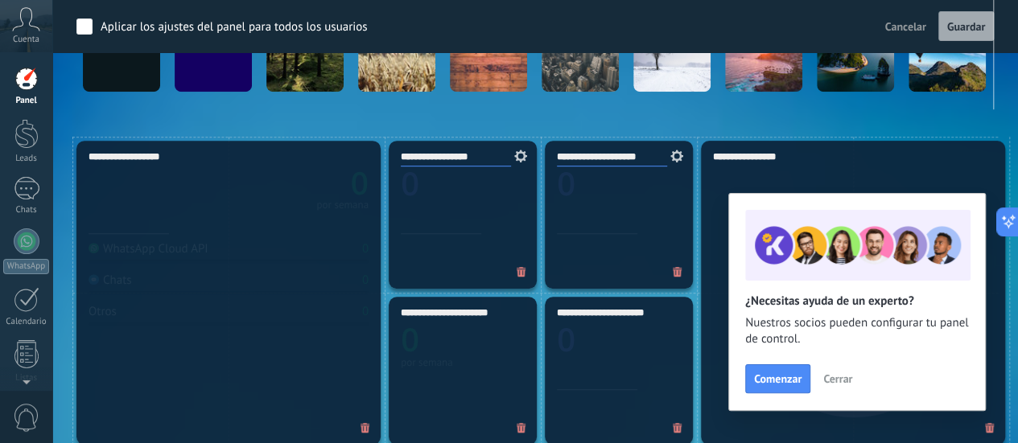
scroll to position [483, 0]
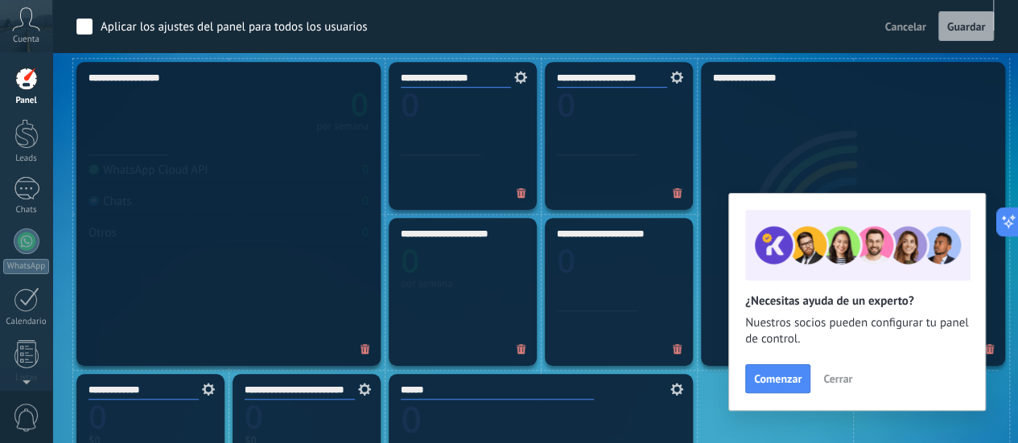
drag, startPoint x: 383, startPoint y: 220, endPoint x: 311, endPoint y: 213, distance: 72.7
click at [830, 380] on span "Cerrar" at bounding box center [837, 378] width 29 height 11
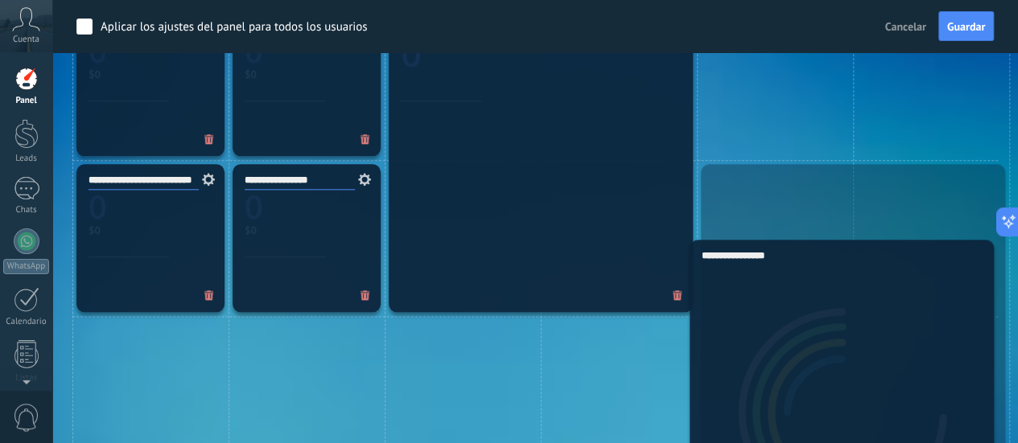
scroll to position [912, 0]
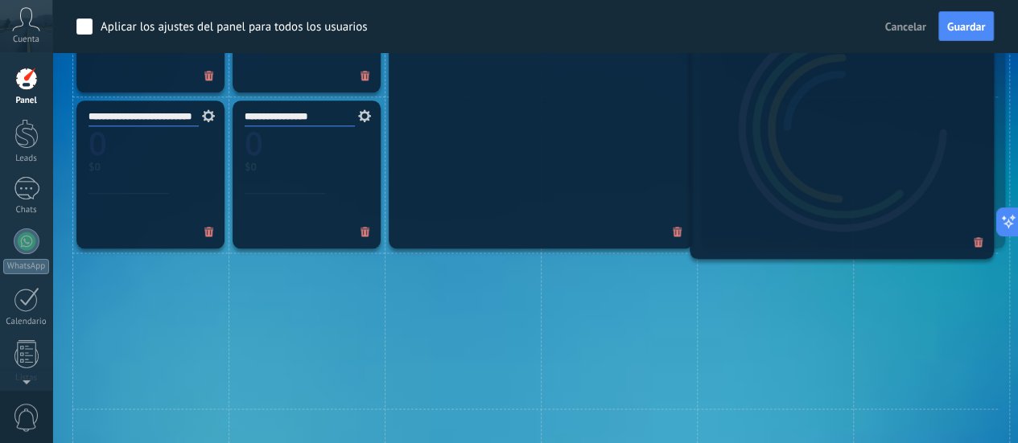
drag, startPoint x: 846, startPoint y: 226, endPoint x: 865, endPoint y: 31, distance: 195.6
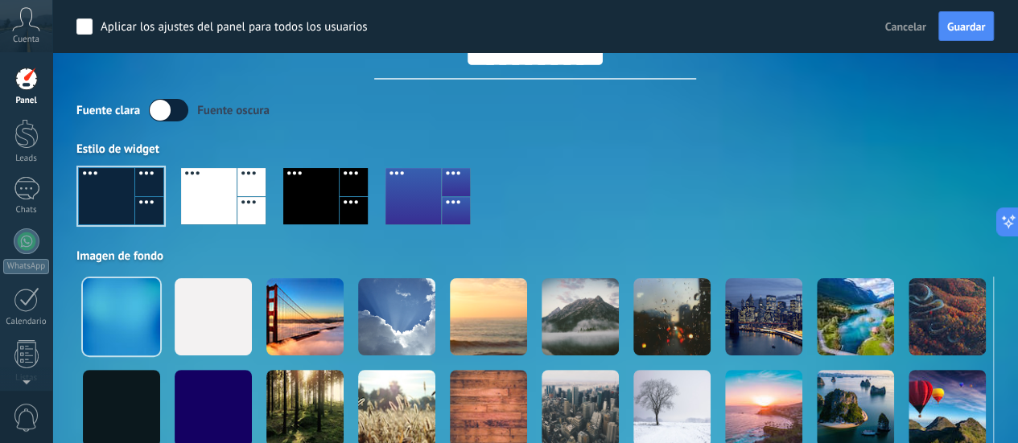
scroll to position [0, 0]
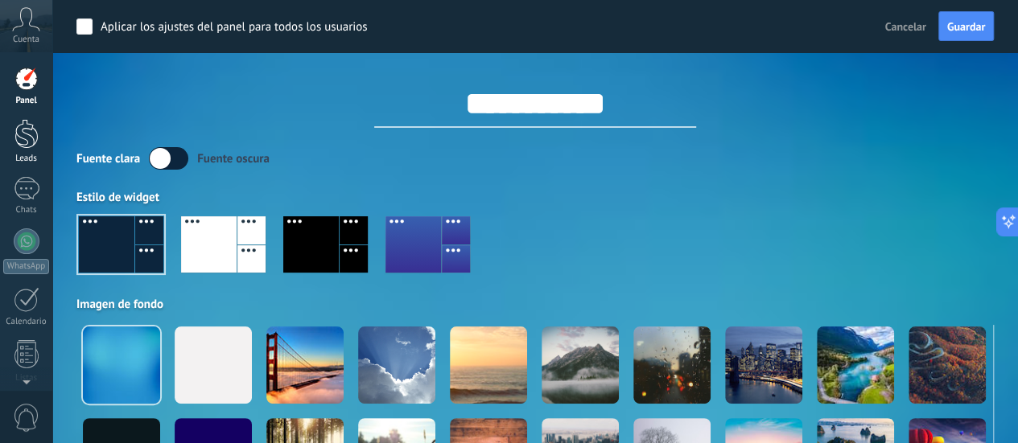
click at [24, 141] on div at bounding box center [26, 134] width 24 height 30
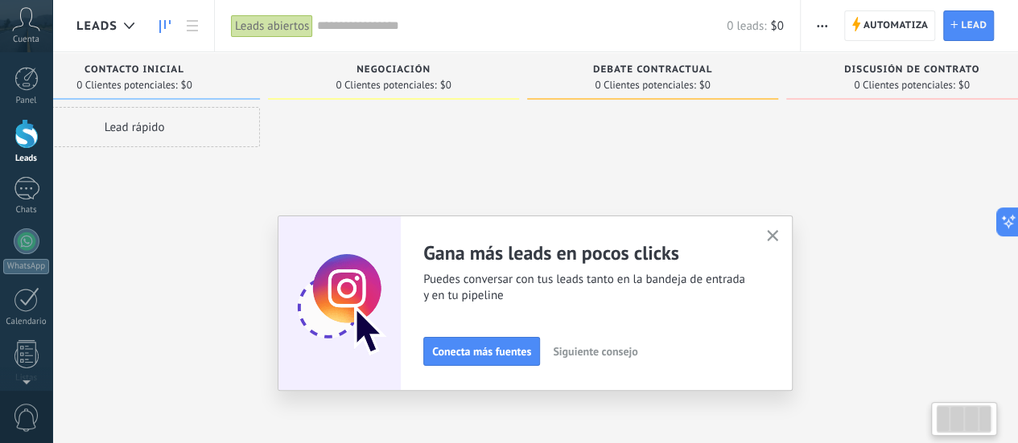
scroll to position [0, 111]
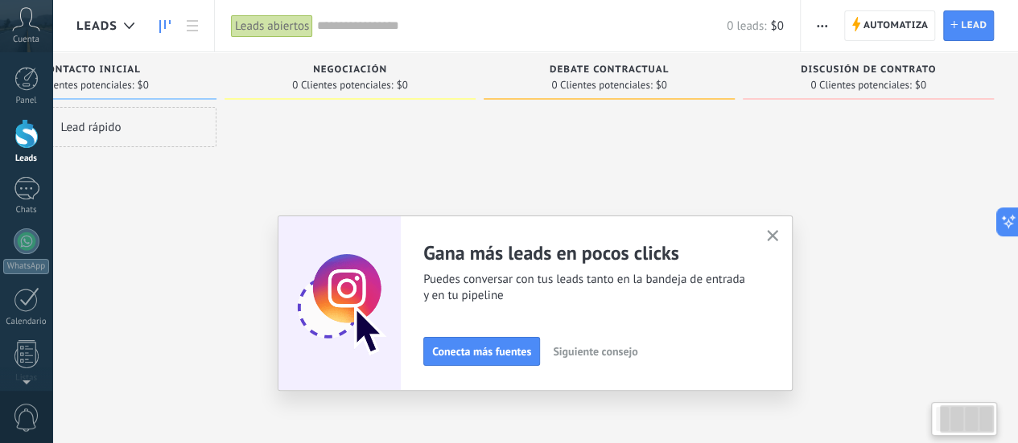
drag, startPoint x: 796, startPoint y: 168, endPoint x: 463, endPoint y: 101, distance: 339.8
click at [463, 101] on div "Lamentablemente, no hay leads con estos parámetros. Mostrar todo Leads Entrante…" at bounding box center [491, 196] width 1052 height 288
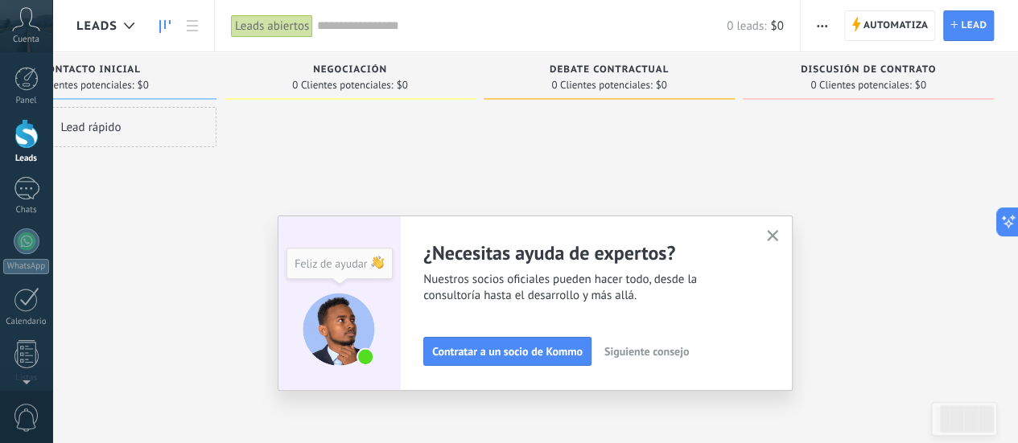
click at [779, 233] on icon "button" at bounding box center [773, 236] width 12 height 12
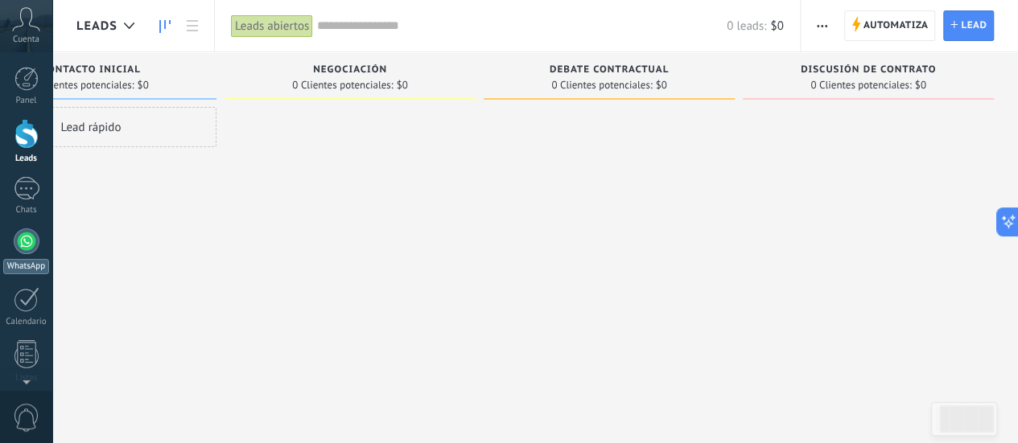
click at [29, 245] on div at bounding box center [27, 241] width 26 height 26
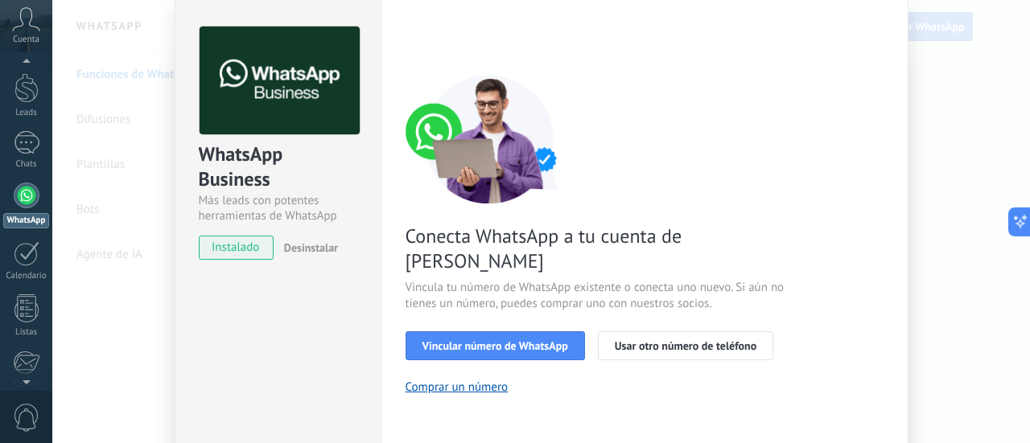
scroll to position [80, 0]
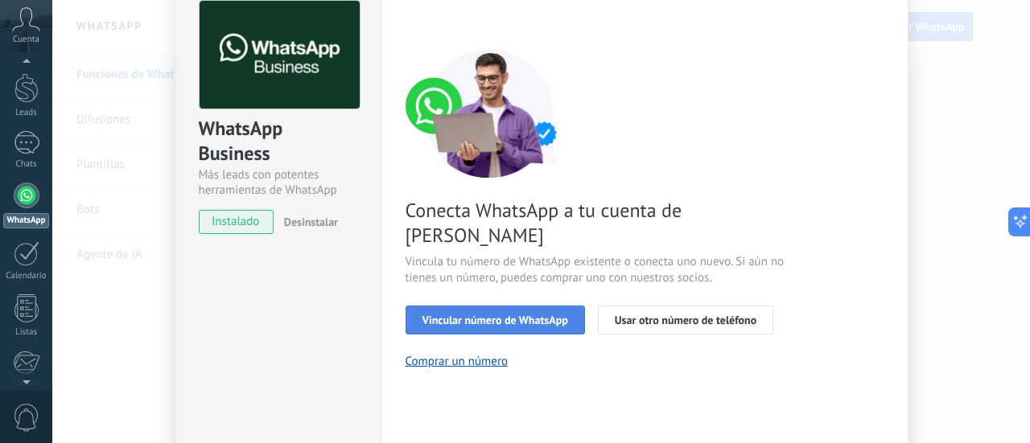
click at [492, 315] on span "Vincular número de WhatsApp" at bounding box center [495, 320] width 146 height 11
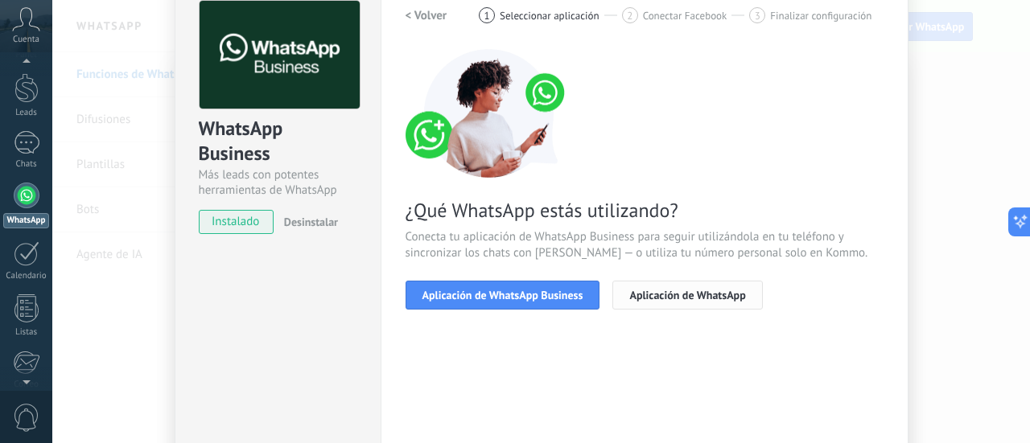
click at [679, 292] on span "Aplicación de WhatsApp" at bounding box center [687, 295] width 116 height 11
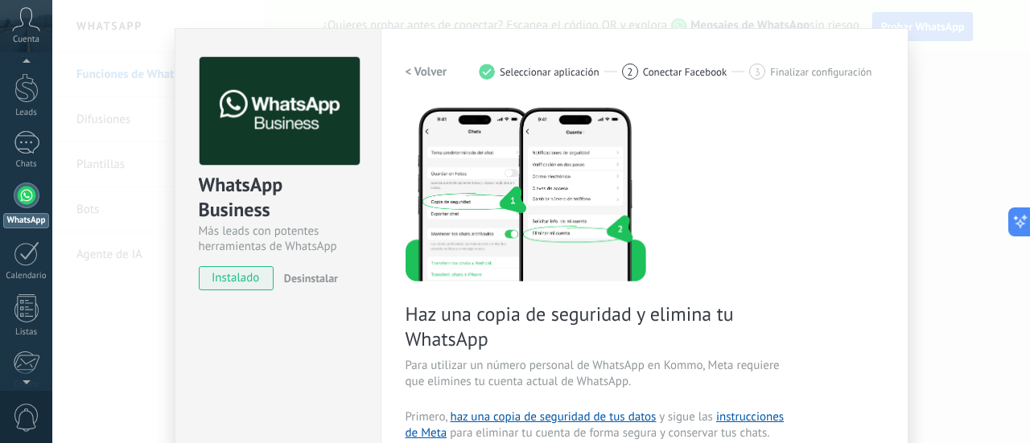
scroll to position [0, 0]
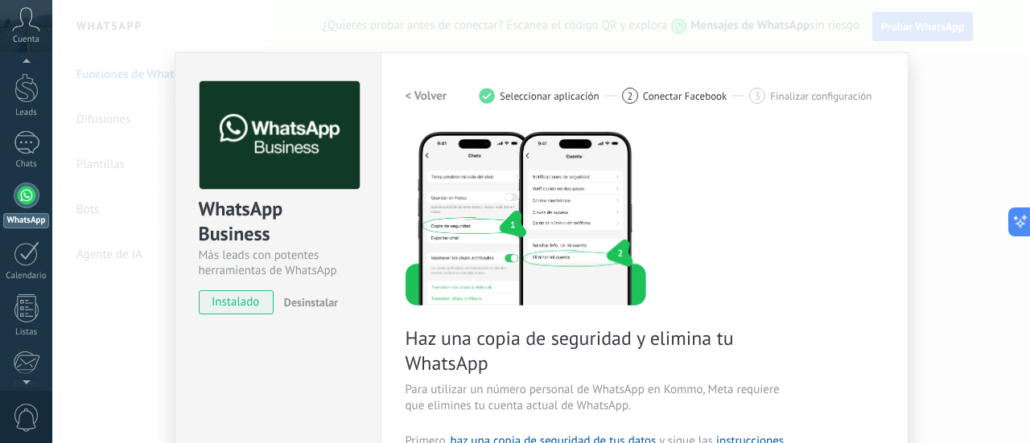
click at [417, 83] on button "< Volver" at bounding box center [426, 95] width 42 height 29
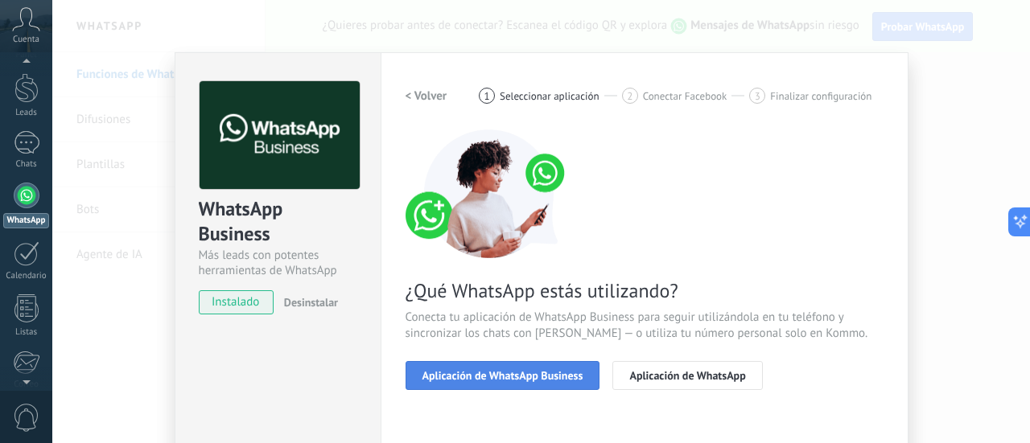
click at [497, 379] on span "Aplicación de WhatsApp Business" at bounding box center [502, 375] width 161 height 11
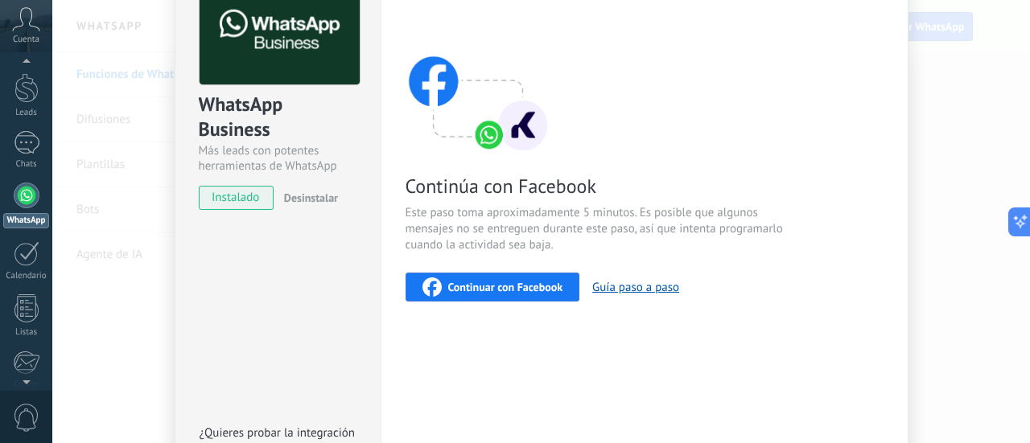
scroll to position [80, 0]
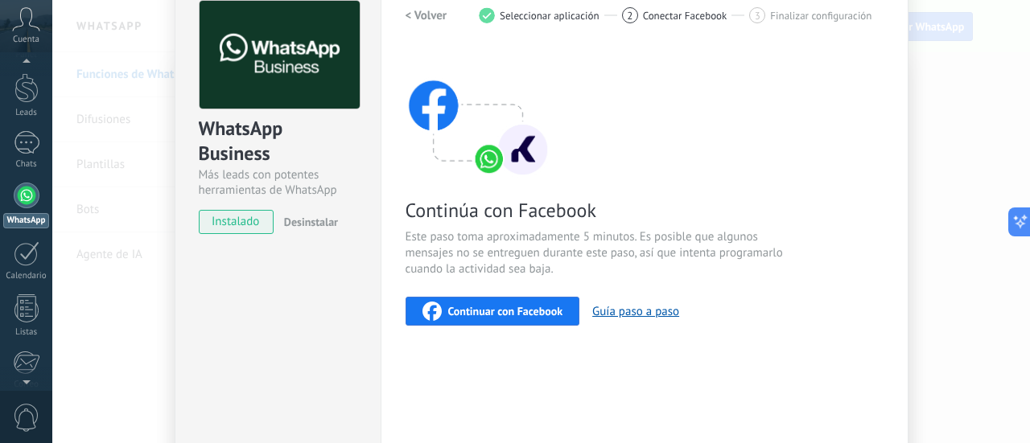
click at [486, 307] on span "Continuar con Facebook" at bounding box center [505, 311] width 115 height 11
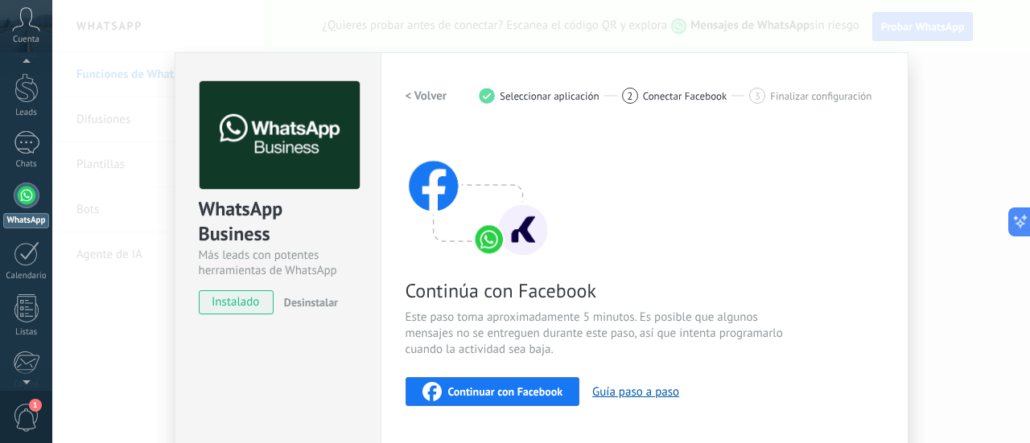
click at [454, 390] on span "Continuar con Facebook" at bounding box center [505, 391] width 115 height 11
click at [488, 384] on div "Continuar con Facebook" at bounding box center [492, 391] width 141 height 19
click at [458, 392] on span "Continuar con Facebook" at bounding box center [505, 391] width 115 height 11
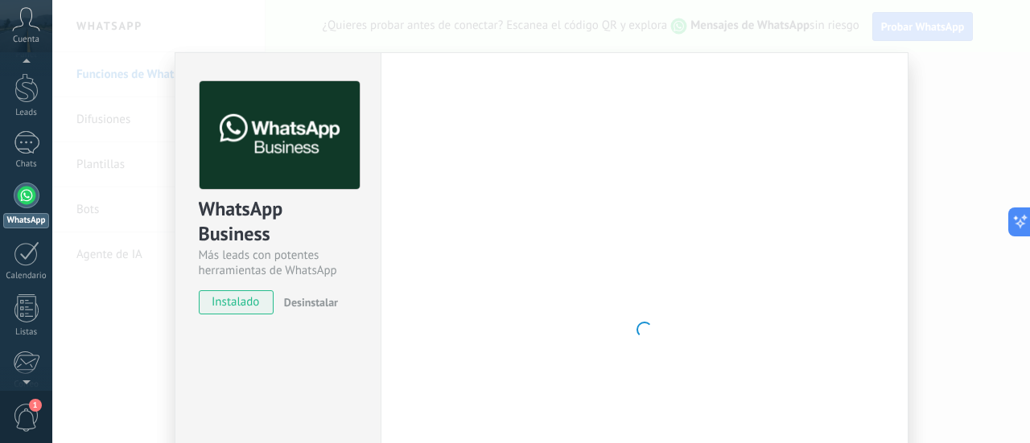
click at [939, 162] on div "WhatsApp Business Más leads con potentes herramientas de WhatsApp instalado Des…" at bounding box center [540, 221] width 977 height 443
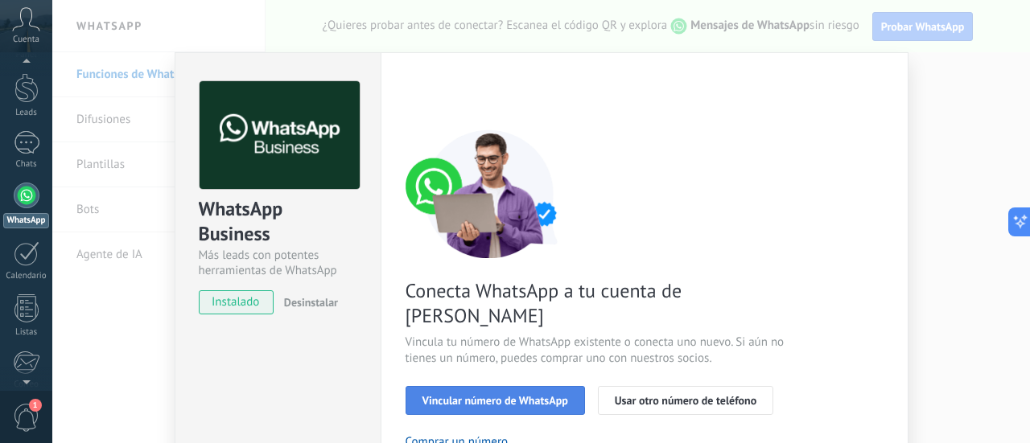
click at [476, 395] on span "Vincular número de WhatsApp" at bounding box center [495, 400] width 146 height 11
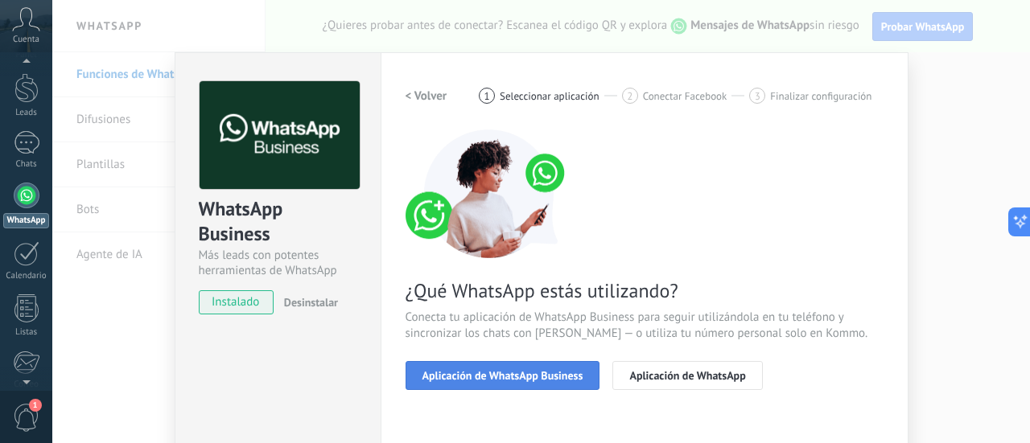
click at [479, 377] on span "Aplicación de WhatsApp Business" at bounding box center [502, 375] width 161 height 11
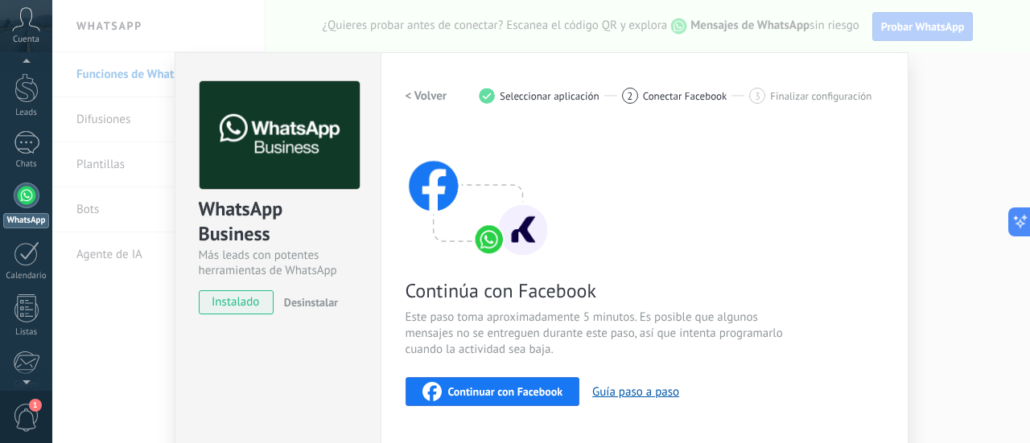
click at [480, 389] on span "Continuar con Facebook" at bounding box center [505, 391] width 115 height 11
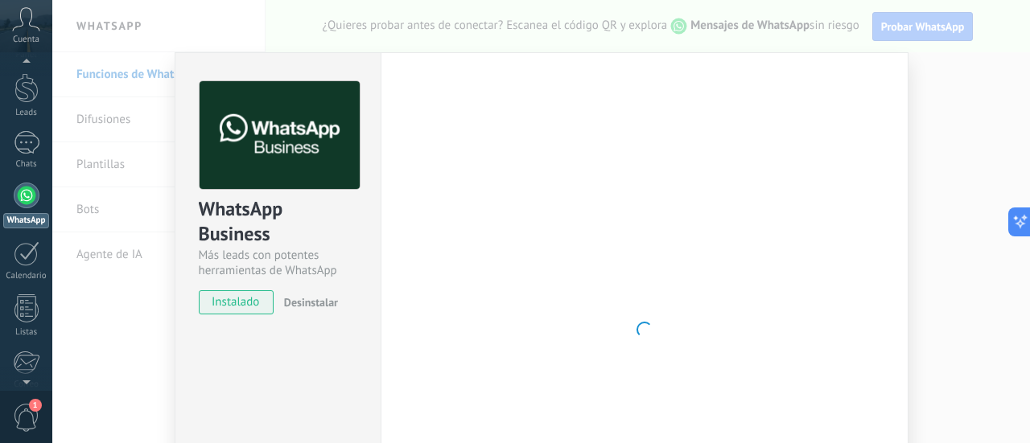
click at [230, 300] on span "instalado" at bounding box center [236, 302] width 73 height 24
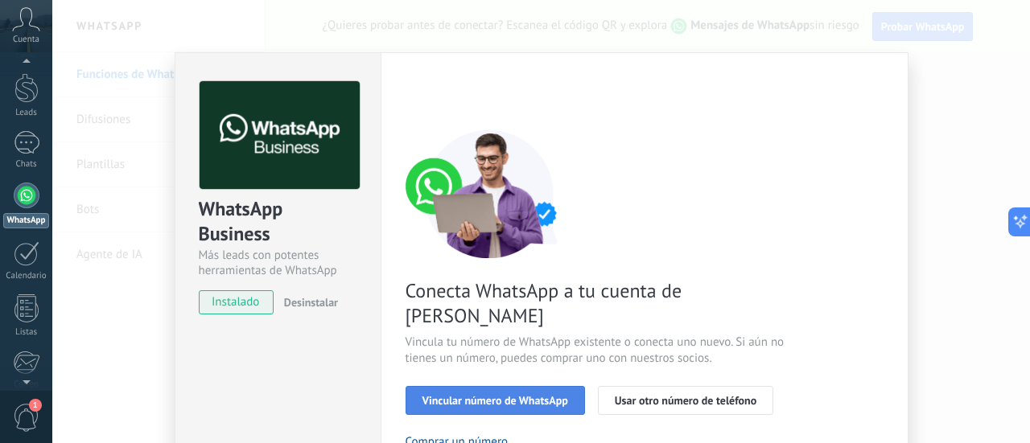
click at [471, 395] on span "Vincular número de WhatsApp" at bounding box center [495, 400] width 146 height 11
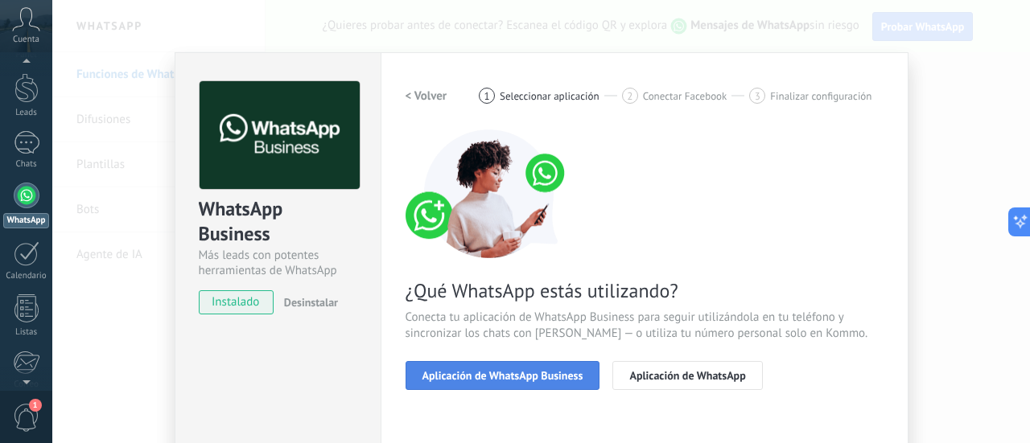
click at [514, 380] on span "Aplicación de WhatsApp Business" at bounding box center [502, 375] width 161 height 11
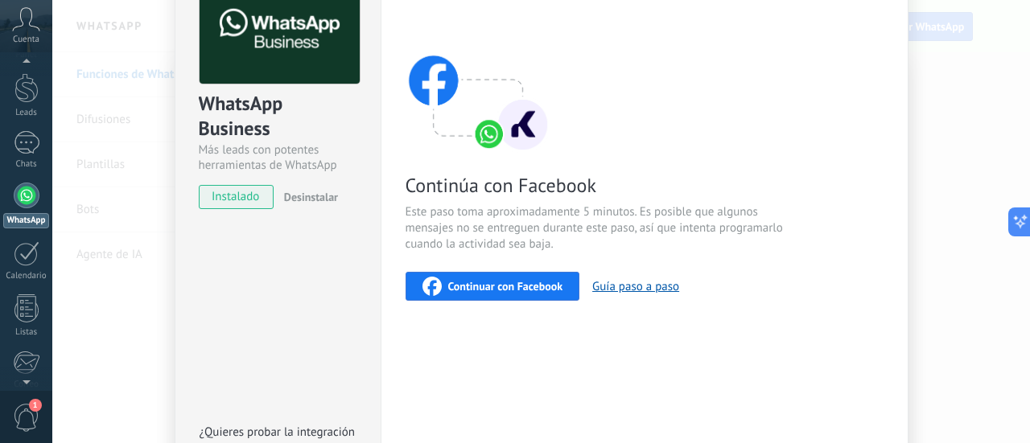
scroll to position [161, 0]
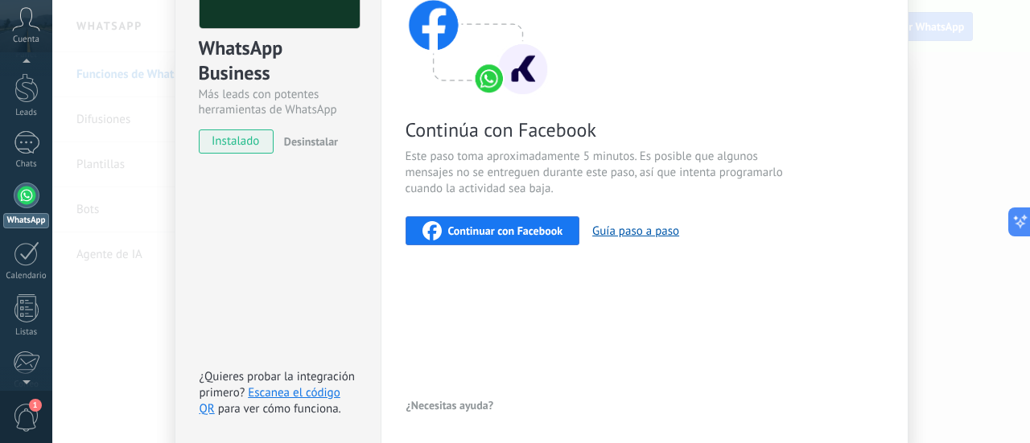
click at [486, 232] on span "Continuar con Facebook" at bounding box center [505, 230] width 115 height 11
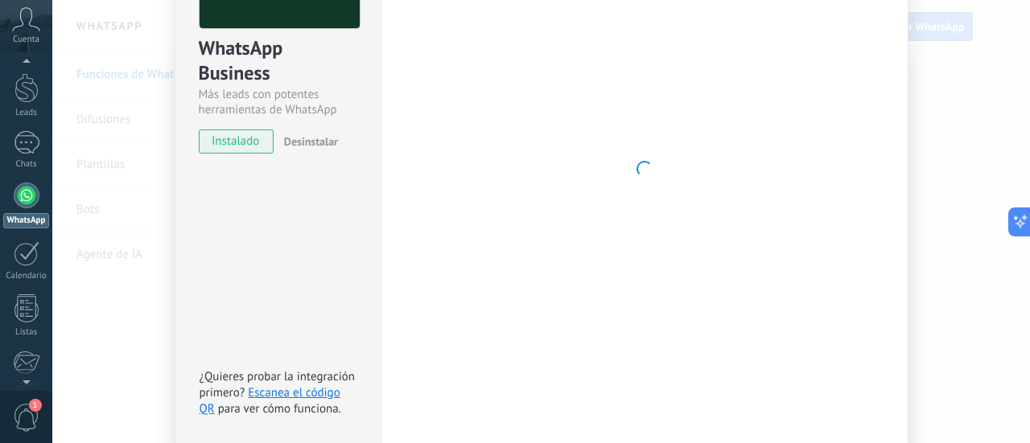
click at [106, 35] on div "WhatsApp Business Más leads con potentes herramientas de WhatsApp instalado Des…" at bounding box center [540, 221] width 977 height 443
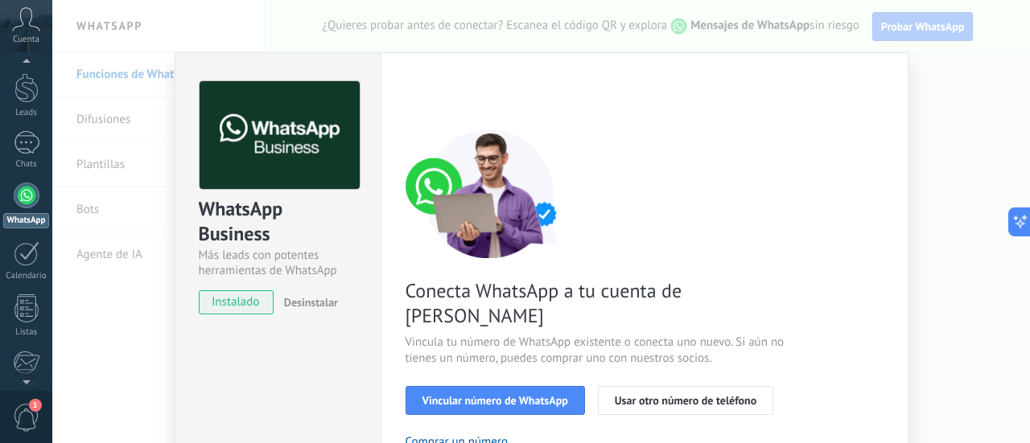
scroll to position [0, 0]
click at [494, 395] on span "Vincular número de WhatsApp" at bounding box center [495, 400] width 146 height 11
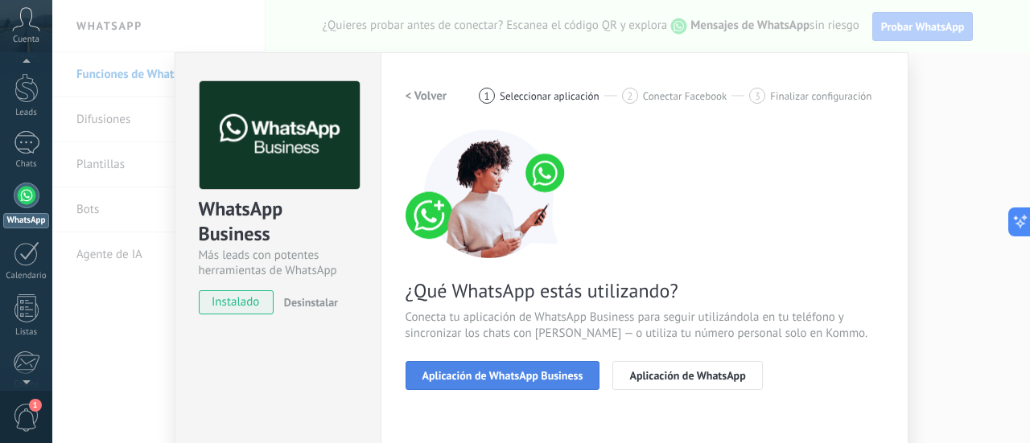
click at [493, 364] on button "Aplicación de WhatsApp Business" at bounding box center [502, 375] width 195 height 29
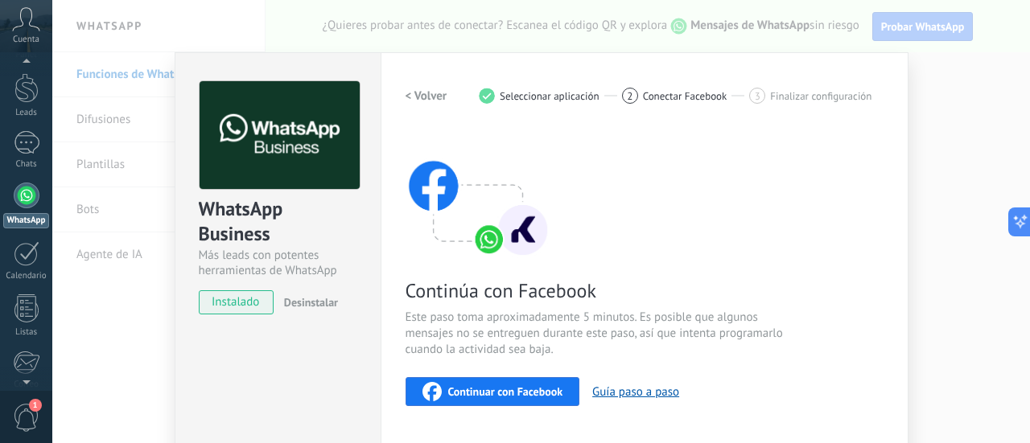
click at [496, 392] on span "Continuar con Facebook" at bounding box center [505, 391] width 115 height 11
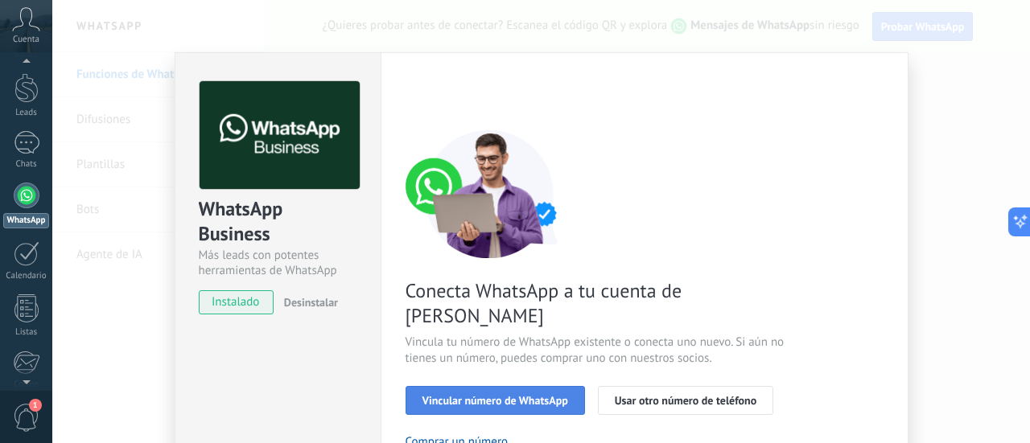
click at [512, 395] on span "Vincular número de WhatsApp" at bounding box center [495, 400] width 146 height 11
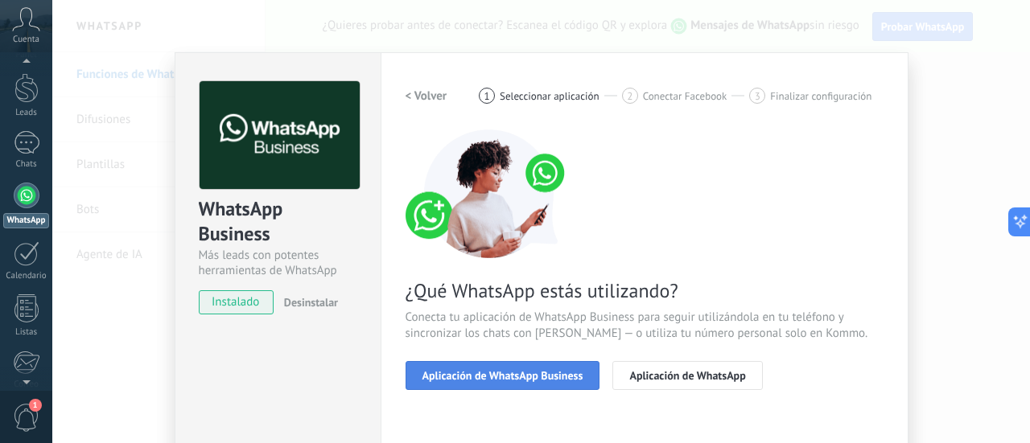
click at [529, 374] on span "Aplicación de WhatsApp Business" at bounding box center [502, 375] width 161 height 11
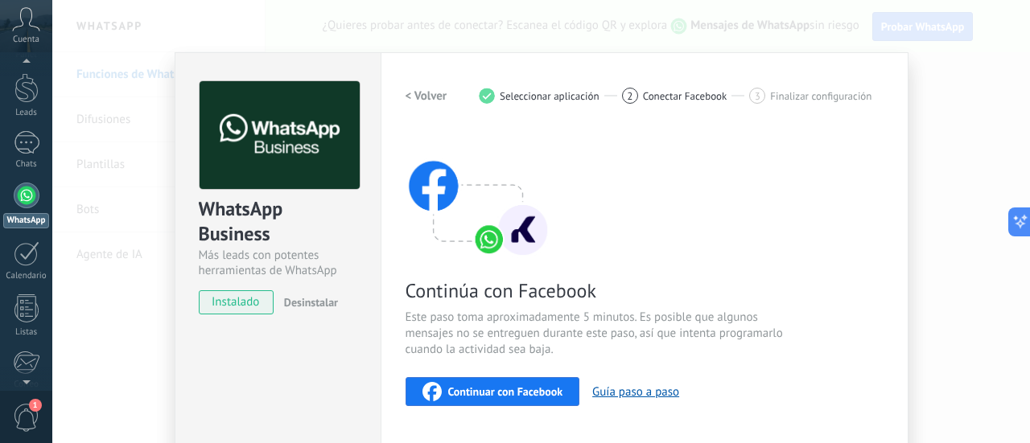
click at [529, 397] on span "Continuar con Facebook" at bounding box center [505, 391] width 115 height 11
